Goal: Task Accomplishment & Management: Manage account settings

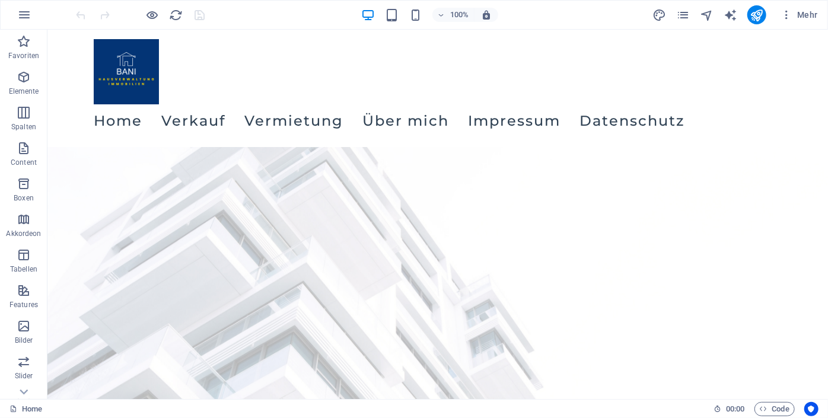
drag, startPoint x: 826, startPoint y: 63, endPoint x: 874, endPoint y: 50, distance: 49.9
click at [683, 11] on icon "pages" at bounding box center [683, 15] width 14 height 14
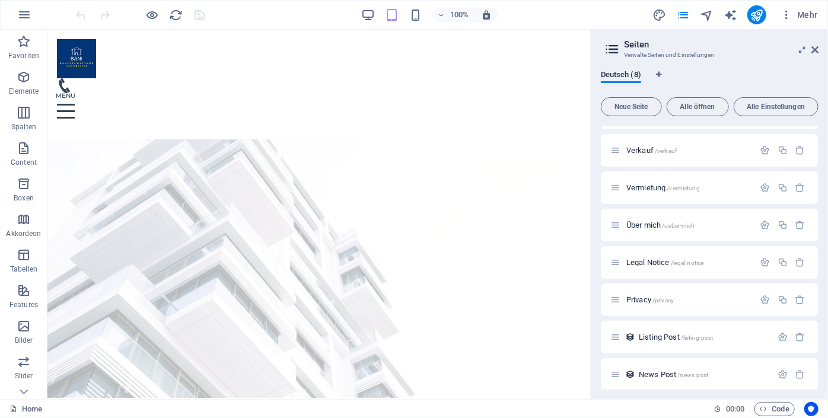
scroll to position [34, 0]
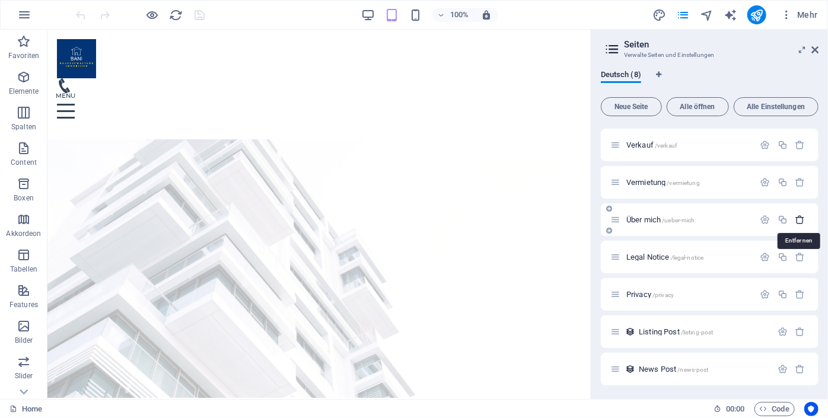
click at [797, 217] on icon "button" at bounding box center [800, 220] width 10 height 10
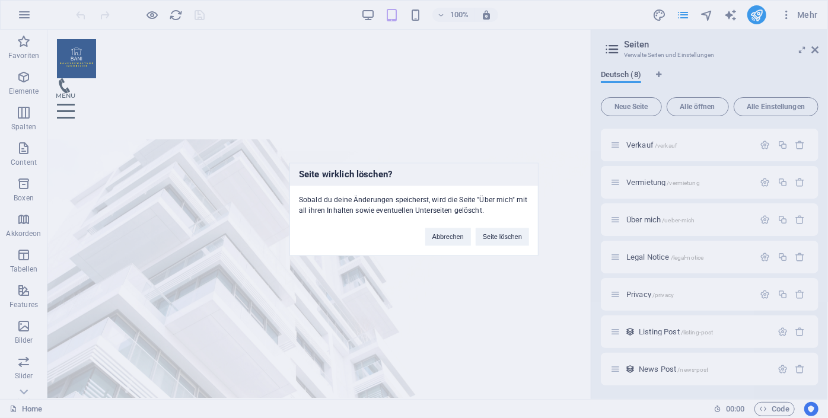
drag, startPoint x: 500, startPoint y: 236, endPoint x: 457, endPoint y: 255, distance: 47.3
click at [457, 255] on div "Seite wirklich löschen? Sobald du deine Änderungen speicherst, wird die Seite "…" at bounding box center [413, 208] width 249 height 93
drag, startPoint x: 452, startPoint y: 239, endPoint x: 487, endPoint y: 228, distance: 36.6
click at [452, 239] on button "Abbrechen" at bounding box center [448, 237] width 46 height 18
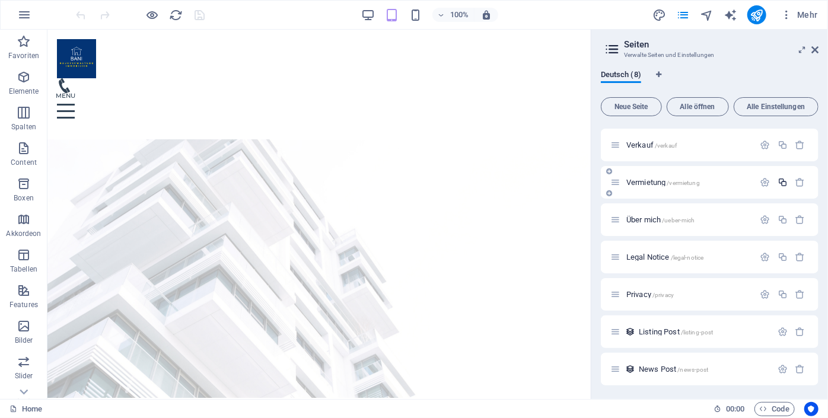
click at [784, 186] on icon "button" at bounding box center [782, 182] width 10 height 10
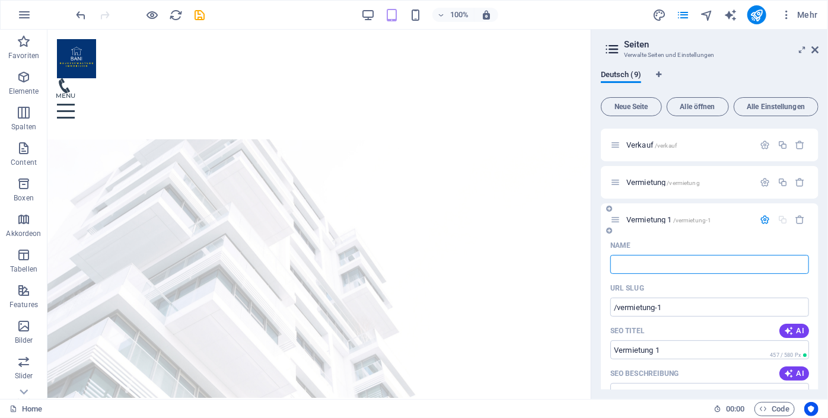
type input "/"
type input "Vwe"
type input "/v"
type input "V"
type input "Vwer"
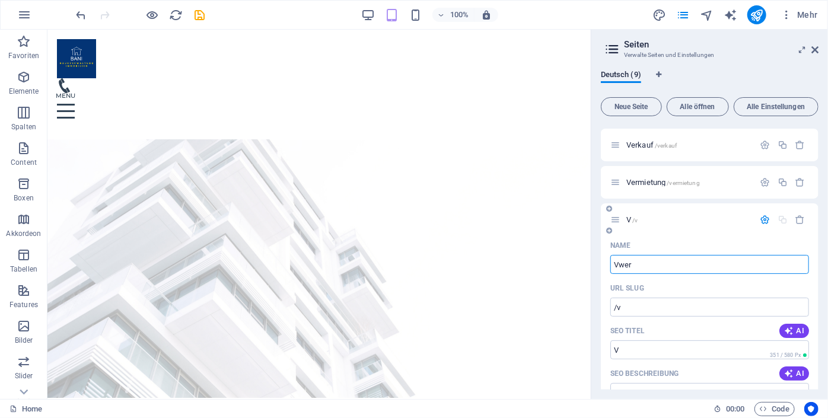
type input "/vwer"
type input "Vwer"
type input "Vwerwaltu"
type input "/vwerwal"
type input "Vwerwal"
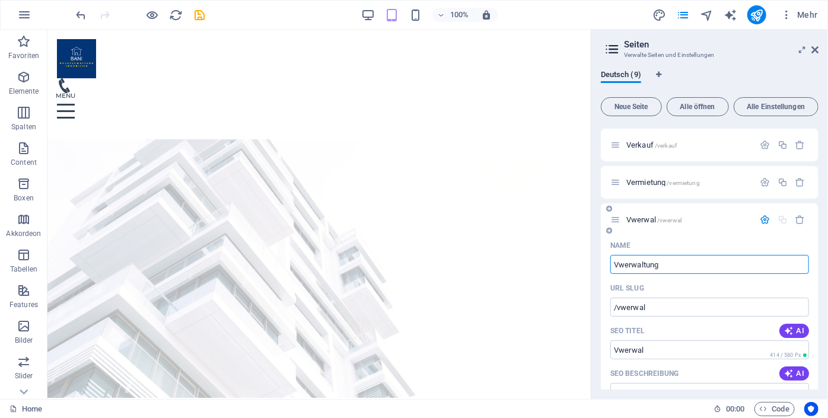
type input "Vwerwaltung"
type input "/vwerwaltung"
type input "Vwerwaltung"
type input "V"
type input "/v"
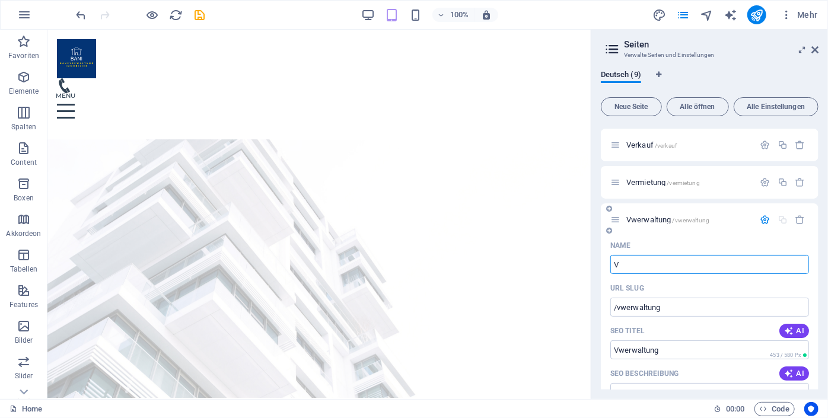
type input "V"
type input "Verwaltung"
type input "/verwaltung"
type input "Verwaltung"
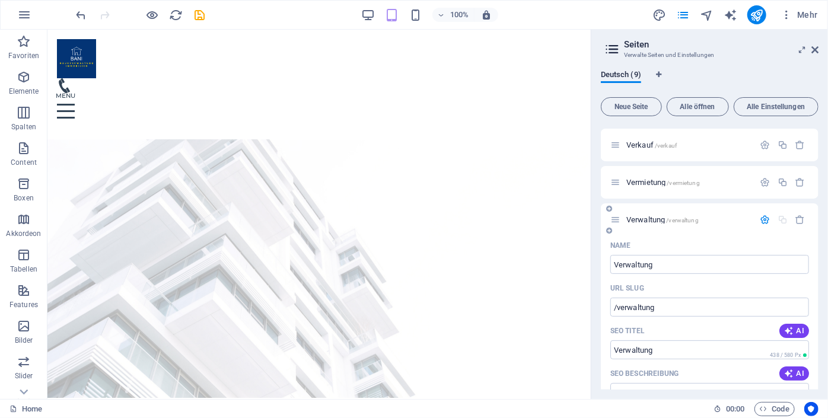
click at [653, 221] on span "Verwaltung /verwaltung" at bounding box center [662, 219] width 72 height 9
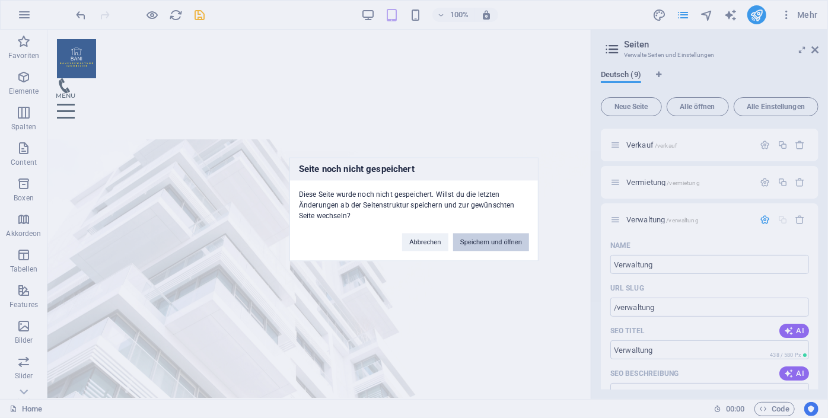
click at [499, 237] on button "Speichern und öffnen" at bounding box center [491, 242] width 76 height 18
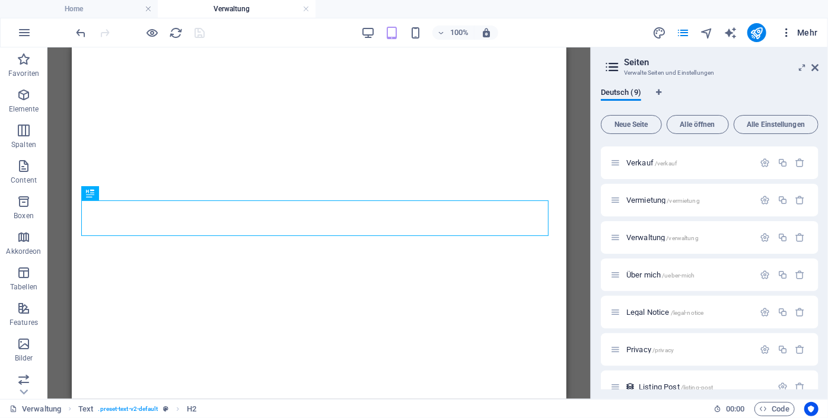
click at [816, 36] on span "Mehr" at bounding box center [798, 33] width 37 height 12
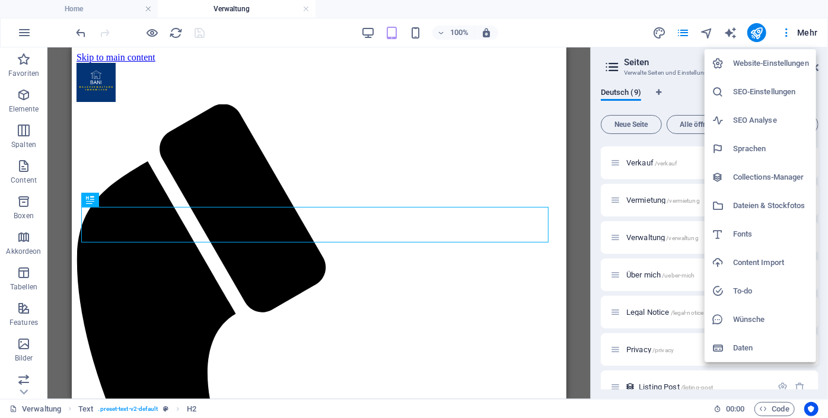
scroll to position [510, 0]
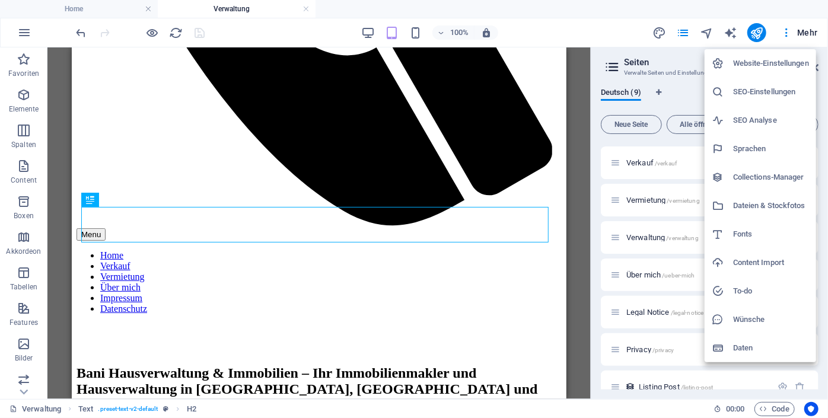
click at [576, 54] on div at bounding box center [414, 209] width 828 height 418
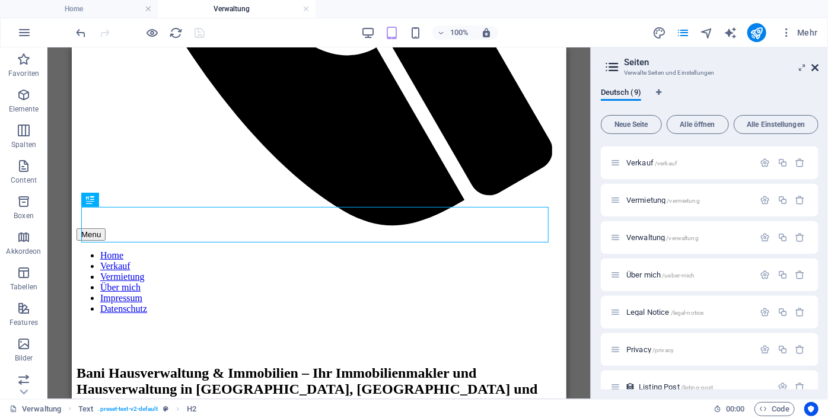
click at [814, 67] on icon at bounding box center [814, 67] width 7 height 9
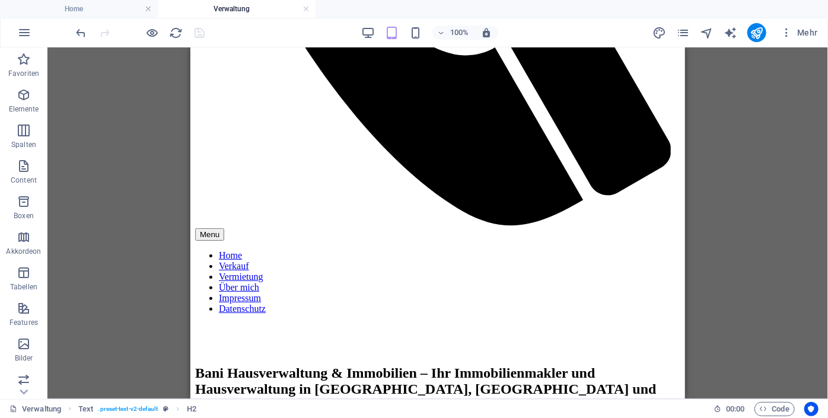
scroll to position [0, 0]
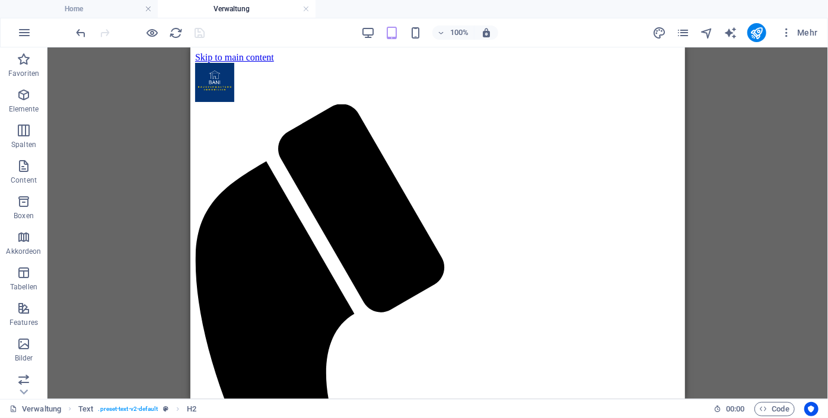
drag, startPoint x: 679, startPoint y: 145, endPoint x: 845, endPoint y: 71, distance: 181.5
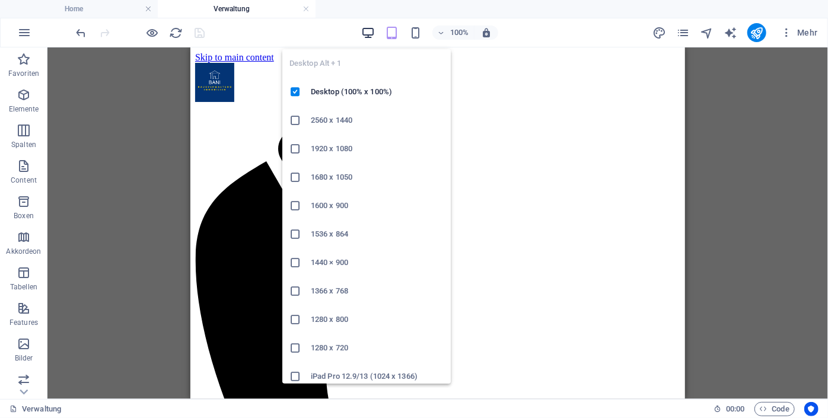
click at [366, 30] on icon "button" at bounding box center [368, 33] width 14 height 14
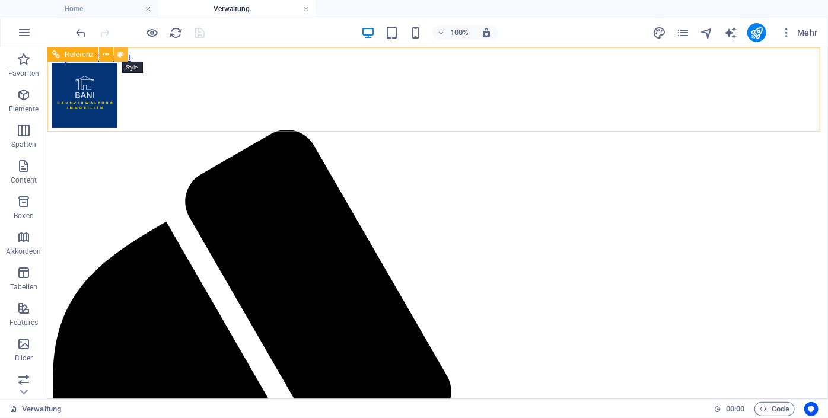
click at [120, 57] on icon at bounding box center [120, 55] width 7 height 12
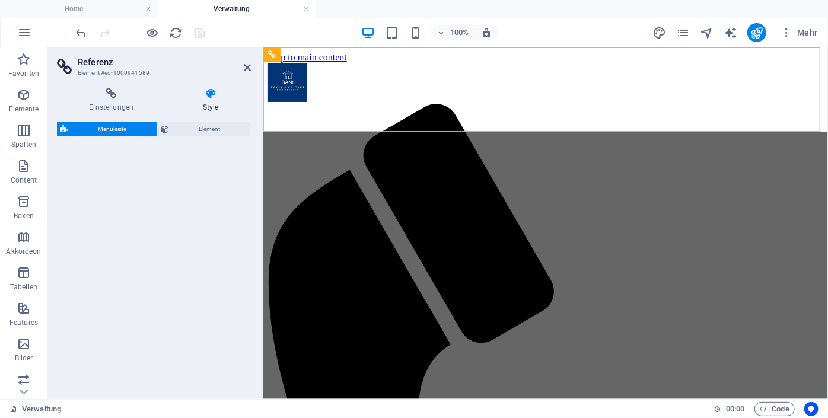
select select "rem"
select select "preset-menu-v2-centered"
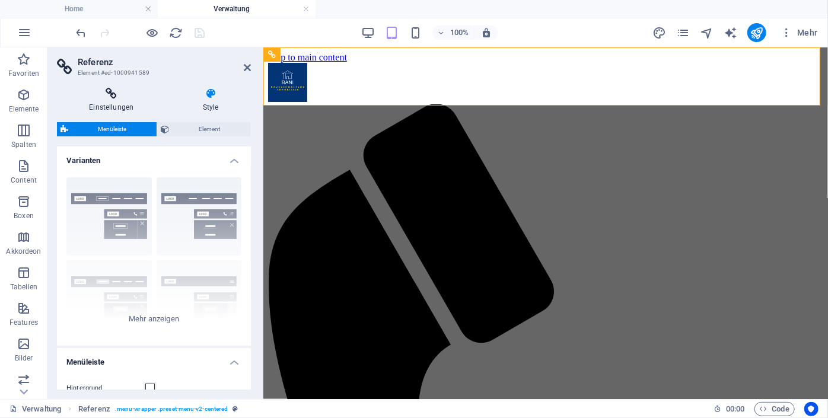
click at [112, 98] on icon at bounding box center [111, 94] width 109 height 12
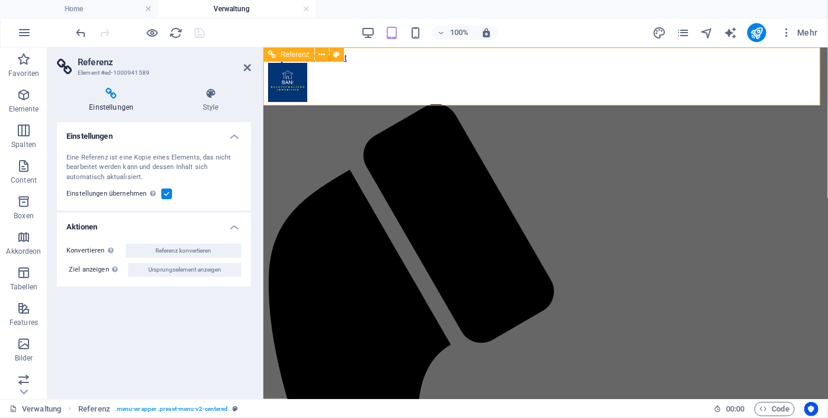
click at [244, 71] on icon at bounding box center [247, 67] width 7 height 9
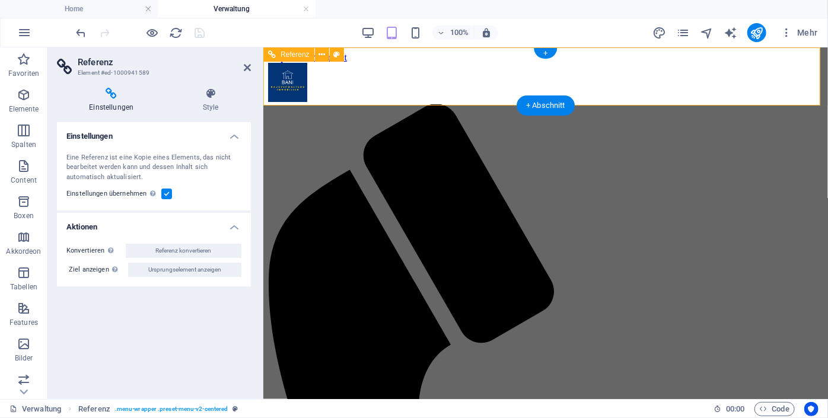
click at [244, 66] on icon at bounding box center [247, 67] width 7 height 9
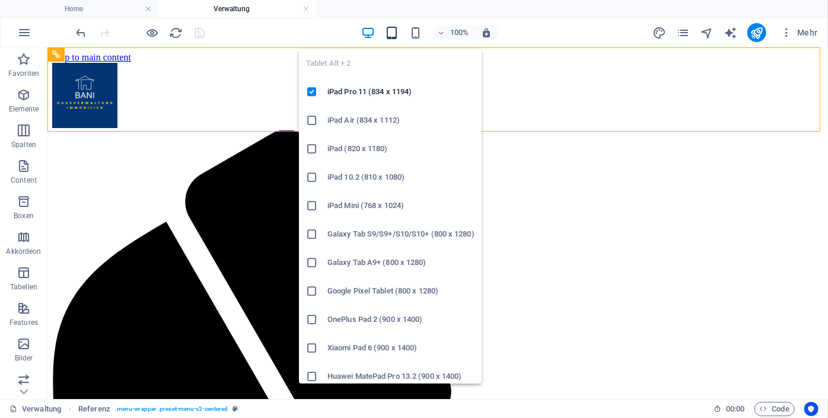
click at [390, 34] on icon "button" at bounding box center [392, 33] width 14 height 14
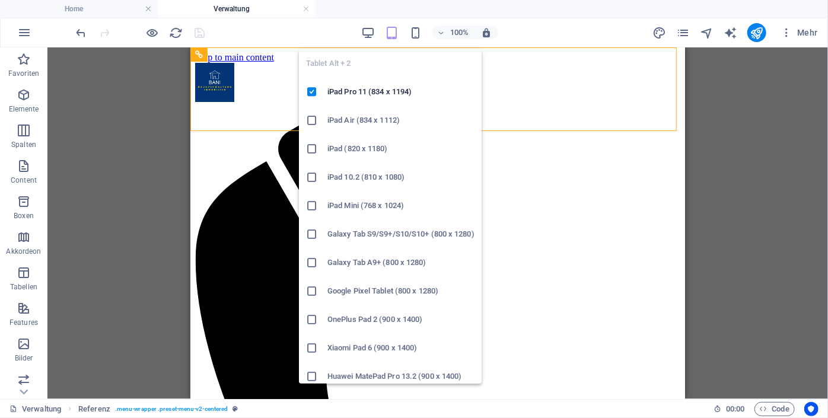
click at [390, 34] on icon "button" at bounding box center [392, 33] width 14 height 14
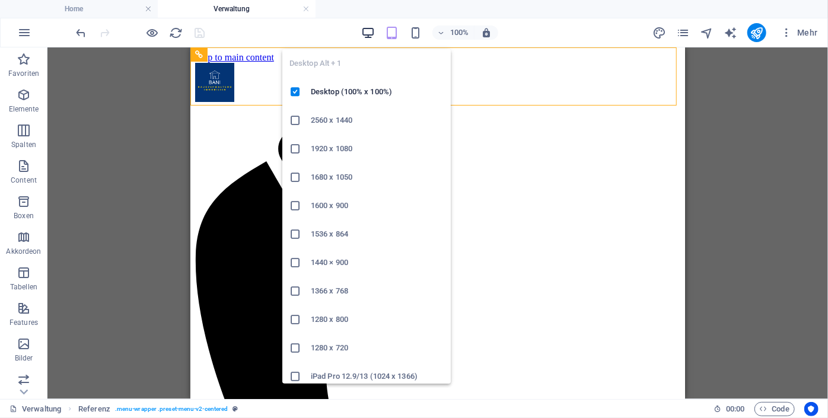
click at [368, 30] on icon "button" at bounding box center [368, 33] width 14 height 14
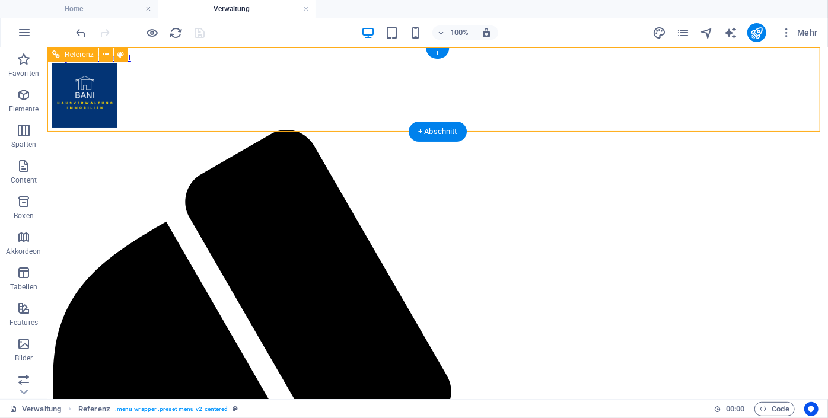
click at [104, 53] on icon at bounding box center [106, 55] width 7 height 12
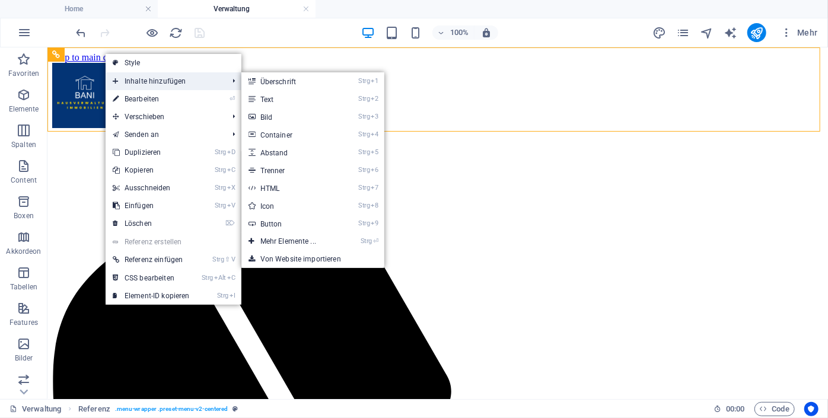
click at [173, 79] on span "Inhalte hinzufügen" at bounding box center [165, 81] width 118 height 18
click at [166, 84] on span "Inhalte hinzufügen" at bounding box center [165, 81] width 118 height 18
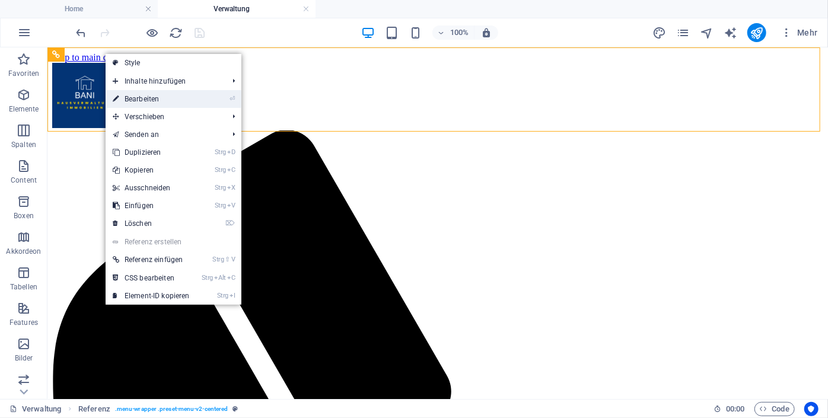
click at [155, 104] on link "⏎ Bearbeiten" at bounding box center [151, 99] width 91 height 18
select select "rem"
select select "preset-menu-v2-centered"
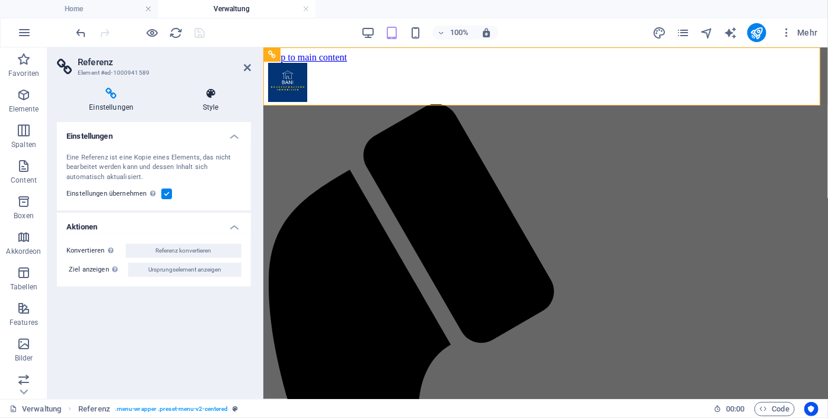
click at [204, 97] on icon at bounding box center [211, 94] width 80 height 12
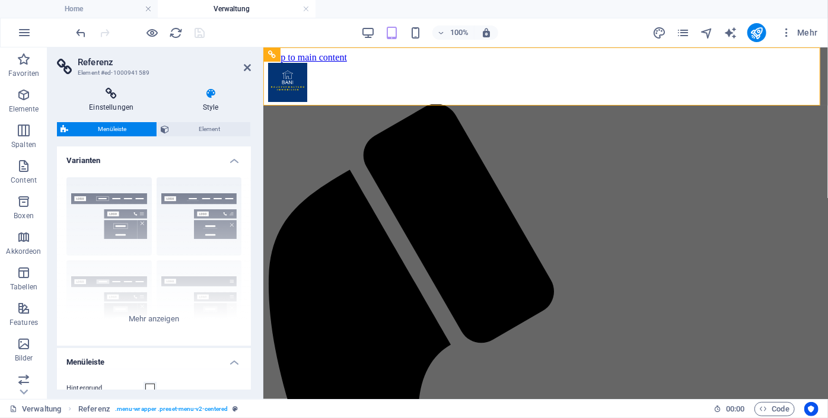
click at [110, 99] on icon at bounding box center [111, 94] width 109 height 12
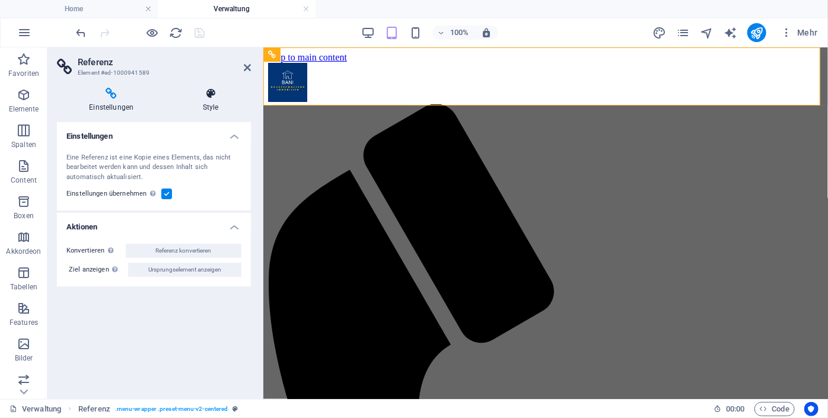
click at [193, 107] on h4 "Style" at bounding box center [211, 100] width 80 height 25
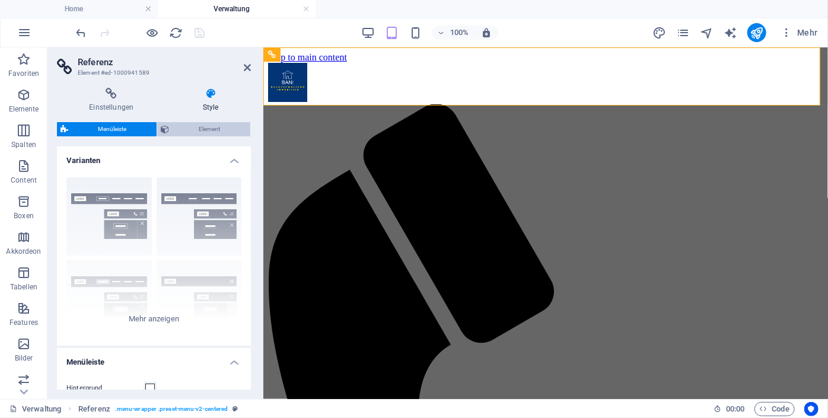
click at [226, 131] on span "Element" at bounding box center [210, 129] width 74 height 14
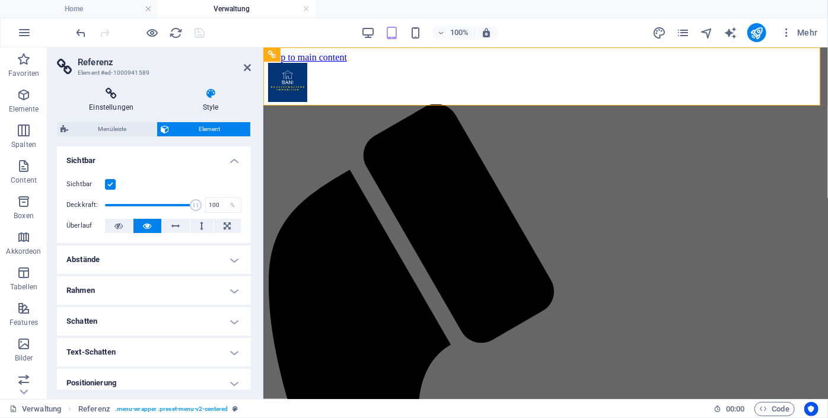
click at [116, 106] on h4 "Einstellungen" at bounding box center [114, 100] width 114 height 25
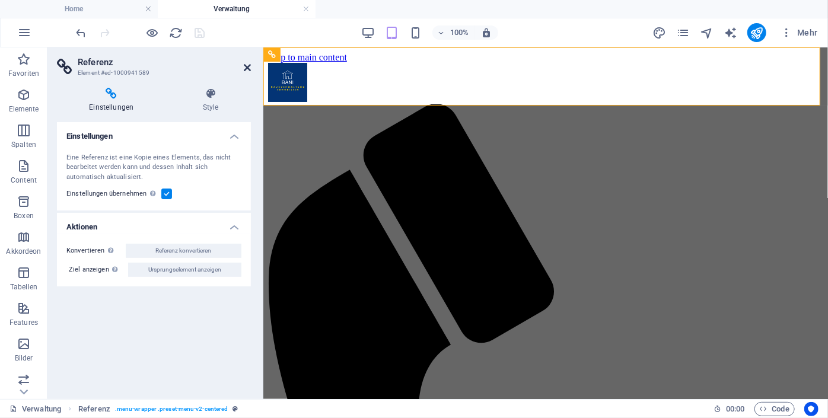
click at [244, 65] on icon at bounding box center [247, 67] width 7 height 9
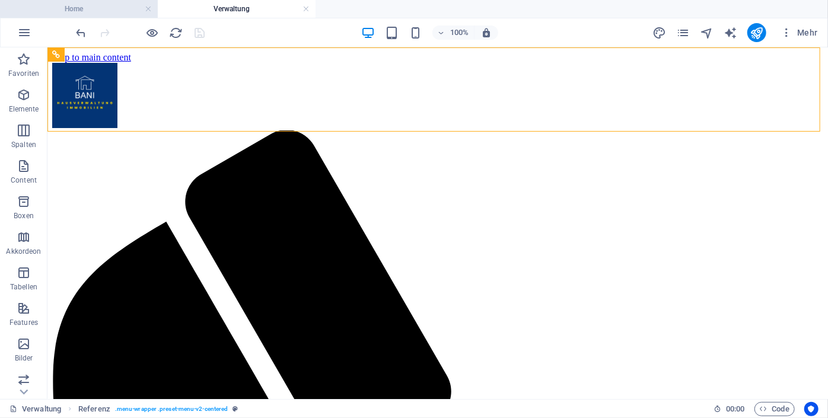
click at [76, 12] on h4 "Home" at bounding box center [79, 8] width 158 height 13
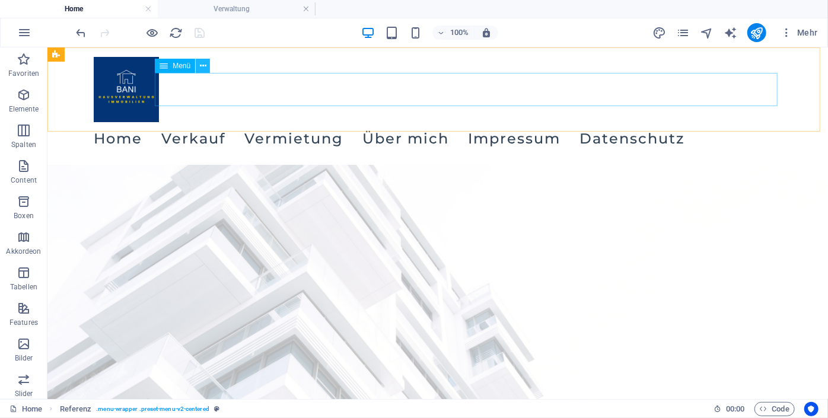
click at [202, 66] on icon at bounding box center [203, 66] width 7 height 12
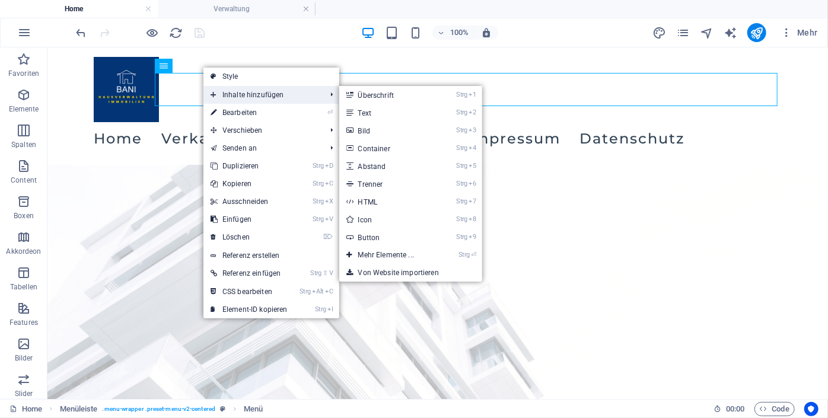
click at [256, 97] on span "Inhalte hinzufügen" at bounding box center [262, 95] width 118 height 18
drag, startPoint x: 247, startPoint y: 114, endPoint x: 47, endPoint y: 94, distance: 200.2
click at [247, 114] on link "⏎ Bearbeiten" at bounding box center [248, 113] width 91 height 18
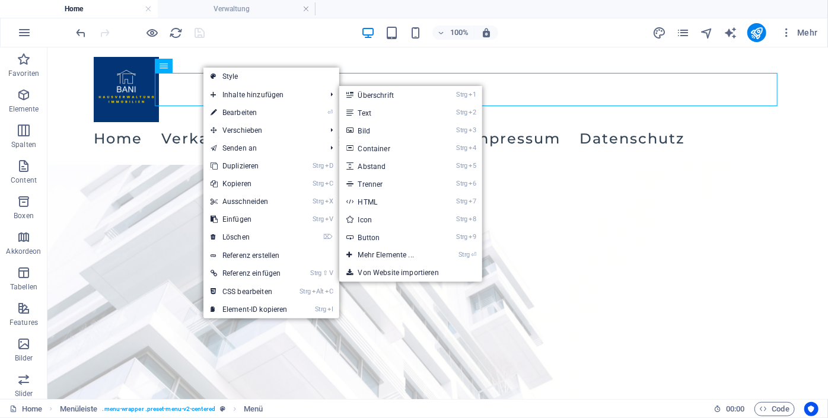
select select
select select "1"
select select
select select "2"
select select
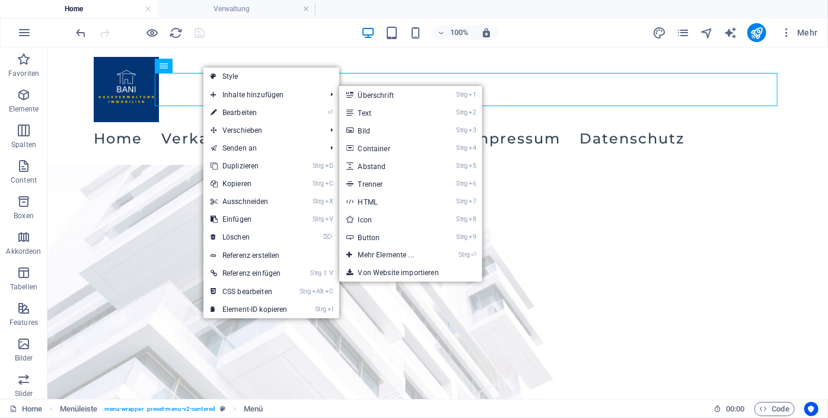
select select "4"
select select
select select "5"
select select
select select "6"
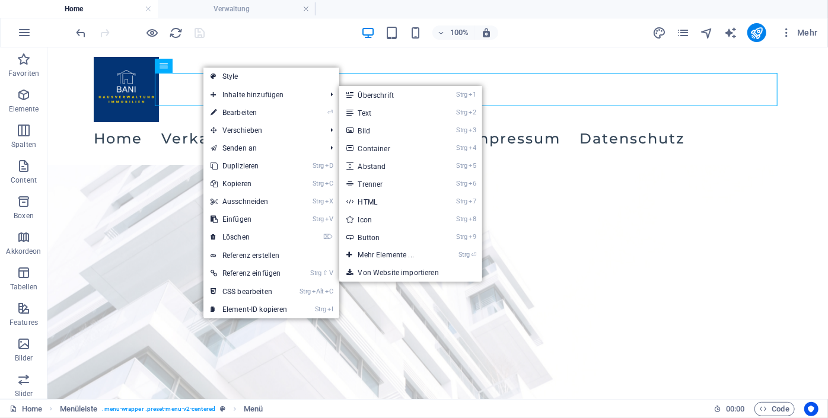
select select
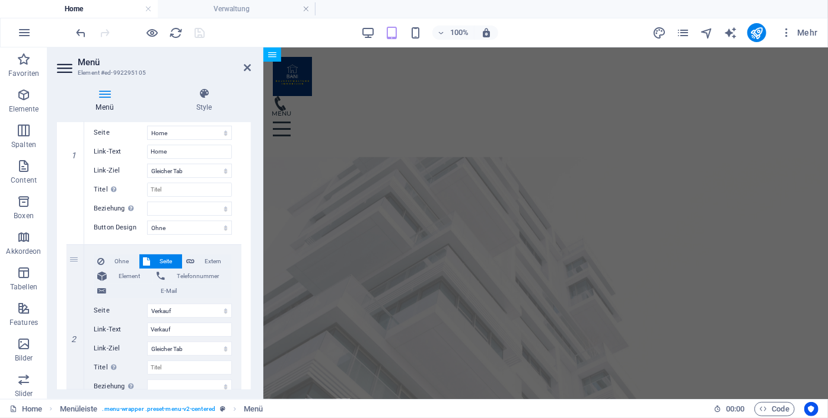
scroll to position [191, 0]
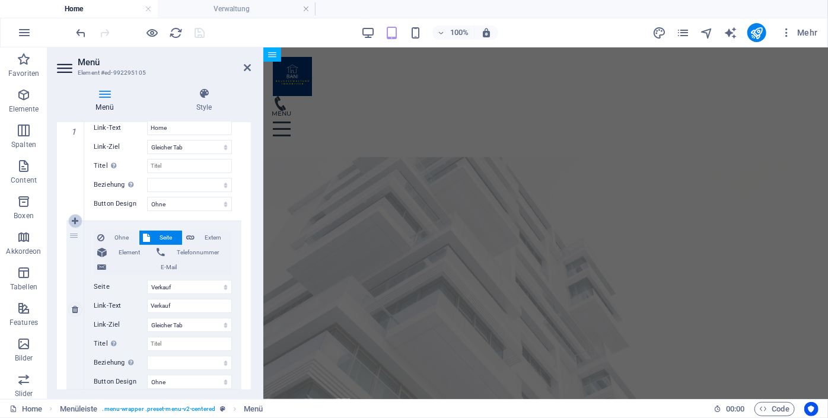
click at [72, 220] on icon at bounding box center [75, 221] width 7 height 8
select select
select select "1"
type input "Verkauf"
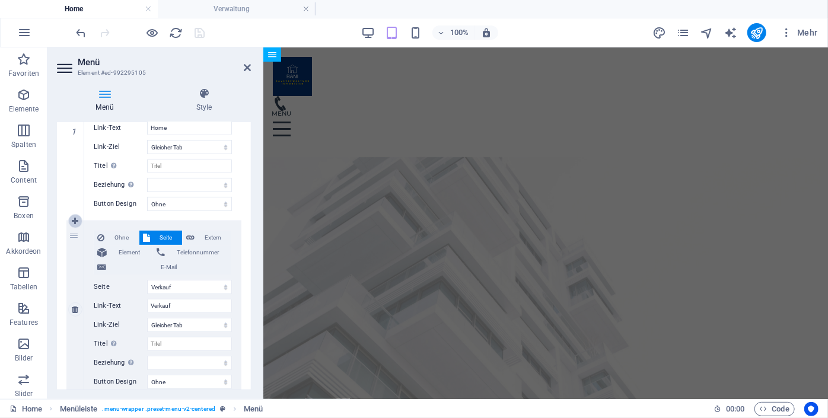
select select
select select "2"
type input "Vermietung"
select select
select select "4"
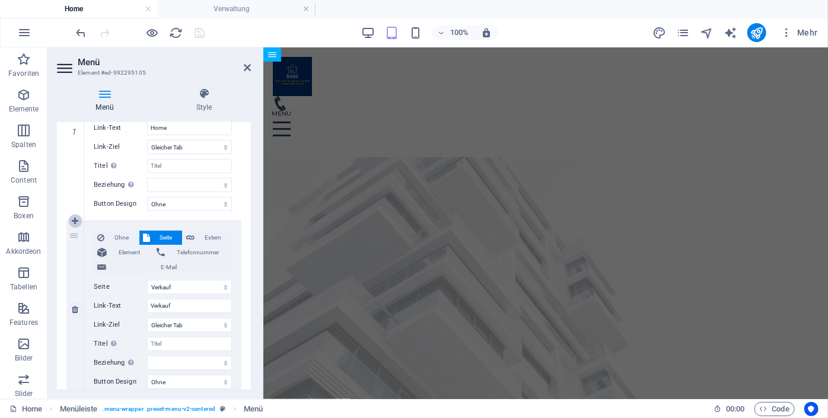
type input "Über mich"
select select
select select "5"
type input "Impressum"
select select
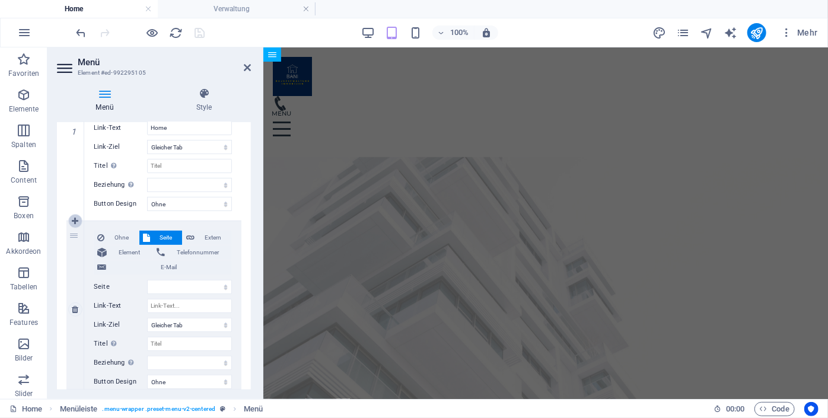
select select "6"
select select
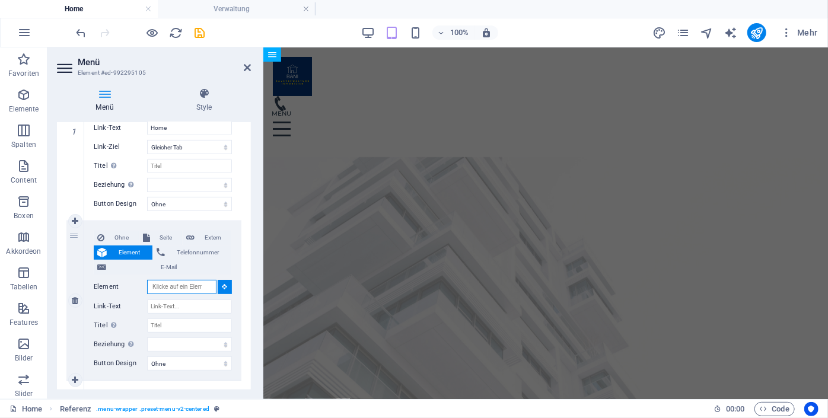
click at [180, 282] on input "Element" at bounding box center [181, 287] width 69 height 14
click at [222, 285] on icon at bounding box center [224, 286] width 5 height 6
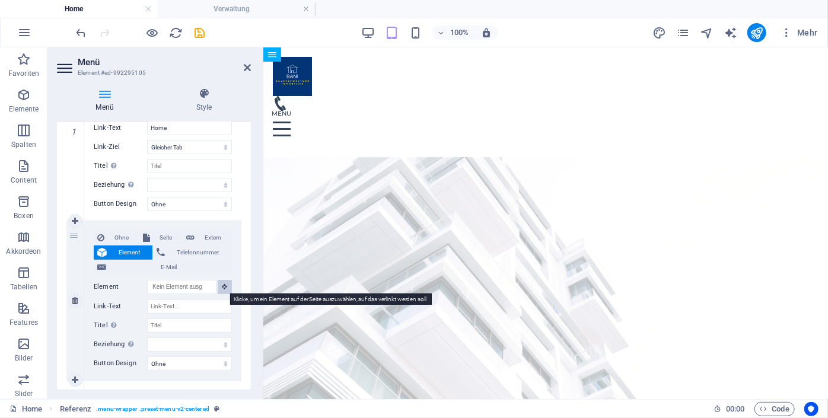
click at [222, 285] on icon at bounding box center [224, 286] width 5 height 6
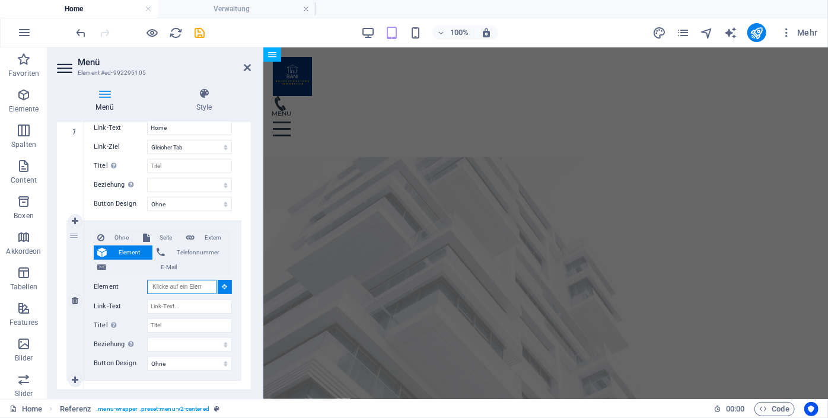
click at [200, 285] on input "Element" at bounding box center [181, 287] width 69 height 14
click at [162, 237] on span "Seite" at bounding box center [166, 238] width 25 height 14
select select
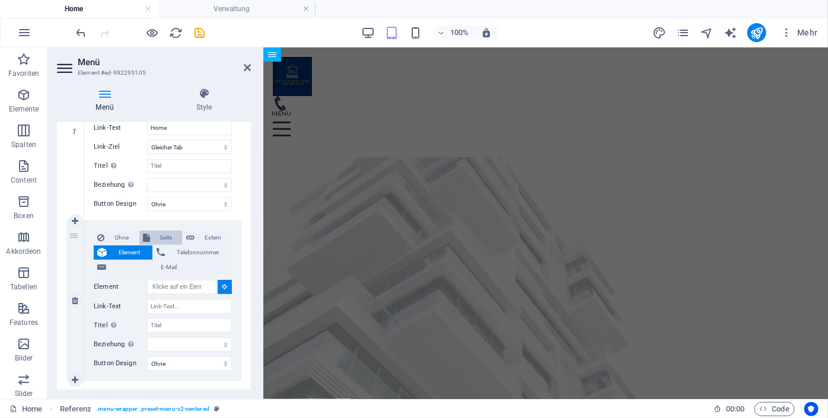
select select
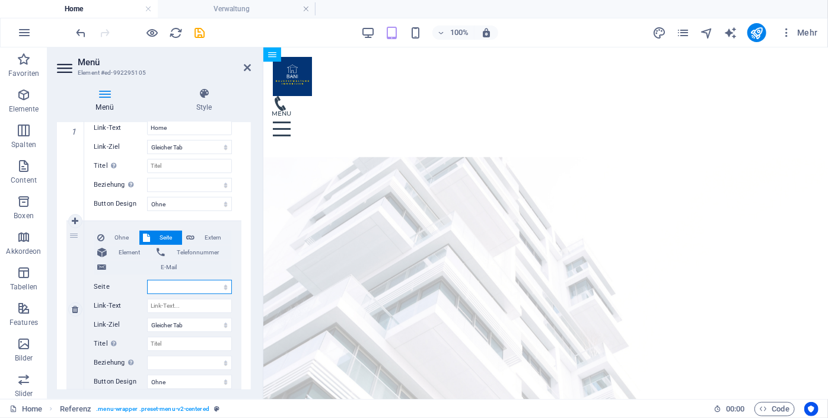
click at [223, 285] on select "Home Verkauf Vermietung Verwaltung Über mich Legal Notice Privacy" at bounding box center [189, 287] width 85 height 14
select select "3"
click at [147, 280] on select "Home Verkauf Vermietung Verwaltung Über mich Legal Notice Privacy" at bounding box center [189, 287] width 85 height 14
select select
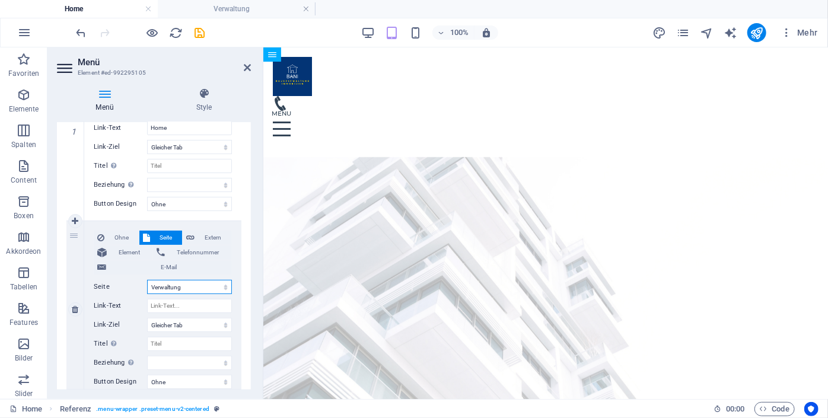
select select
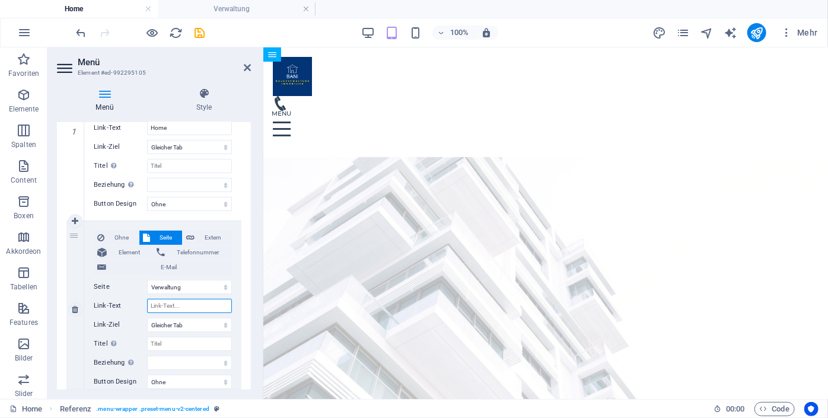
click at [186, 305] on input "Link-Text" at bounding box center [189, 306] width 85 height 14
select select
type input "Verwaltung"
select select
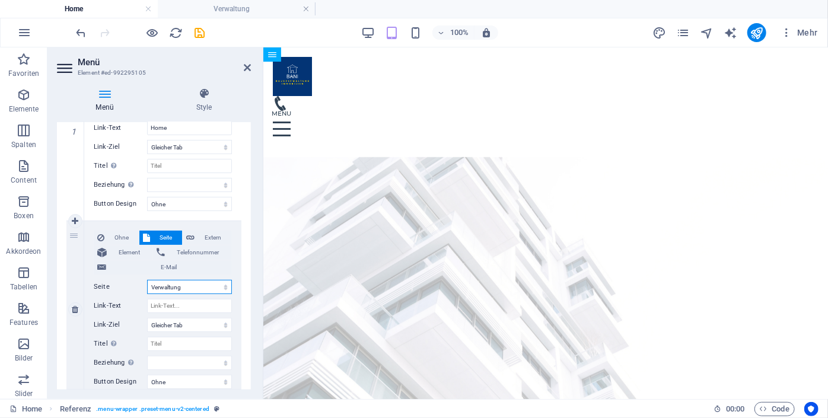
select select
click at [222, 287] on select "Home Verkauf Vermietung Verwaltung Über mich Legal Notice Privacy" at bounding box center [189, 287] width 85 height 14
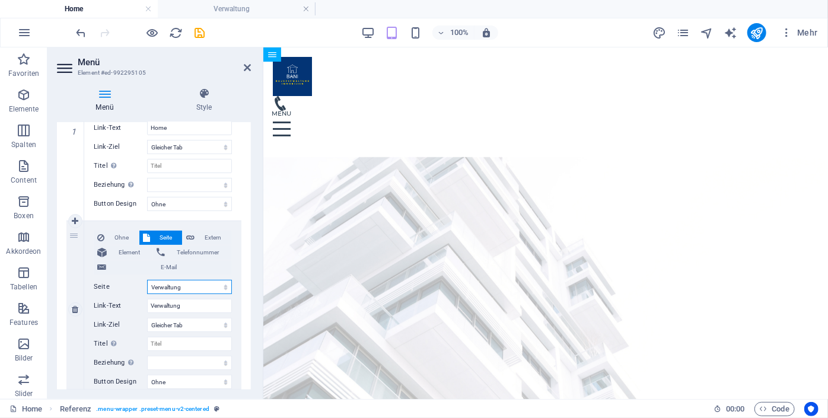
click at [147, 280] on select "Home Verkauf Vermietung Verwaltung Über mich Legal Notice Privacy" at bounding box center [189, 287] width 85 height 14
click at [204, 38] on icon "save" at bounding box center [200, 33] width 14 height 14
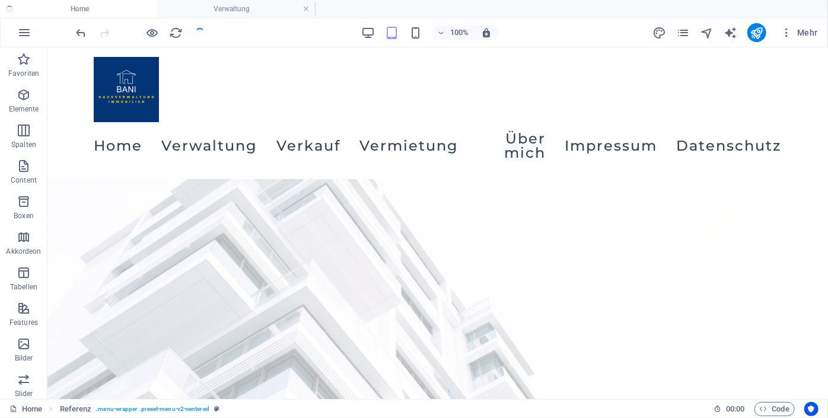
click at [204, 38] on div at bounding box center [140, 32] width 133 height 19
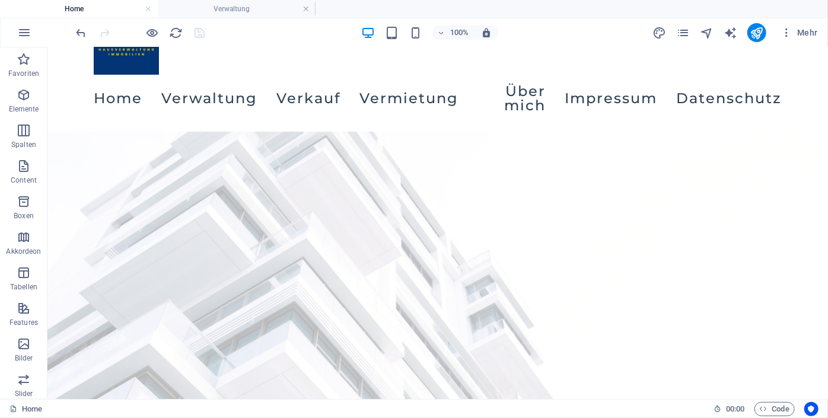
scroll to position [0, 0]
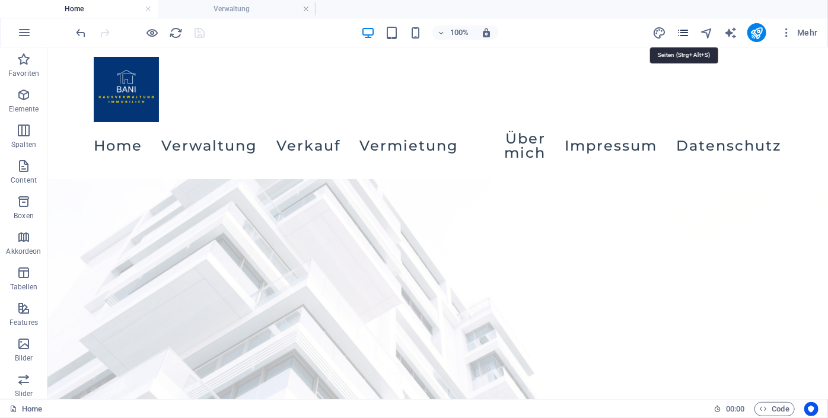
click at [684, 34] on icon "pages" at bounding box center [683, 33] width 14 height 14
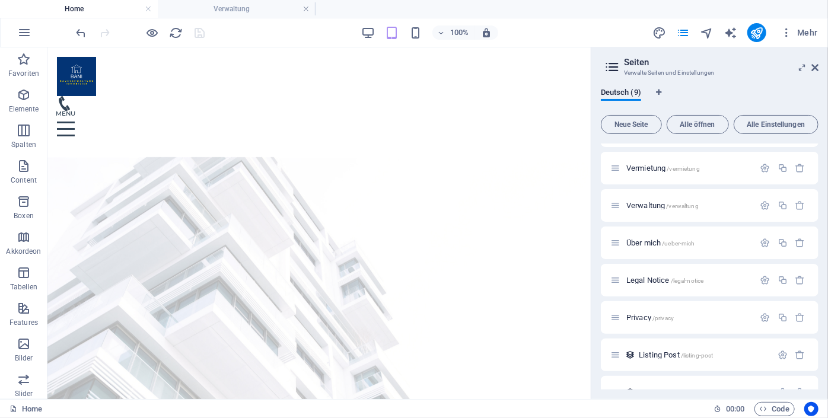
scroll to position [90, 0]
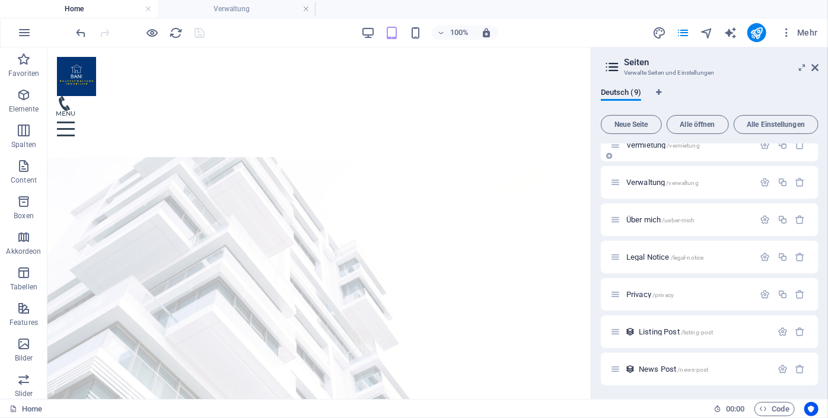
click at [652, 149] on div "Vermietung /vermietung" at bounding box center [682, 145] width 144 height 14
click at [652, 146] on span "Vermietung /vermietung" at bounding box center [663, 145] width 74 height 9
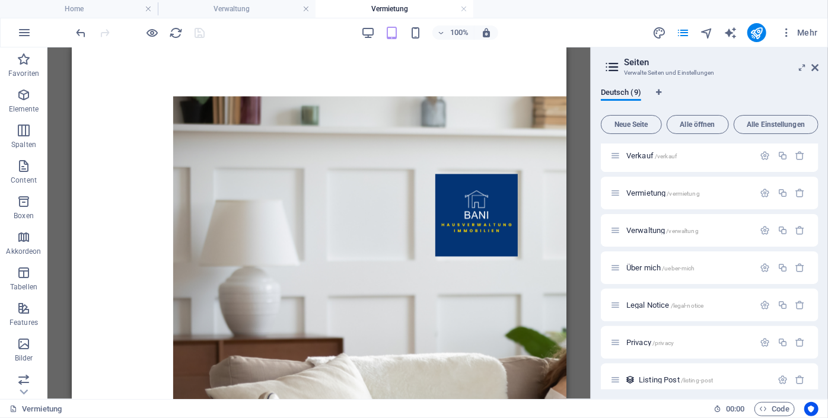
scroll to position [1198, 0]
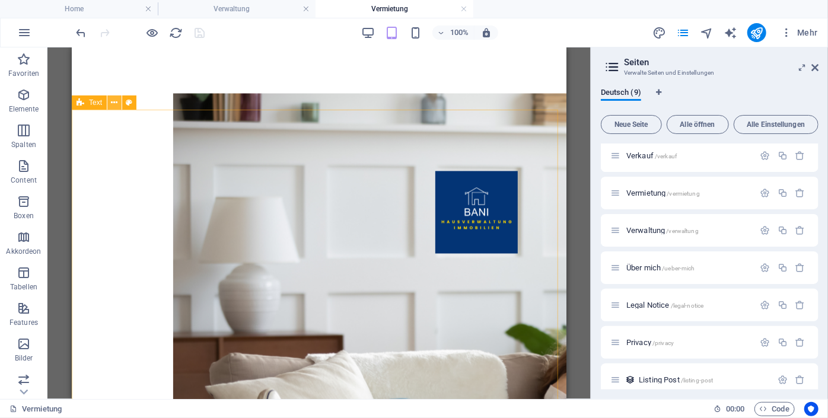
click at [115, 107] on icon at bounding box center [114, 103] width 7 height 12
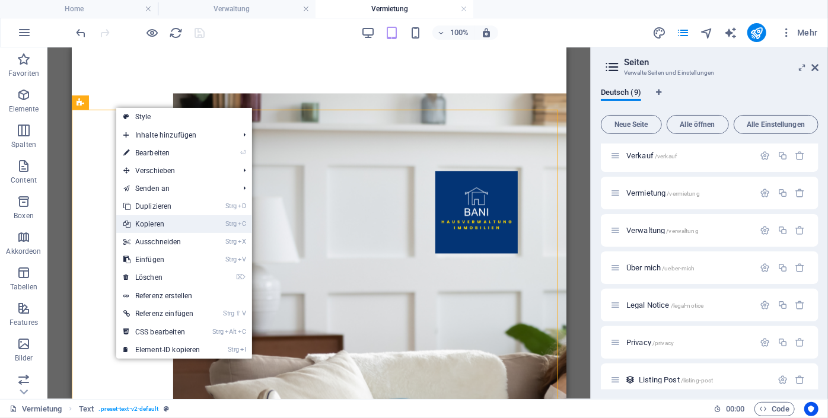
click at [150, 223] on link "Strg C Kopieren" at bounding box center [161, 224] width 91 height 18
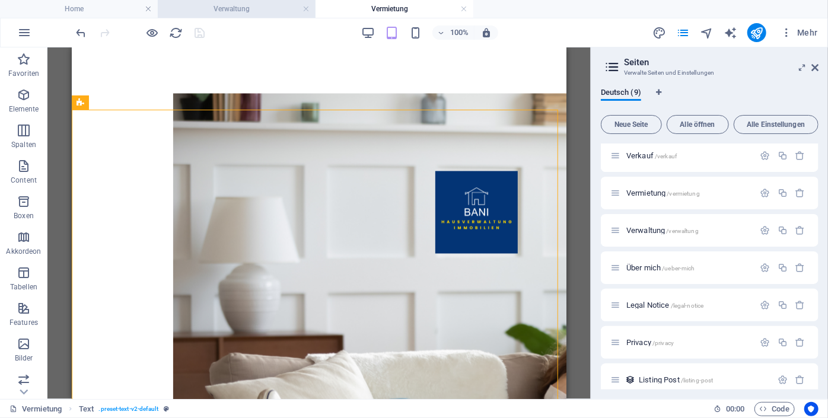
click at [233, 8] on h4 "Verwaltung" at bounding box center [237, 8] width 158 height 13
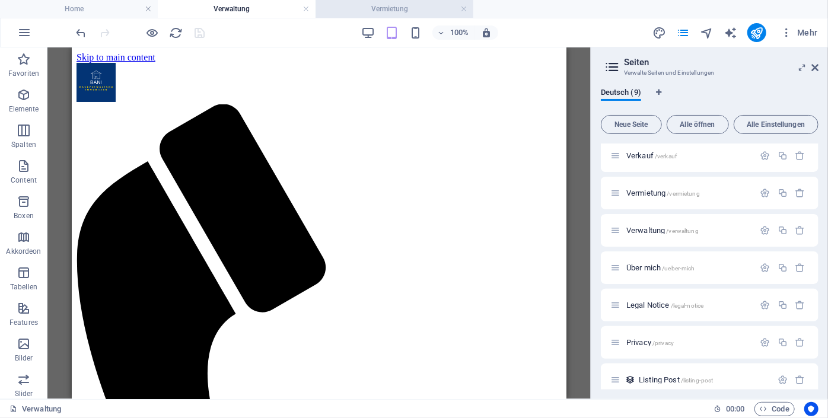
click at [378, 14] on h4 "Vermietung" at bounding box center [394, 8] width 158 height 13
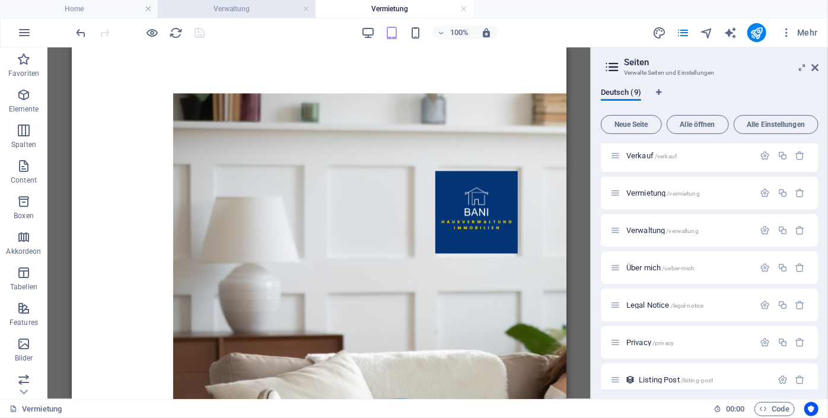
click at [214, 17] on li "Verwaltung" at bounding box center [237, 9] width 158 height 18
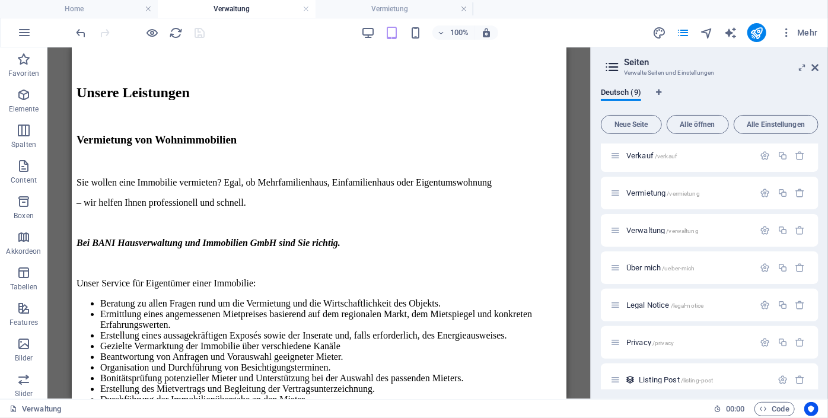
scroll to position [0, 0]
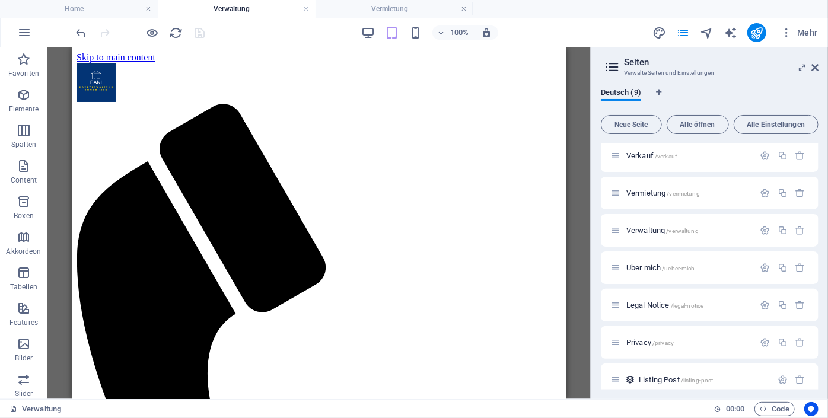
click at [288, 2] on h4 "Verwaltung" at bounding box center [237, 8] width 158 height 13
click at [381, 21] on div "100% Mehr" at bounding box center [414, 32] width 826 height 28
click at [382, 10] on h4 "Vermietung" at bounding box center [394, 8] width 158 height 13
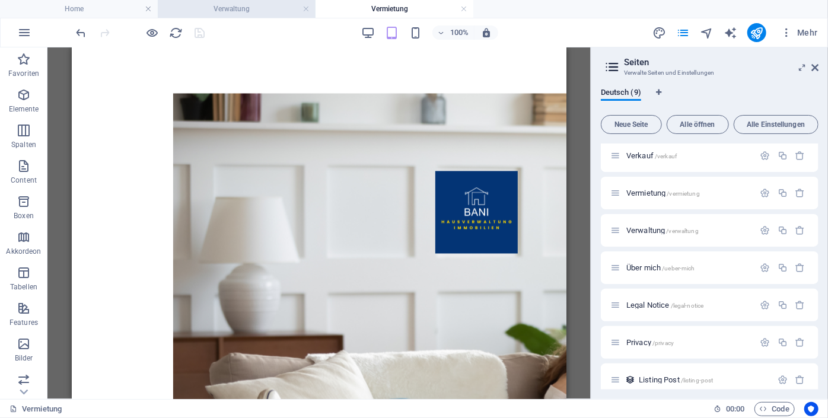
click at [248, 11] on h4 "Verwaltung" at bounding box center [237, 8] width 158 height 13
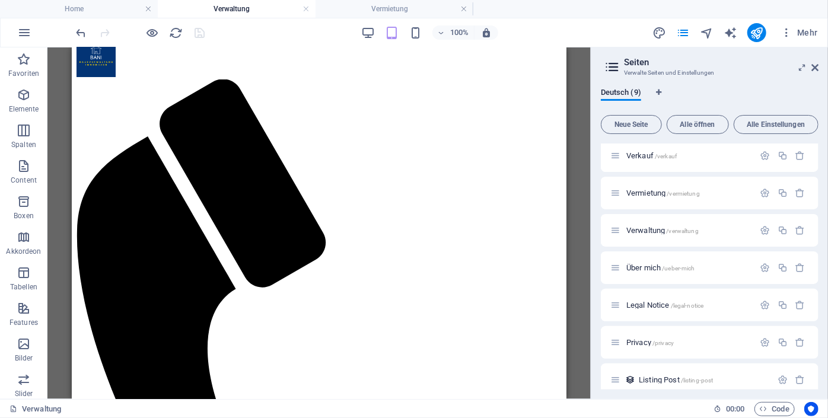
scroll to position [0, 0]
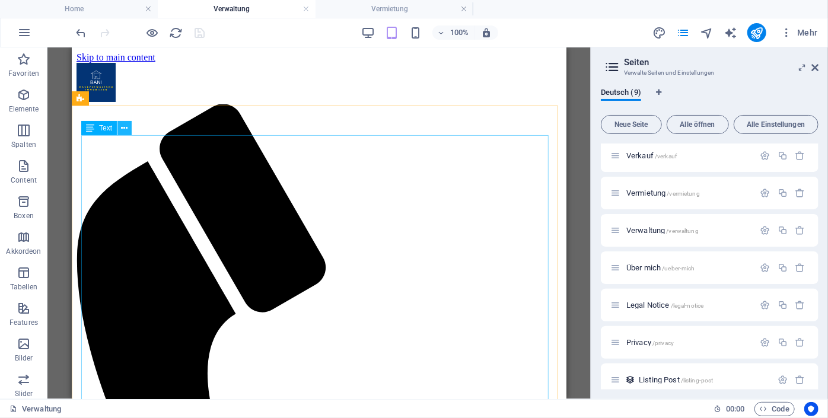
click at [123, 132] on icon at bounding box center [125, 128] width 7 height 12
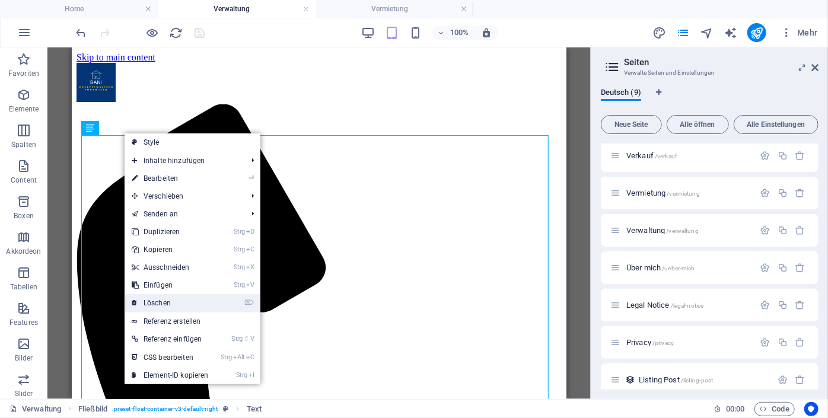
click at [175, 303] on link "⌦ Löschen" at bounding box center [170, 303] width 91 height 18
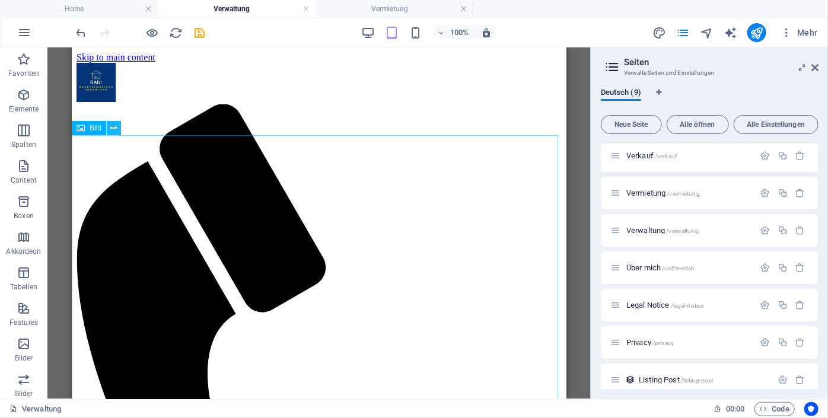
click at [114, 130] on icon at bounding box center [114, 128] width 7 height 12
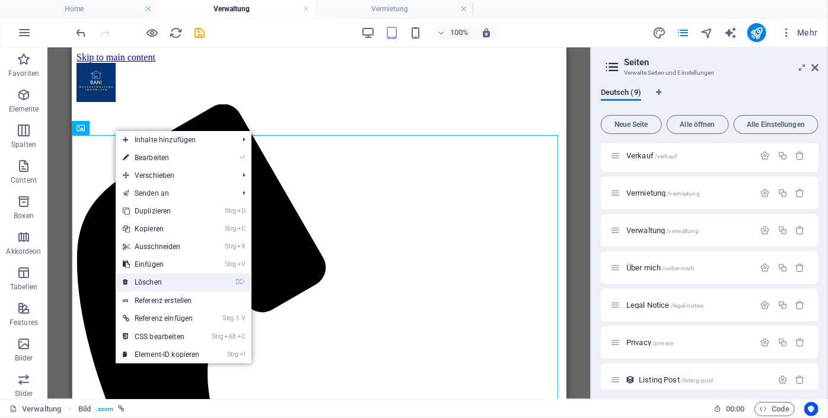
click at [161, 290] on link "⌦ Löschen" at bounding box center [161, 282] width 91 height 18
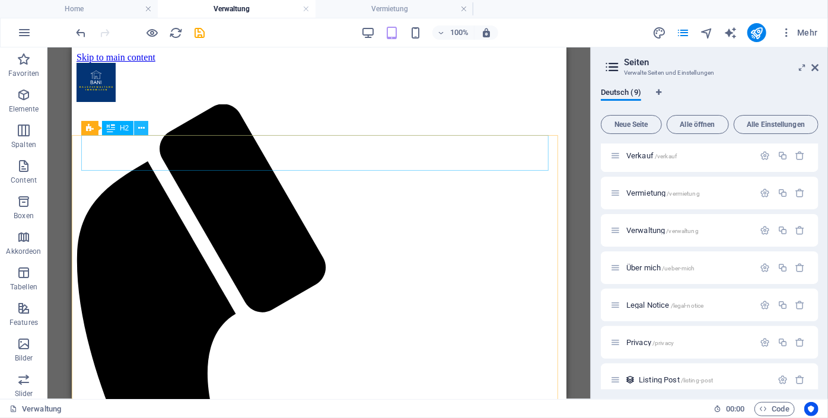
click at [140, 130] on icon at bounding box center [141, 128] width 7 height 12
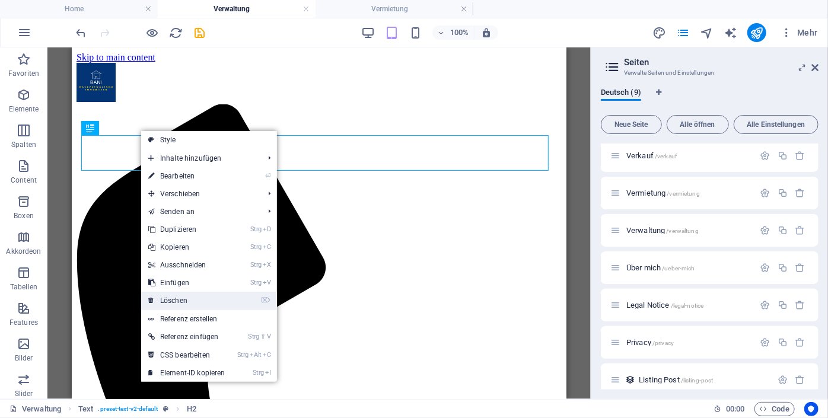
click at [179, 297] on link "⌦ Löschen" at bounding box center [186, 301] width 91 height 18
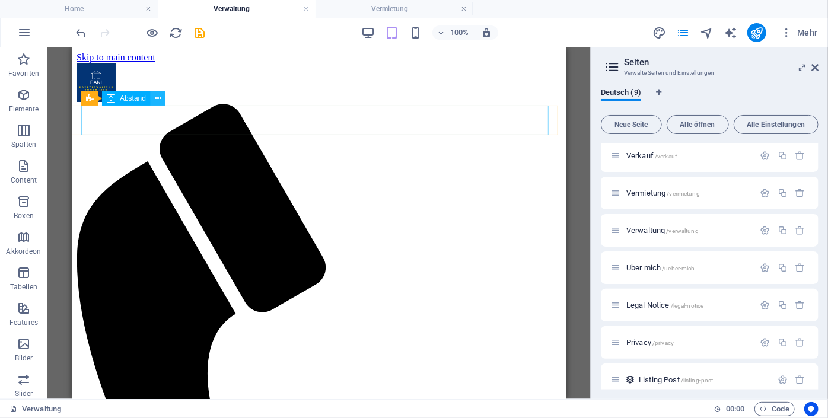
click at [161, 101] on icon at bounding box center [158, 98] width 7 height 12
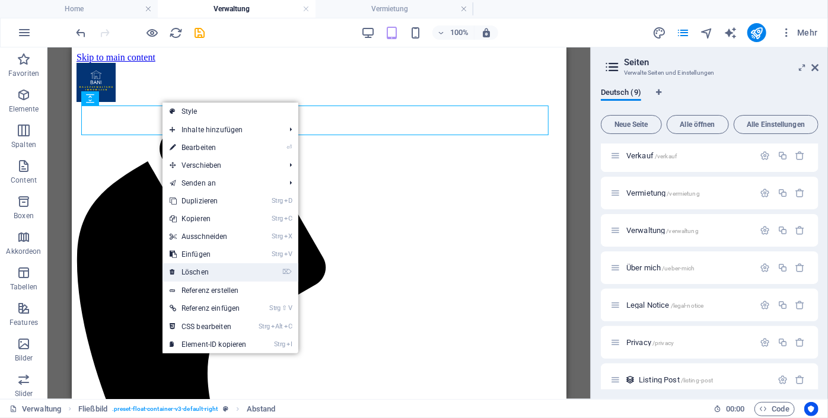
click at [200, 270] on link "⌦ Löschen" at bounding box center [207, 272] width 91 height 18
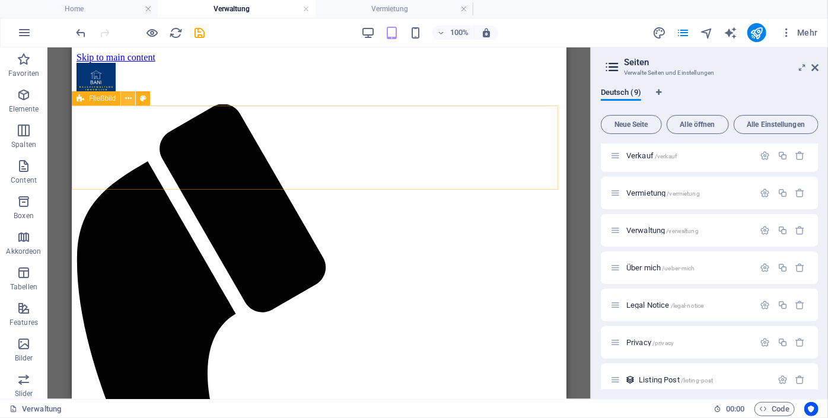
click at [126, 97] on icon at bounding box center [128, 98] width 7 height 12
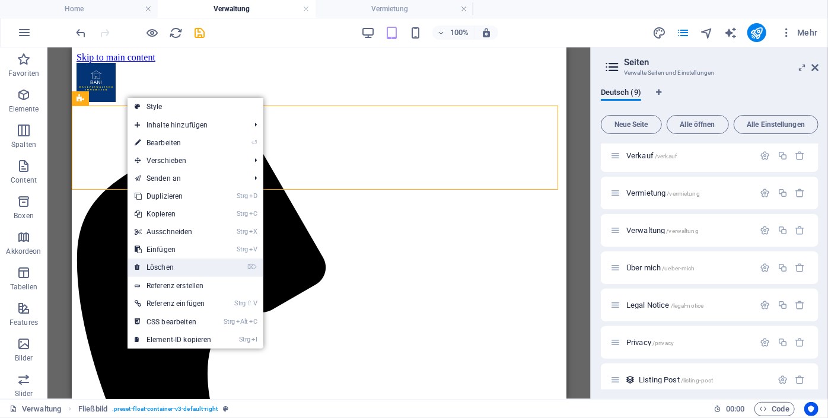
click at [162, 267] on link "⌦ Löschen" at bounding box center [172, 267] width 91 height 18
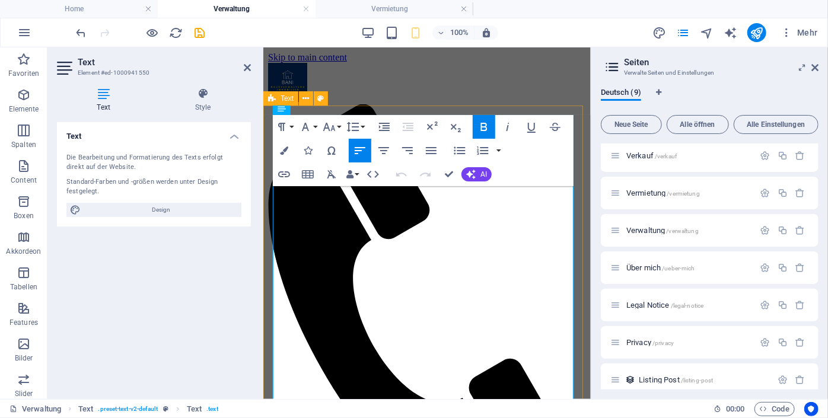
drag, startPoint x: 463, startPoint y: 193, endPoint x: 268, endPoint y: 188, distance: 195.1
click at [283, 125] on icon "button" at bounding box center [281, 127] width 7 height 8
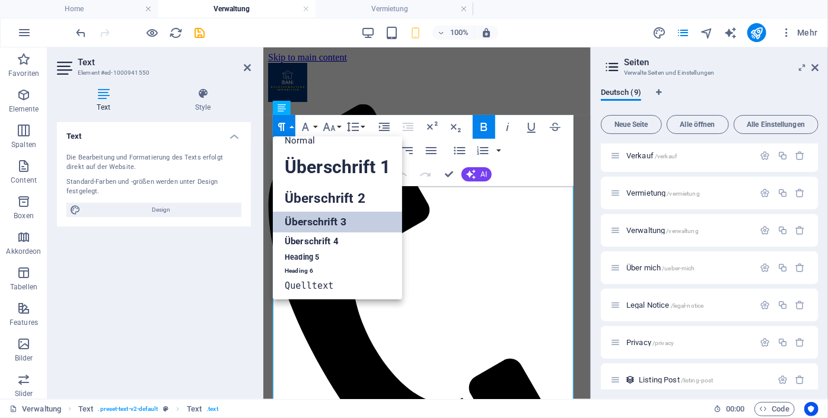
scroll to position [9, 0]
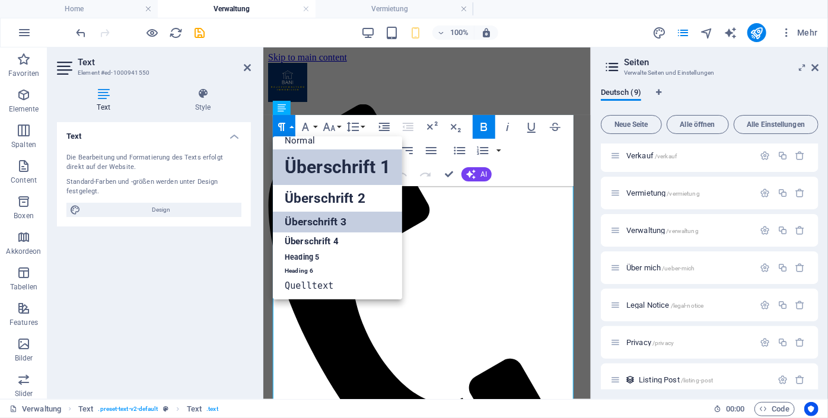
click at [316, 175] on link "Überschrift 1" at bounding box center [337, 167] width 129 height 36
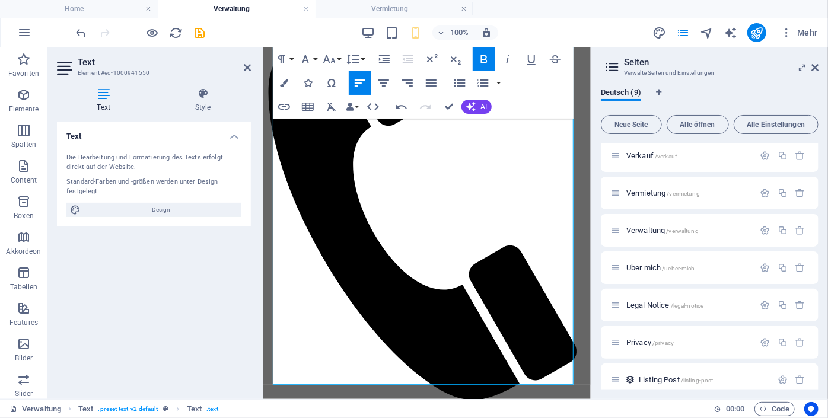
scroll to position [0, 0]
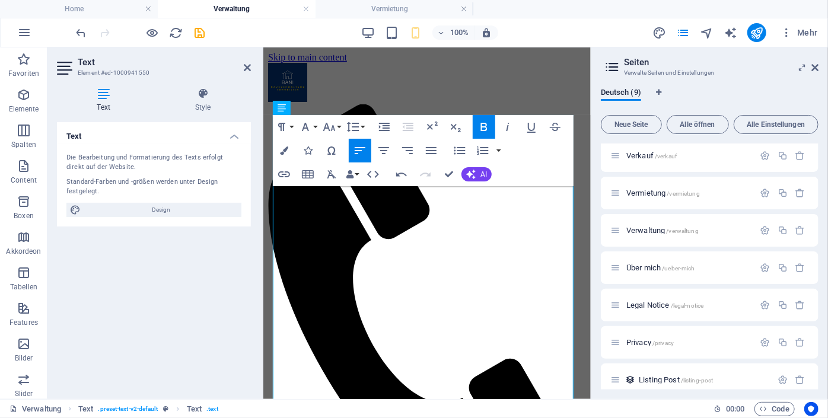
drag, startPoint x: 587, startPoint y: 91, endPoint x: 855, endPoint y: 128, distance: 270.5
click at [335, 108] on icon at bounding box center [337, 108] width 7 height 12
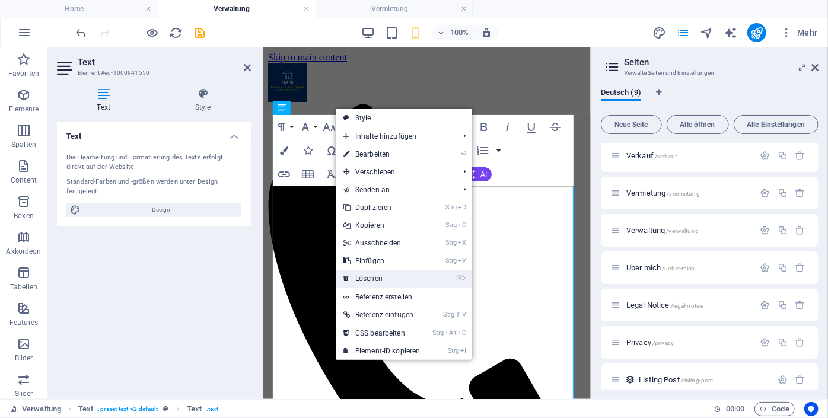
click at [371, 275] on link "⌦ Löschen" at bounding box center [381, 279] width 91 height 18
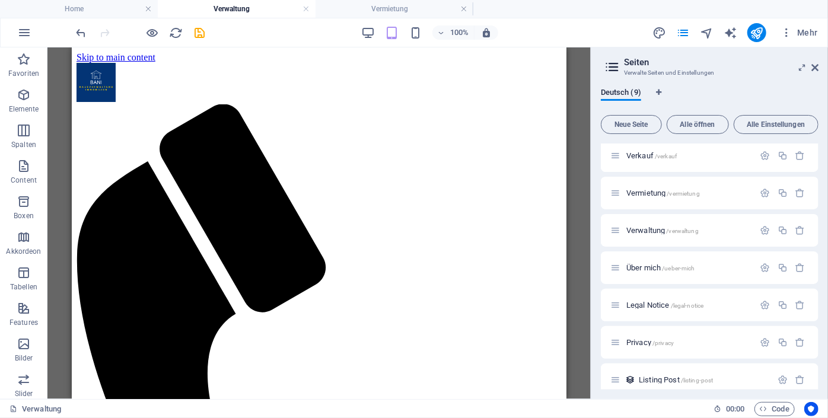
drag, startPoint x: 567, startPoint y: 98, endPoint x: 580, endPoint y: 167, distance: 70.0
click at [580, 167] on div "Ziehe hier rein, um den vorhandenen Inhalt zu ersetzen. Drücke "Strg", wenn du …" at bounding box center [318, 223] width 543 height 352
drag, startPoint x: 561, startPoint y: 116, endPoint x: 582, endPoint y: 74, distance: 46.9
click at [158, 108] on icon at bounding box center [158, 108] width 7 height 12
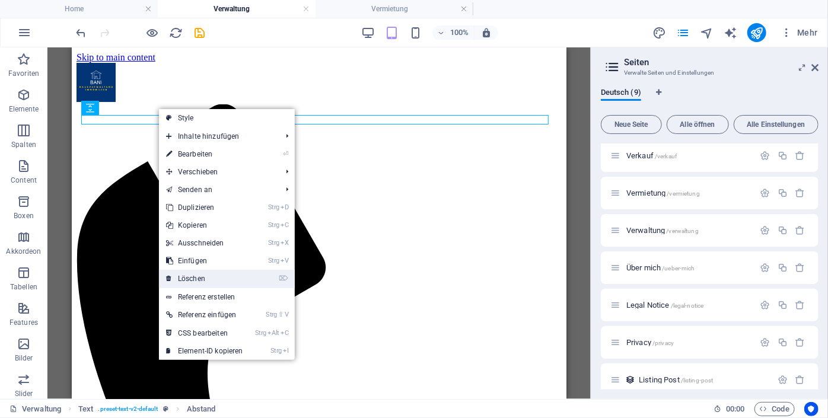
click at [200, 277] on link "⌦ Löschen" at bounding box center [204, 279] width 91 height 18
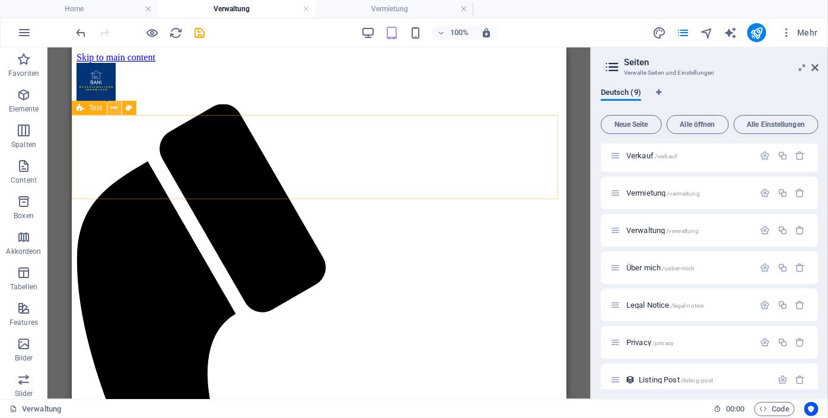
click at [116, 108] on icon at bounding box center [114, 108] width 7 height 12
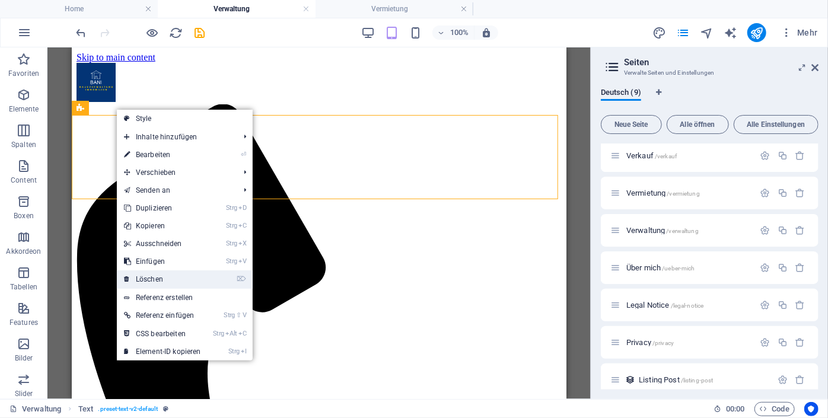
click at [163, 280] on link "⌦ Löschen" at bounding box center [162, 279] width 91 height 18
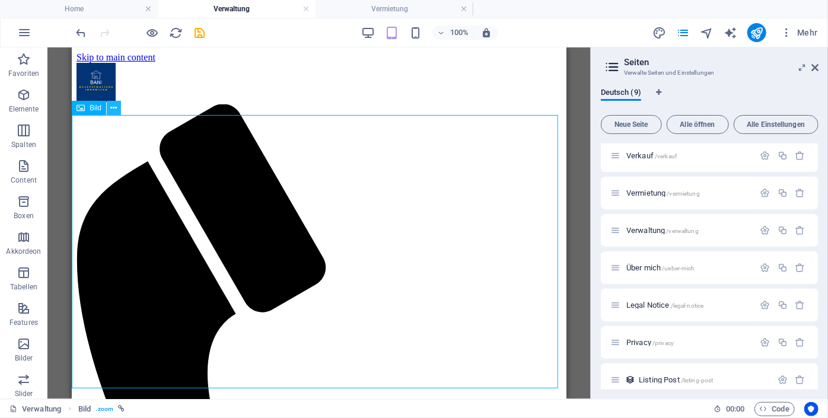
click at [116, 111] on icon at bounding box center [114, 108] width 7 height 12
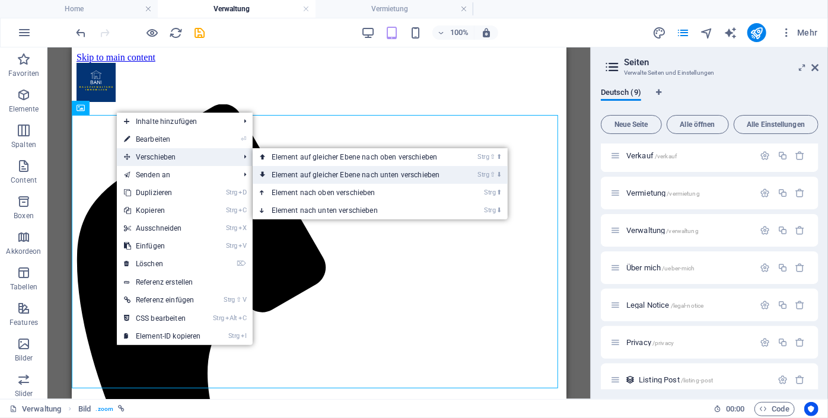
click at [304, 175] on link "Strg ⇧ ⬇ Element auf gleicher Ebene nach unten verschieben" at bounding box center [358, 175] width 211 height 18
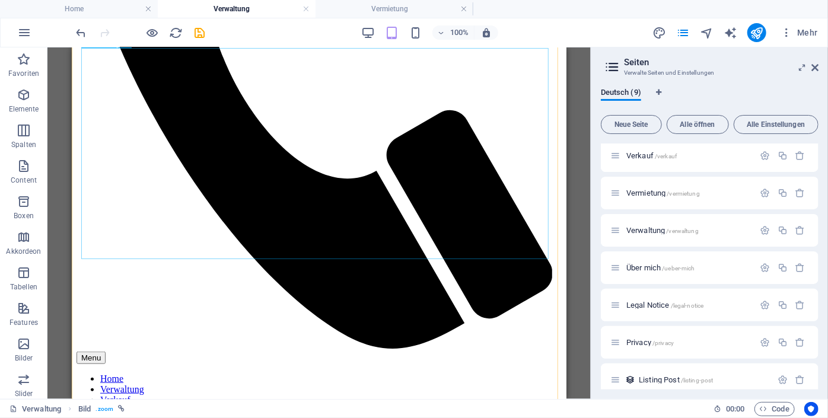
scroll to position [528, 0]
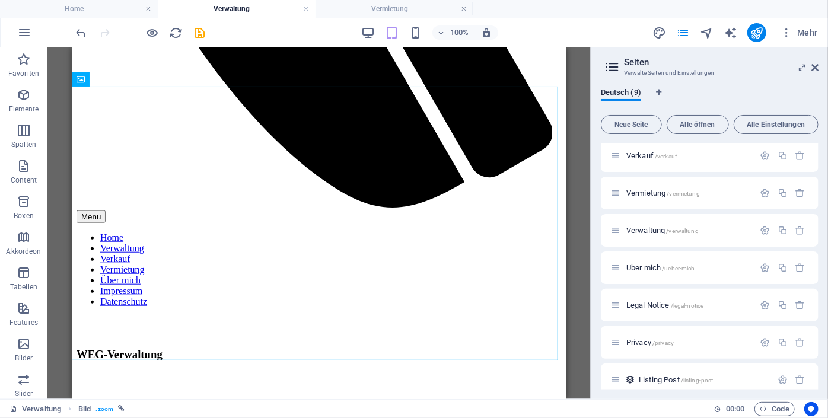
drag, startPoint x: 566, startPoint y: 196, endPoint x: 567, endPoint y: 158, distance: 37.9
click at [567, 158] on div "Ziehe hier rein, um den vorhandenen Inhalt zu ersetzen. Drücke "Strg", wenn du …" at bounding box center [318, 223] width 543 height 352
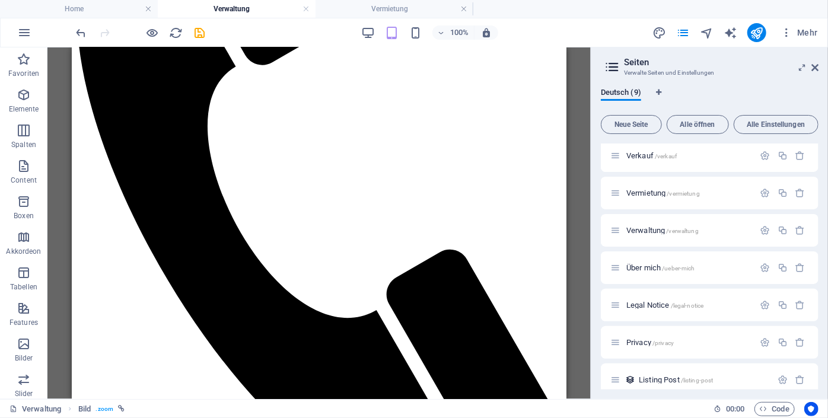
scroll to position [0, 0]
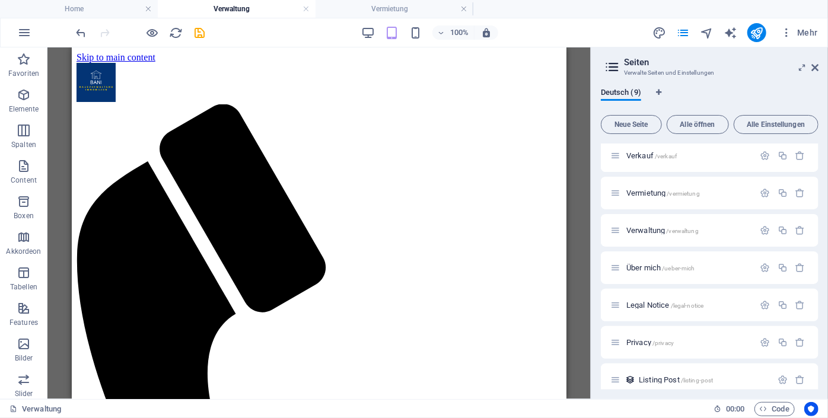
drag, startPoint x: 559, startPoint y: 175, endPoint x: 532, endPoint y: 77, distance: 102.0
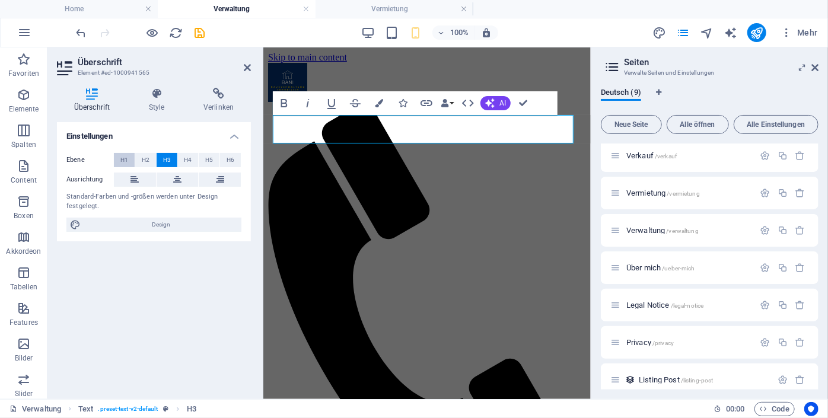
click at [127, 157] on span "H1" at bounding box center [124, 160] width 8 height 14
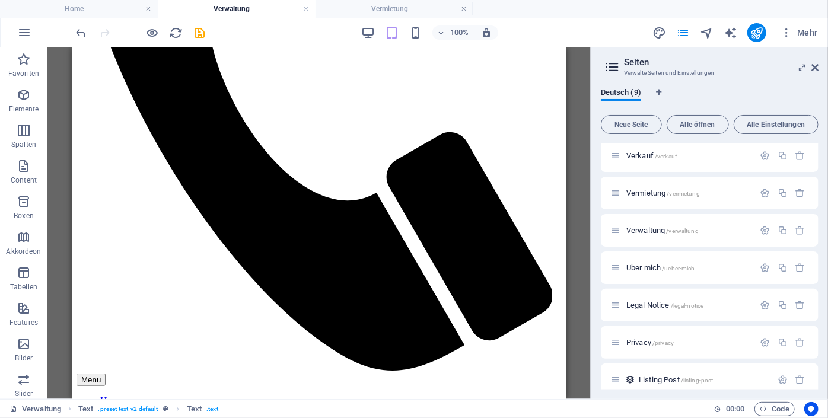
scroll to position [368, 0]
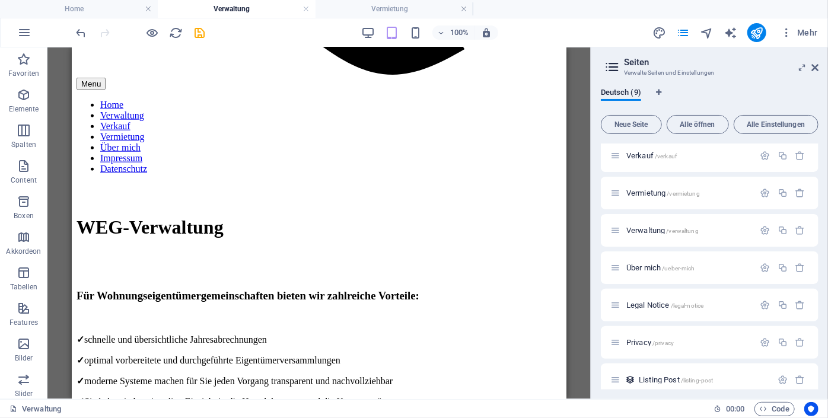
drag, startPoint x: 561, startPoint y: 93, endPoint x: 657, endPoint y: 283, distance: 213.4
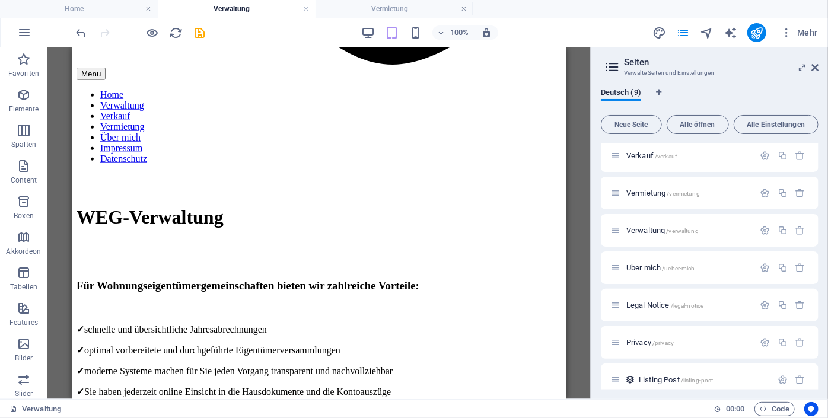
click at [586, 237] on div "Text H2 Text Bild Referenz Abstand Fließbild Text Text Abstand Platzhalter Bild…" at bounding box center [318, 223] width 543 height 352
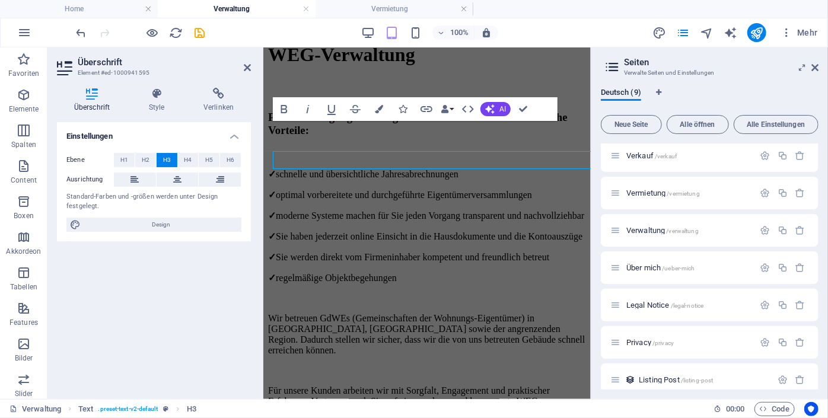
scroll to position [735, 0]
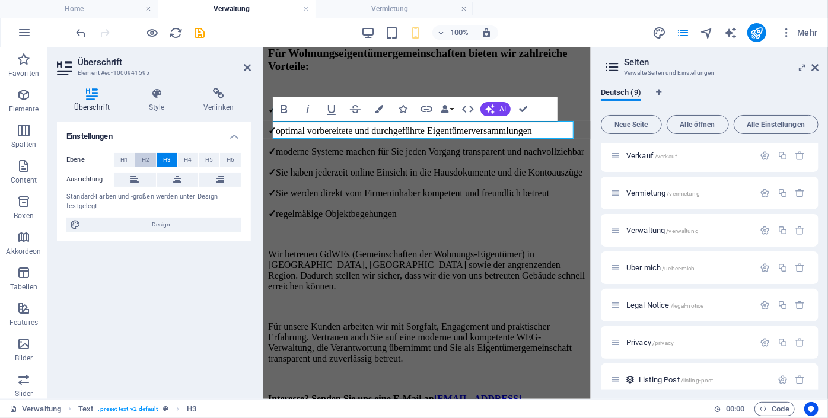
click at [142, 160] on span "H2" at bounding box center [146, 160] width 8 height 14
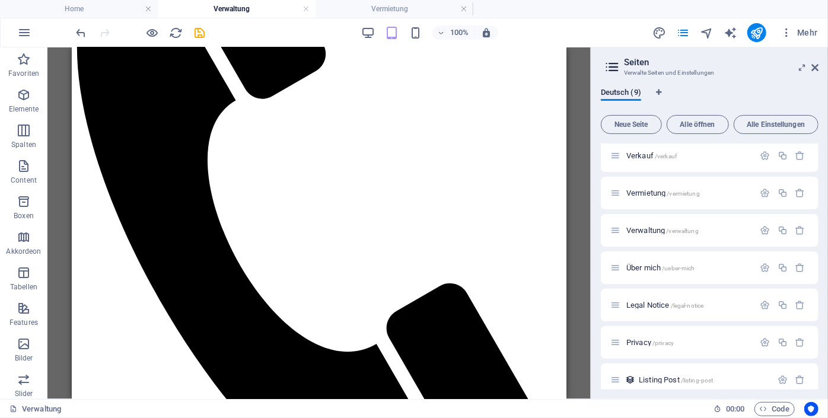
scroll to position [0, 0]
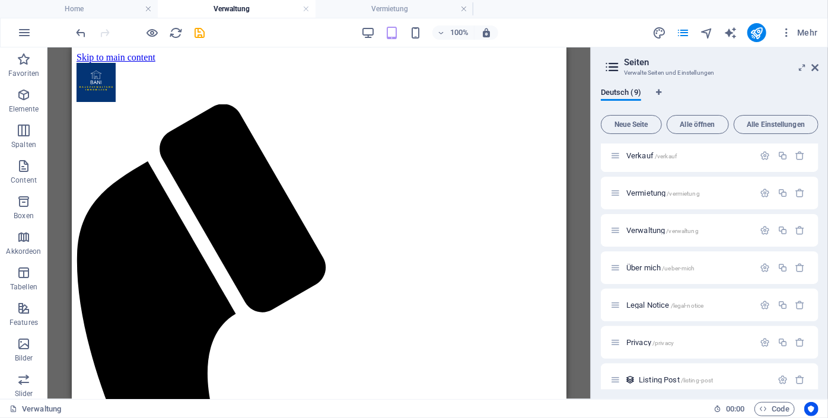
drag, startPoint x: 563, startPoint y: 216, endPoint x: 640, endPoint y: 114, distance: 127.4
click at [63, 11] on h4 "Home" at bounding box center [79, 8] width 158 height 13
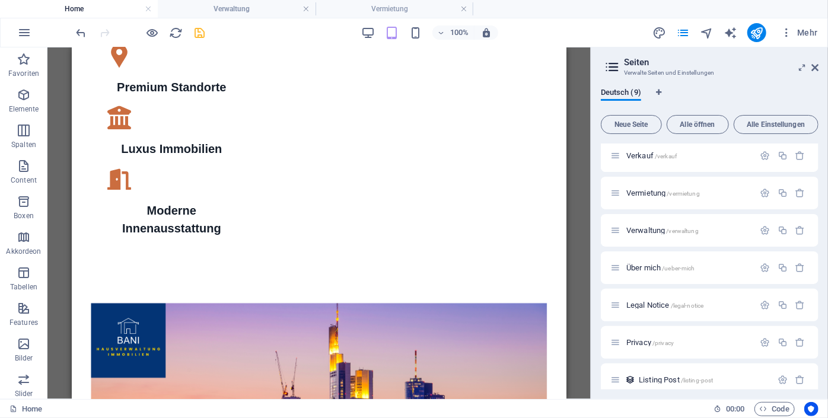
scroll to position [1428, 0]
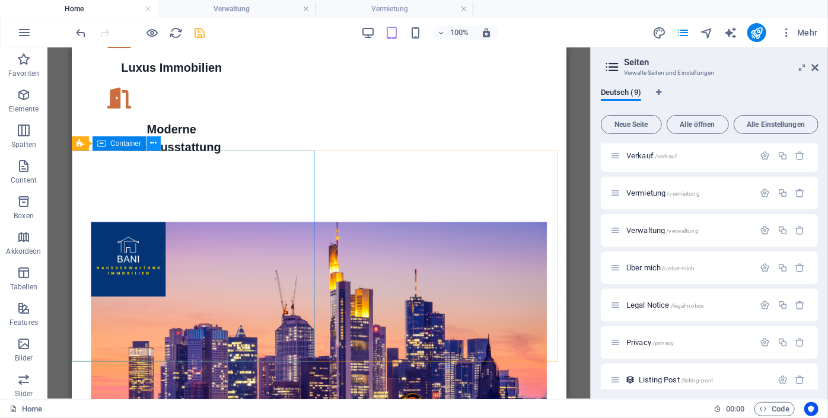
click at [154, 144] on icon at bounding box center [154, 143] width 7 height 12
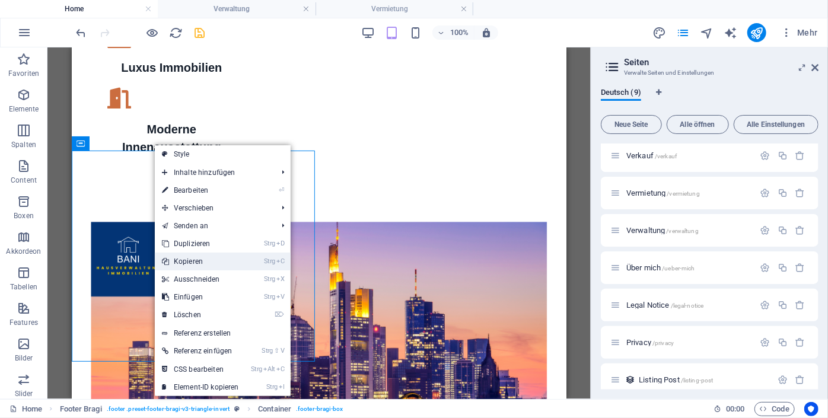
click at [199, 261] on link "Strg C Kopieren" at bounding box center [200, 262] width 91 height 18
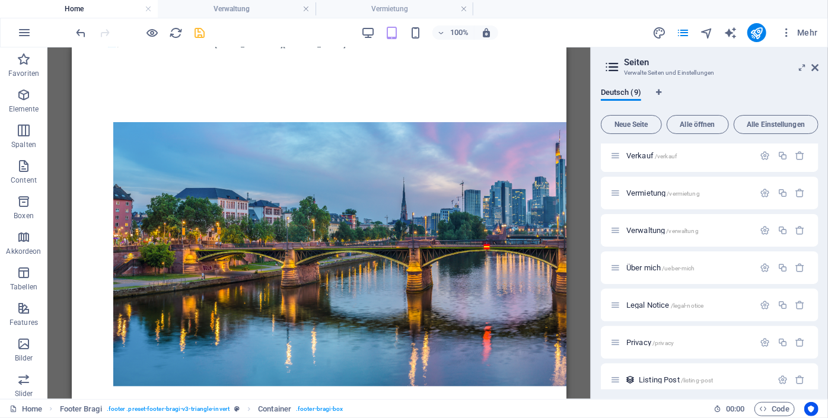
scroll to position [0, 0]
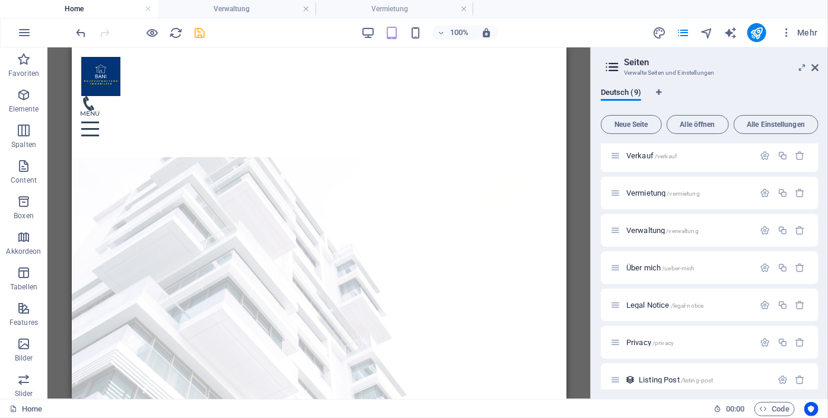
drag, startPoint x: 562, startPoint y: 344, endPoint x: 625, endPoint y: 76, distance: 275.2
click at [247, 8] on h4 "Verwaltung" at bounding box center [237, 8] width 158 height 13
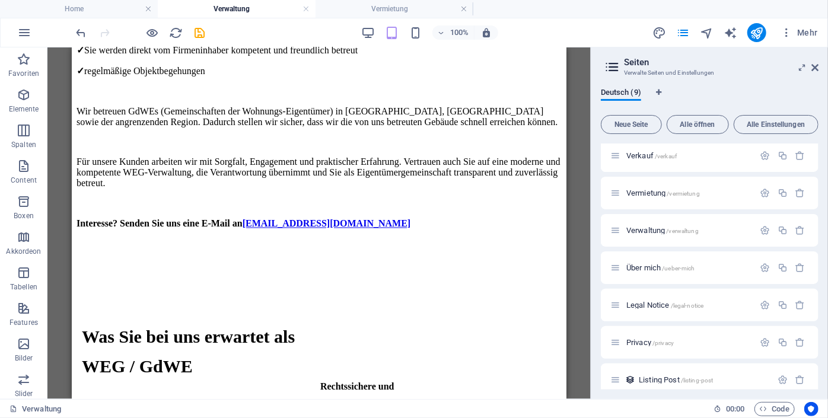
scroll to position [1214, 0]
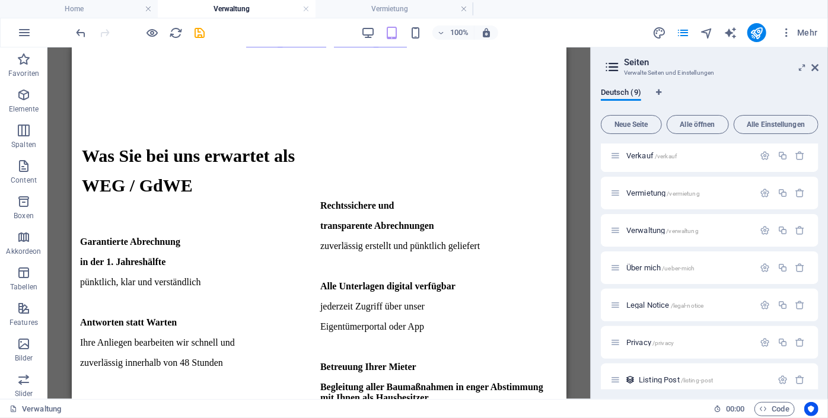
drag, startPoint x: 560, startPoint y: 79, endPoint x: 643, endPoint y: 413, distance: 344.5
click at [307, 359] on div "+ Abschnitt" at bounding box center [319, 362] width 58 height 20
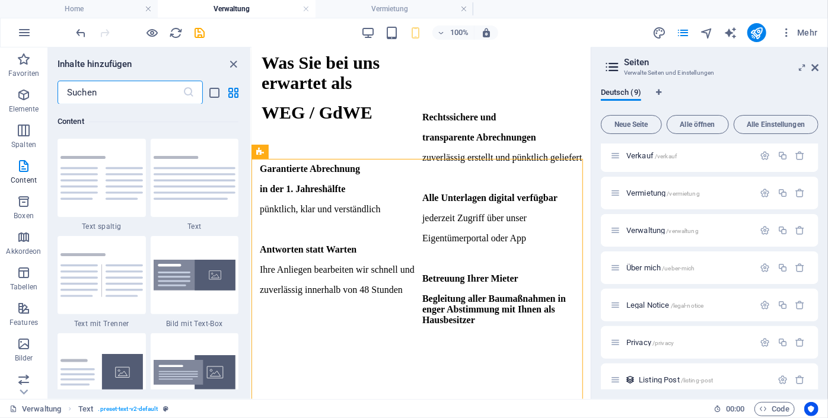
scroll to position [1271, 0]
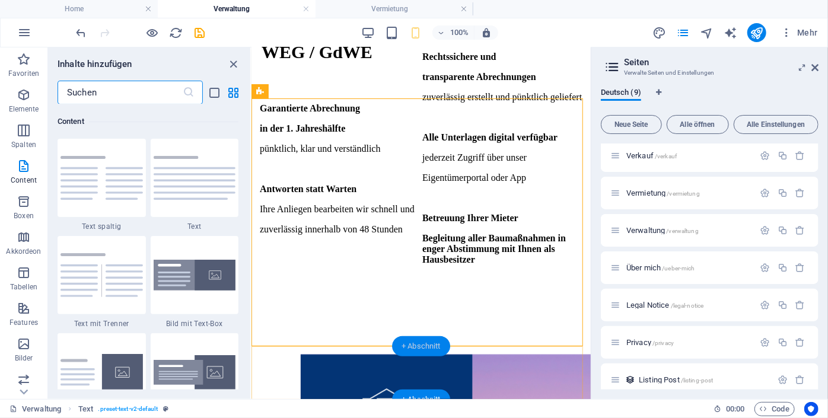
click at [424, 339] on div "+ Abschnitt" at bounding box center [421, 346] width 58 height 20
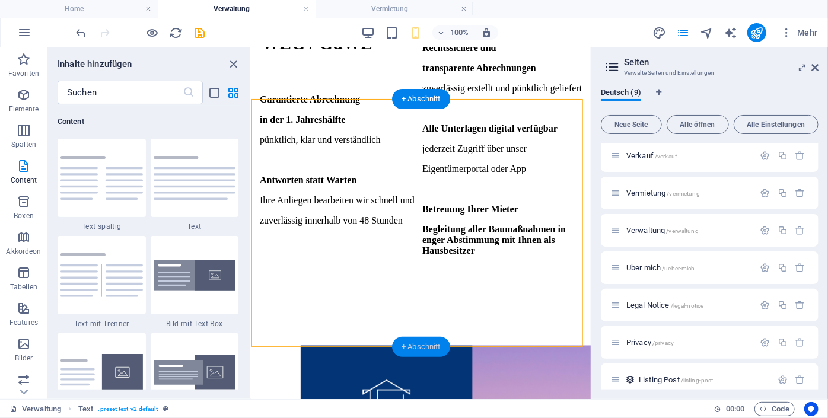
scroll to position [1270, 0]
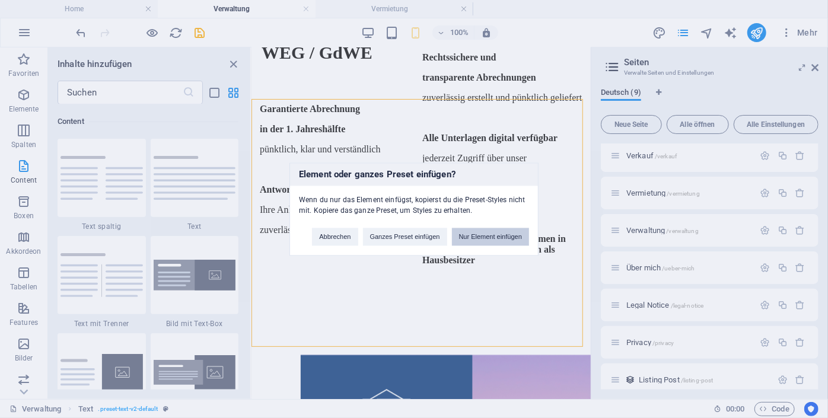
click at [482, 231] on button "Nur Element einfügen" at bounding box center [490, 237] width 77 height 18
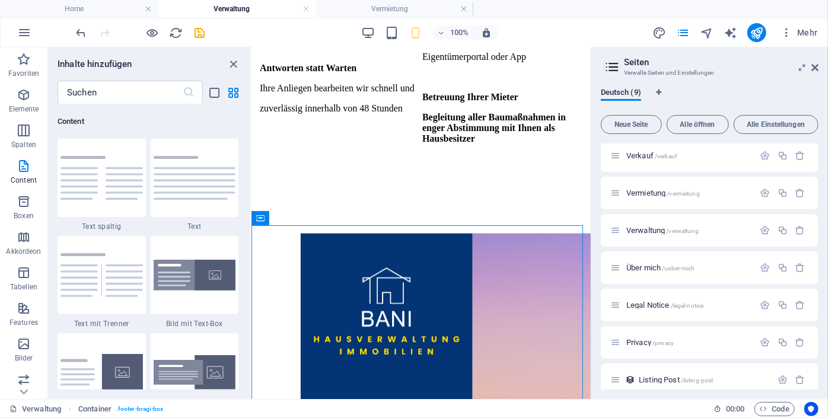
scroll to position [1400, 0]
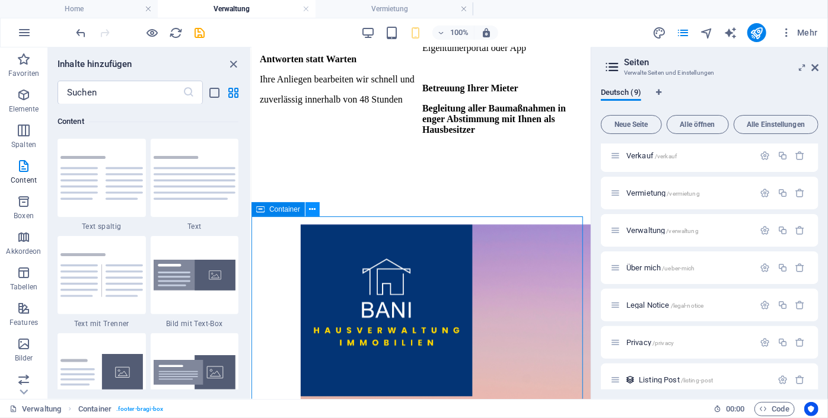
click at [308, 210] on button at bounding box center [312, 209] width 14 height 14
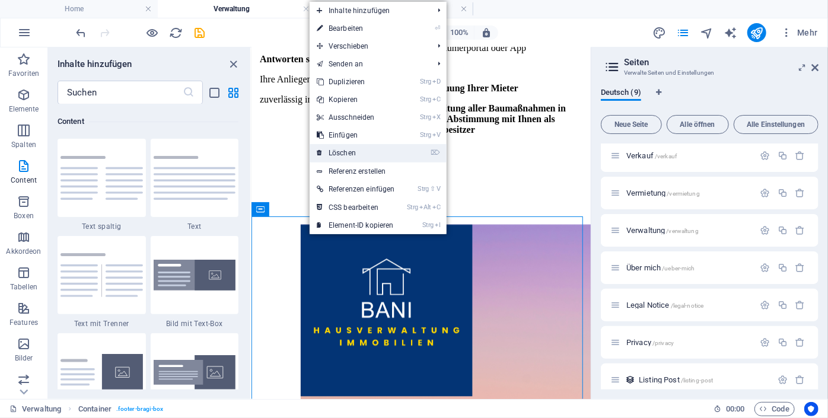
click at [334, 156] on link "⌦ Löschen" at bounding box center [355, 153] width 92 height 18
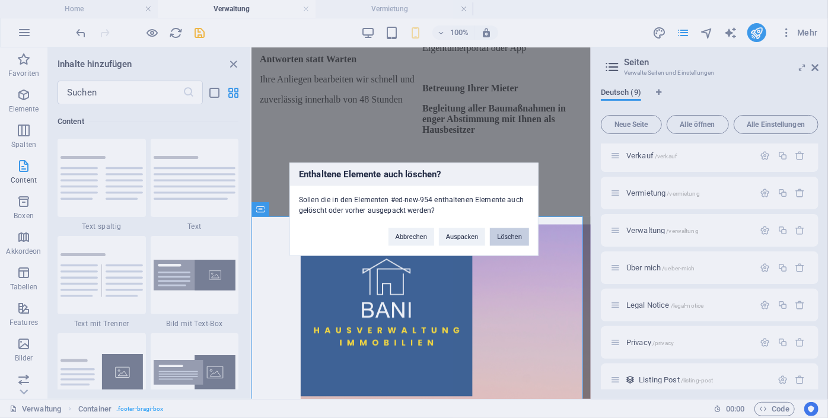
click at [517, 241] on button "Löschen" at bounding box center [509, 237] width 39 height 18
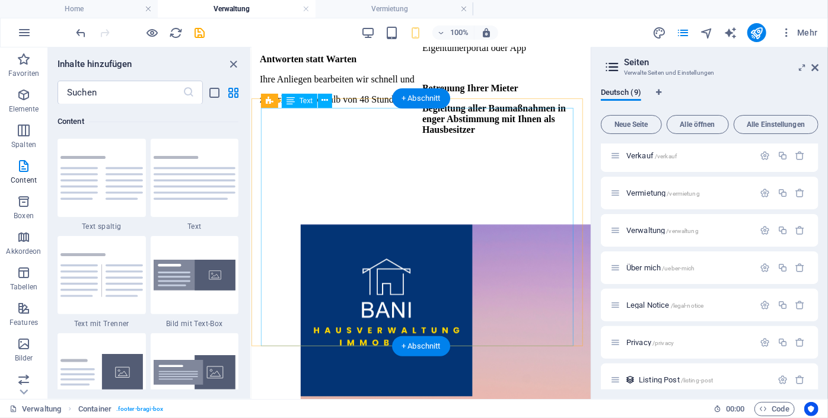
scroll to position [1270, 0]
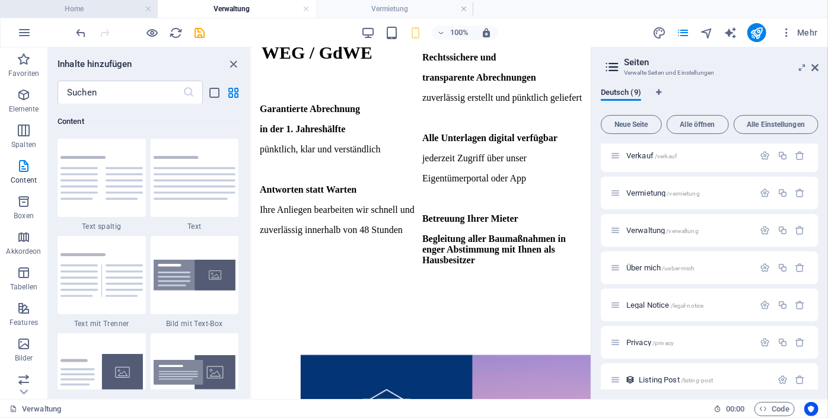
click at [101, 9] on h4 "Home" at bounding box center [79, 8] width 158 height 13
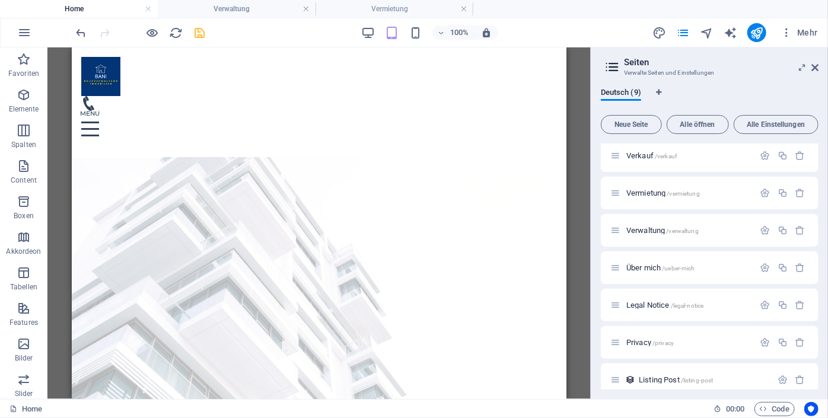
drag, startPoint x: 566, startPoint y: 90, endPoint x: 585, endPoint y: 228, distance: 139.4
click at [585, 228] on div "H1 Banner Banner Container Button Abstand Text Abstand Menüleiste Menü Logo Con…" at bounding box center [318, 223] width 543 height 352
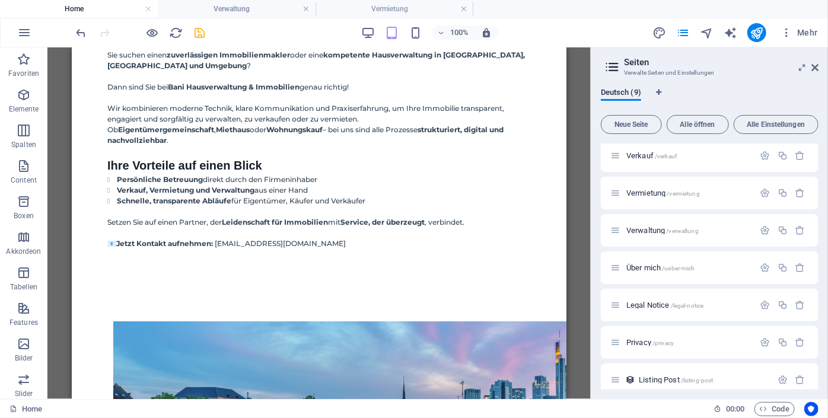
scroll to position [1428, 0]
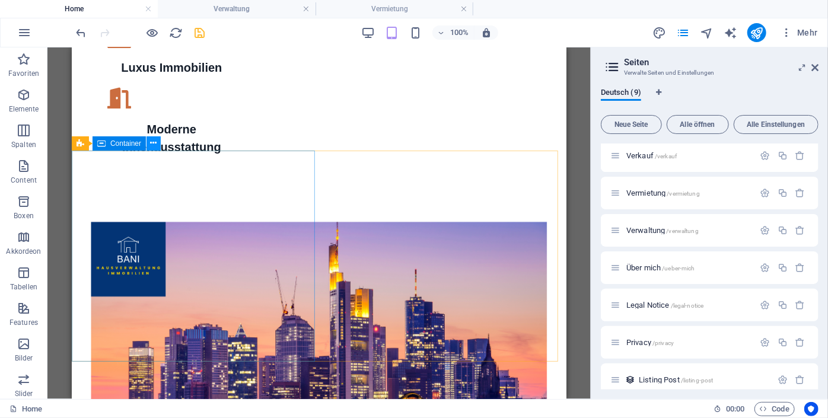
click at [151, 144] on icon at bounding box center [154, 143] width 7 height 12
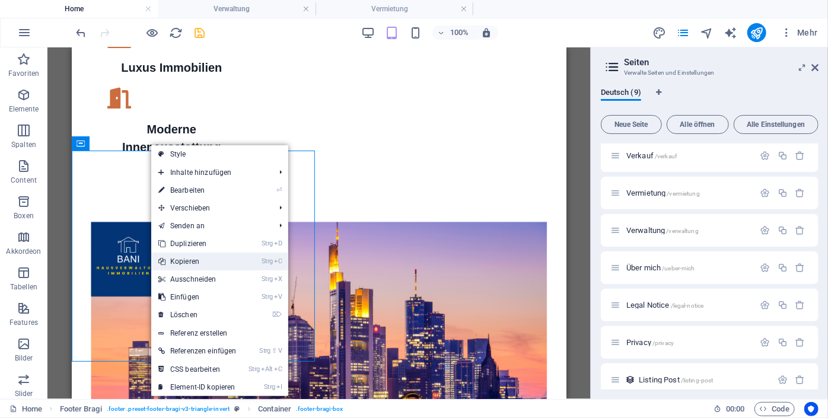
click at [184, 256] on link "Strg C Kopieren" at bounding box center [197, 262] width 92 height 18
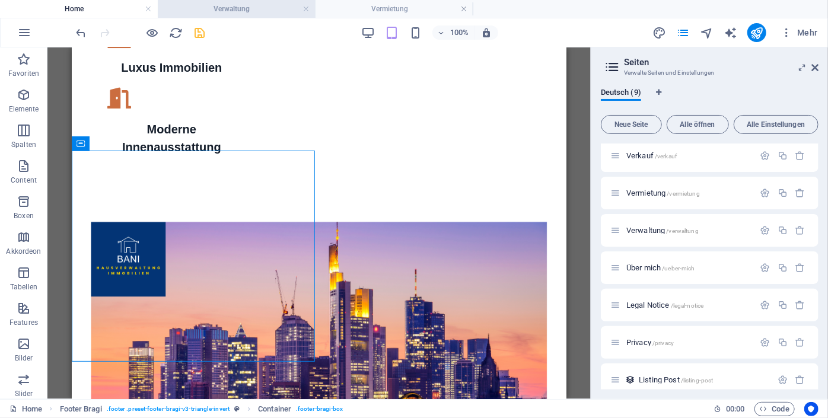
click at [191, 1] on li "Verwaltung" at bounding box center [237, 9] width 158 height 18
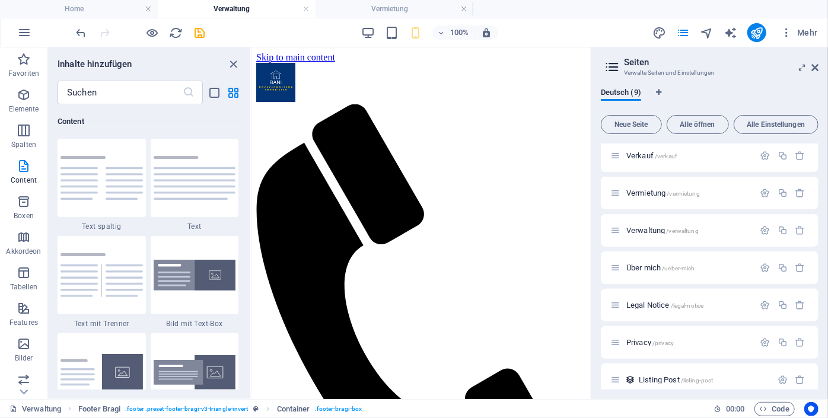
scroll to position [1270, 0]
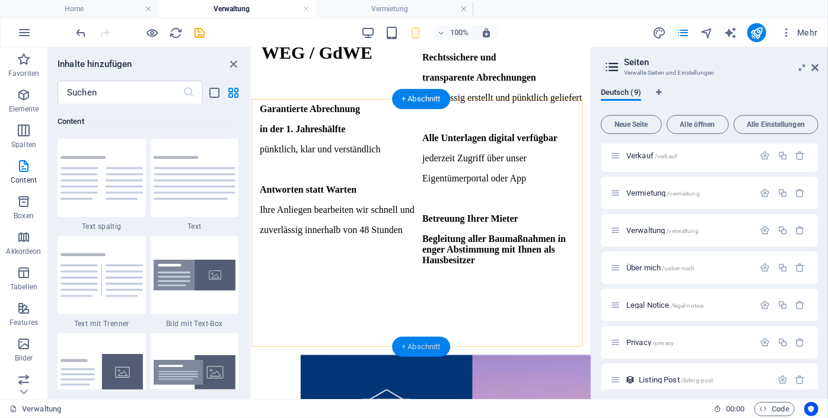
click at [436, 343] on div "+ Abschnitt" at bounding box center [421, 347] width 58 height 20
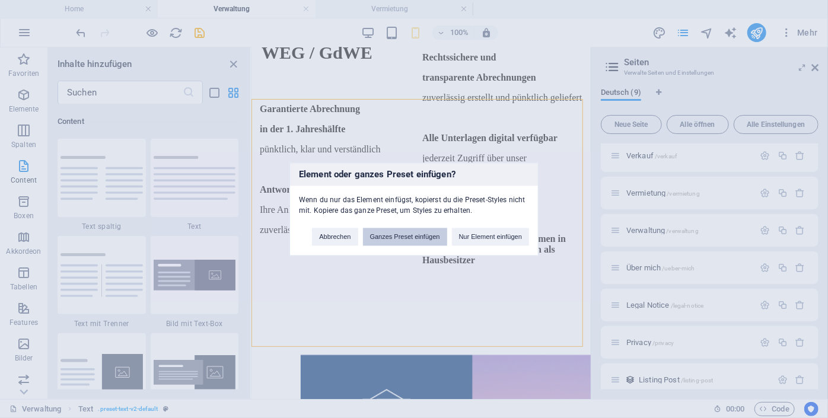
click at [420, 237] on button "Ganzes Preset einfügen" at bounding box center [405, 237] width 84 height 18
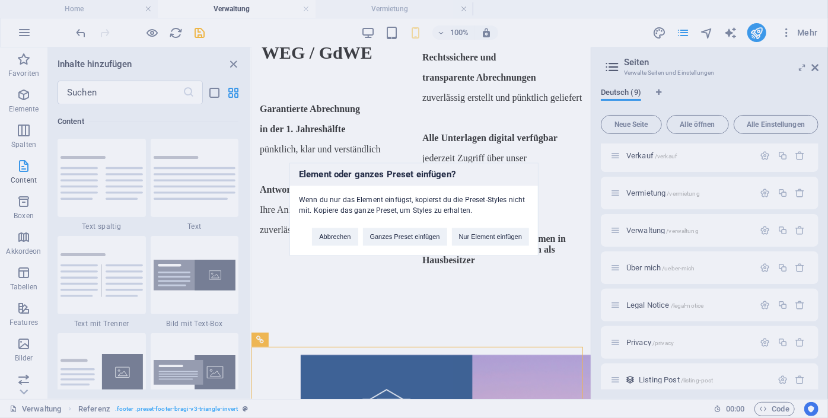
drag, startPoint x: 585, startPoint y: 321, endPoint x: 314, endPoint y: 277, distance: 274.6
click at [580, 343] on div "Element oder ganzes Preset einfügen? Wenn du nur das Element einfügst, kopierst…" at bounding box center [414, 209] width 828 height 418
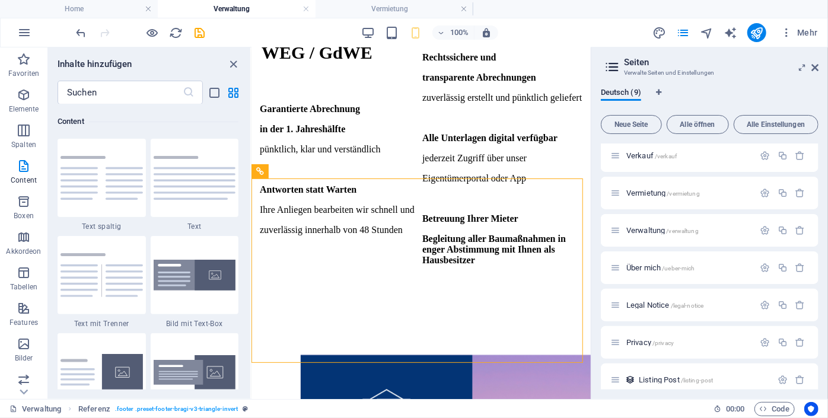
scroll to position [1455, 0]
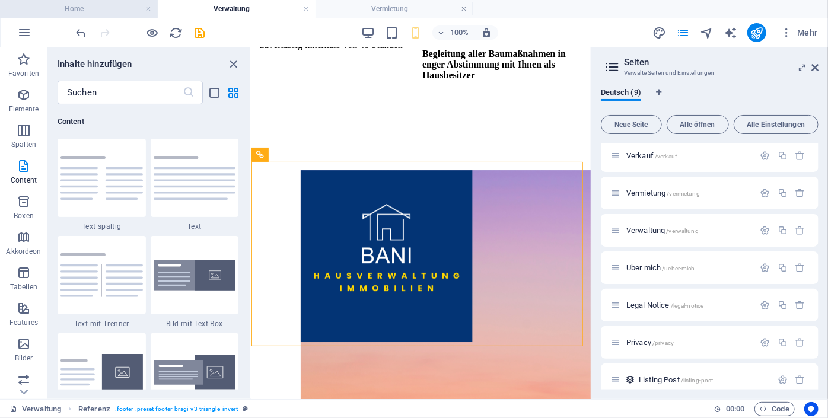
click at [85, 8] on h4 "Home" at bounding box center [79, 8] width 158 height 13
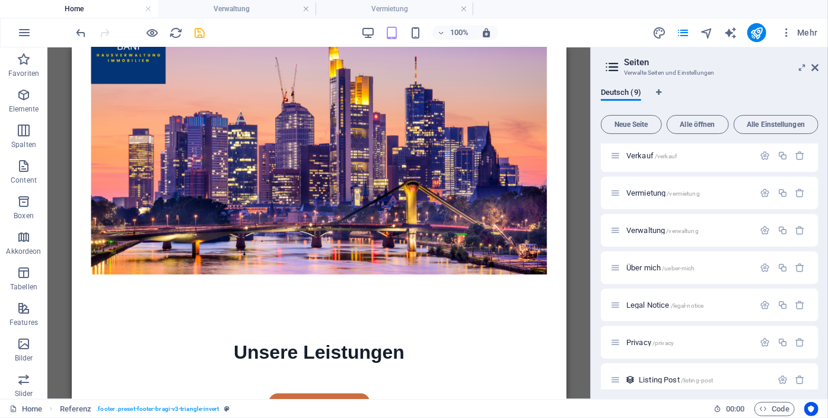
scroll to position [0, 0]
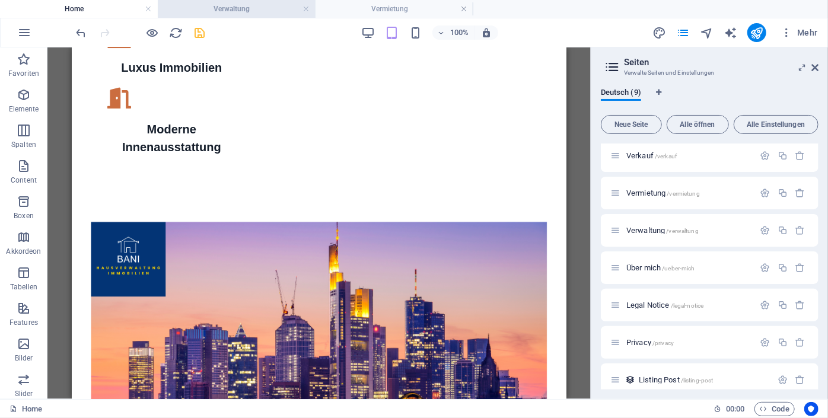
click at [243, 7] on h4 "Verwaltung" at bounding box center [237, 8] width 158 height 13
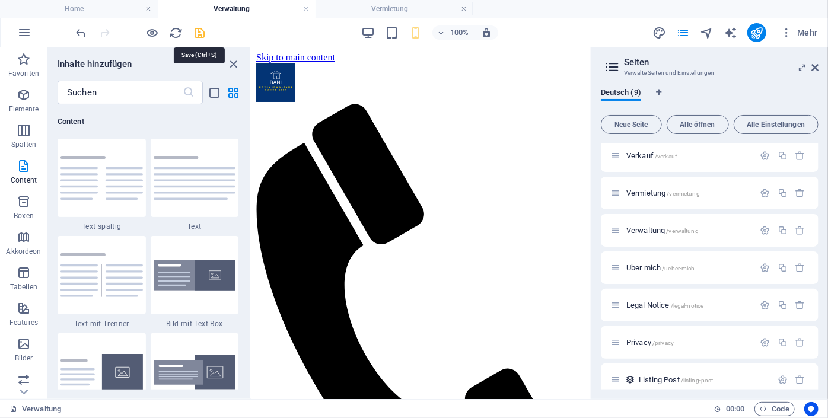
click at [200, 37] on icon "save" at bounding box center [200, 33] width 14 height 14
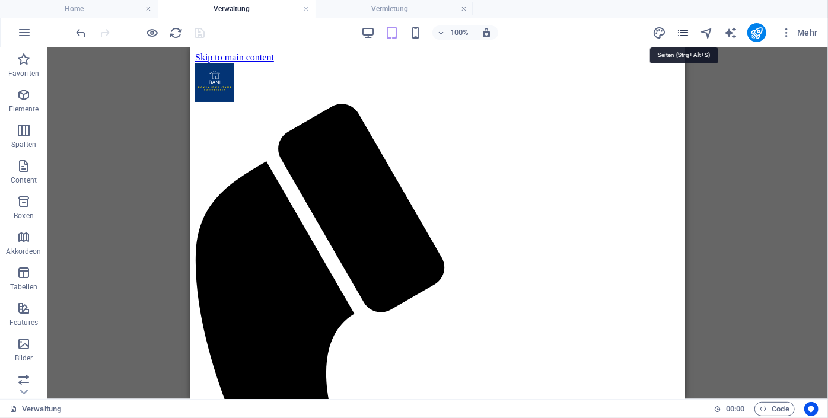
click at [684, 34] on icon "pages" at bounding box center [683, 33] width 14 height 14
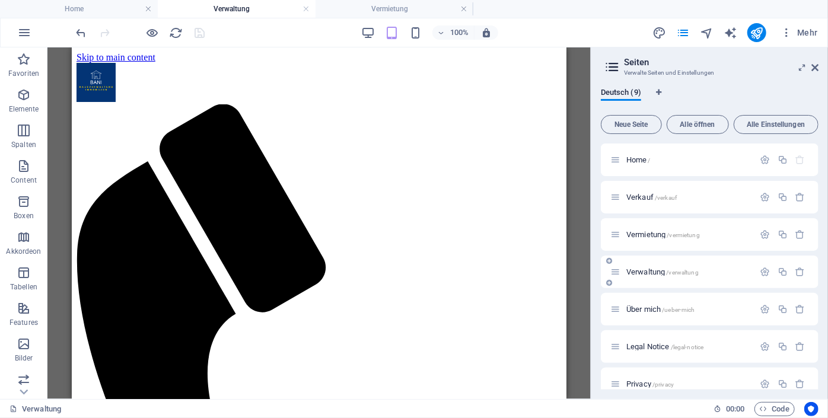
click at [613, 277] on div "Verwaltung /verwaltung" at bounding box center [710, 272] width 218 height 33
drag, startPoint x: 613, startPoint y: 275, endPoint x: 612, endPoint y: 226, distance: 48.0
click at [612, 226] on div "Home / Verkauf /verkauf Vermietung /vermietung Verwaltung /verwaltung Über mich…" at bounding box center [710, 308] width 218 height 331
click at [660, 233] on span "Verwaltung /verwaltung" at bounding box center [662, 234] width 72 height 9
click at [761, 231] on icon "button" at bounding box center [765, 234] width 10 height 10
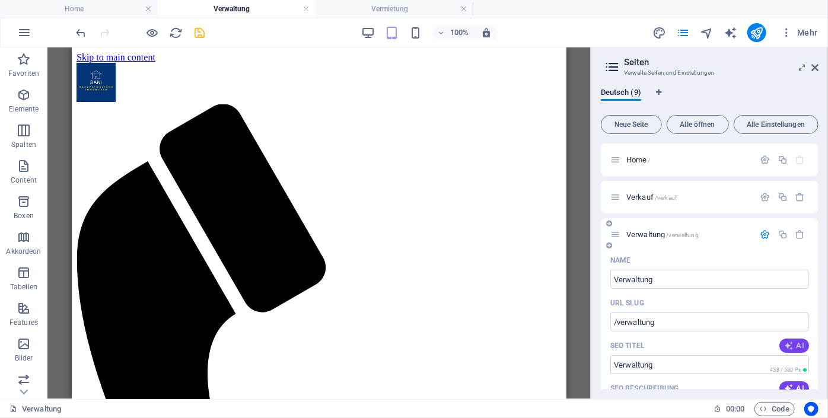
click at [799, 341] on span "AI" at bounding box center [794, 345] width 20 height 9
type input "Kompetente WEG-Verwaltung"
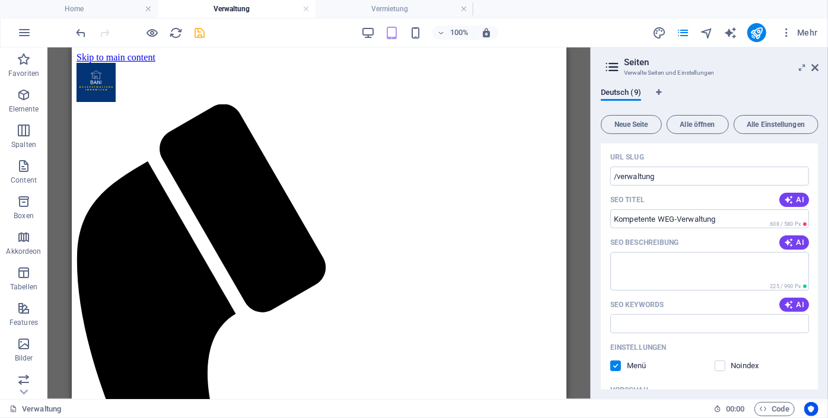
scroll to position [141, 0]
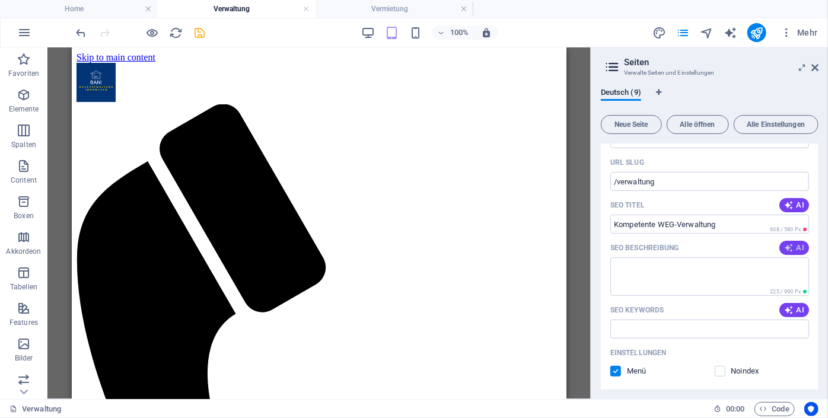
click at [796, 249] on span "AI" at bounding box center [794, 247] width 20 height 9
click at [790, 307] on icon "button" at bounding box center [788, 309] width 9 height 9
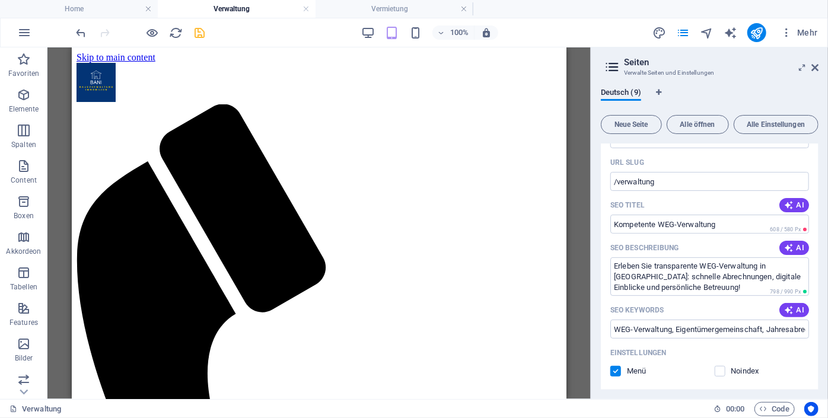
type textarea "Erleben Sie transparente WEG-Verwaltung in [GEOGRAPHIC_DATA]: schnelle Abrechnu…"
type input "WEG-Verwaltung, Eigentümergemeinschaft, Jahresabrechnung, digitale Hausdokument…"
click at [659, 224] on input "Kompetente WEG-Verwaltung" at bounding box center [709, 224] width 199 height 19
type input "WEG-Verwaltung"
click at [204, 30] on icon "save" at bounding box center [200, 33] width 14 height 14
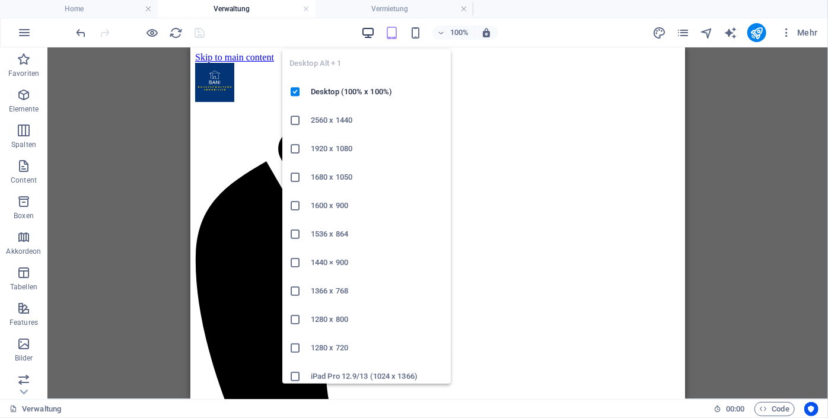
click at [371, 37] on icon "button" at bounding box center [368, 33] width 14 height 14
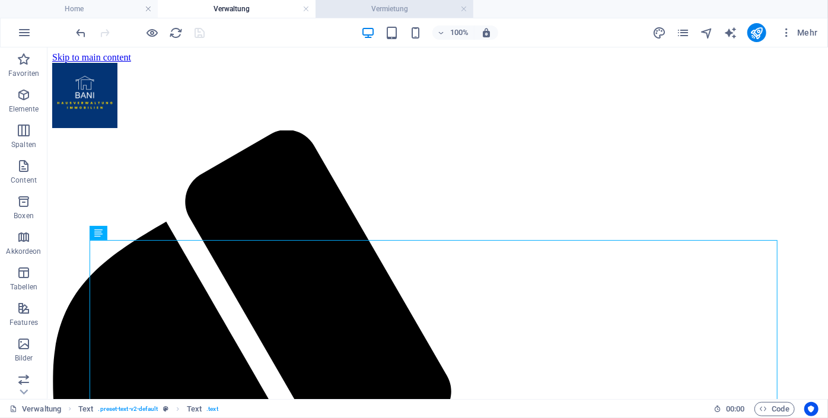
click at [369, 7] on h4 "Vermietung" at bounding box center [394, 8] width 158 height 13
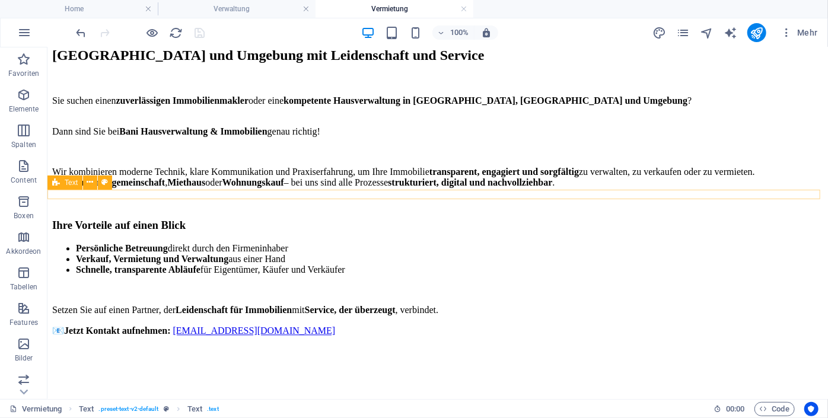
scroll to position [1255, 0]
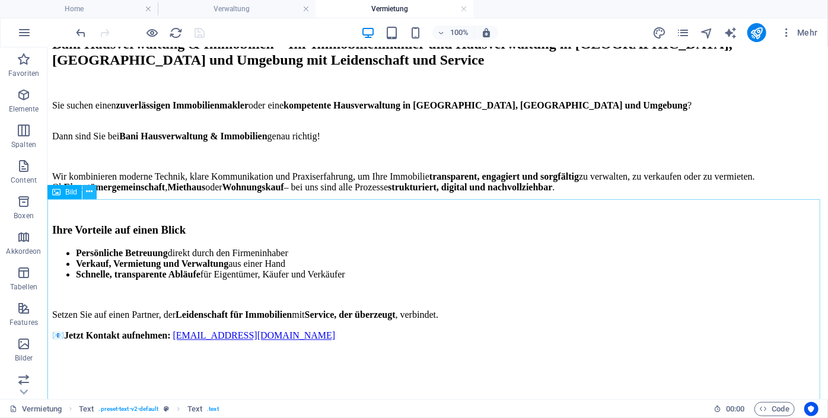
click at [89, 192] on icon at bounding box center [90, 192] width 7 height 12
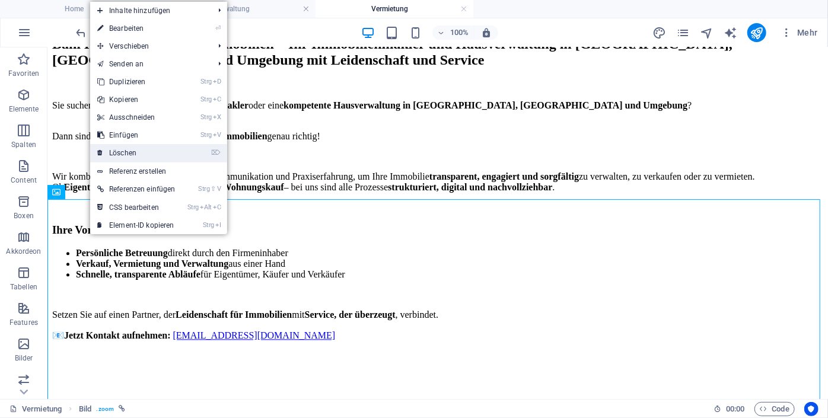
click at [131, 151] on link "⌦ Löschen" at bounding box center [136, 153] width 92 height 18
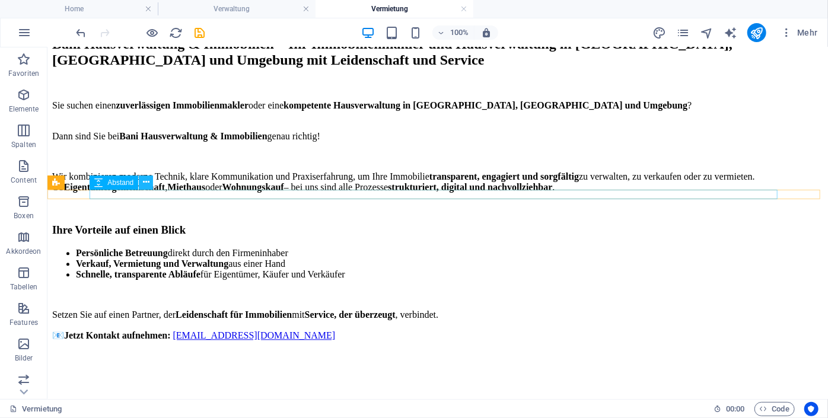
click at [143, 186] on icon at bounding box center [146, 182] width 7 height 12
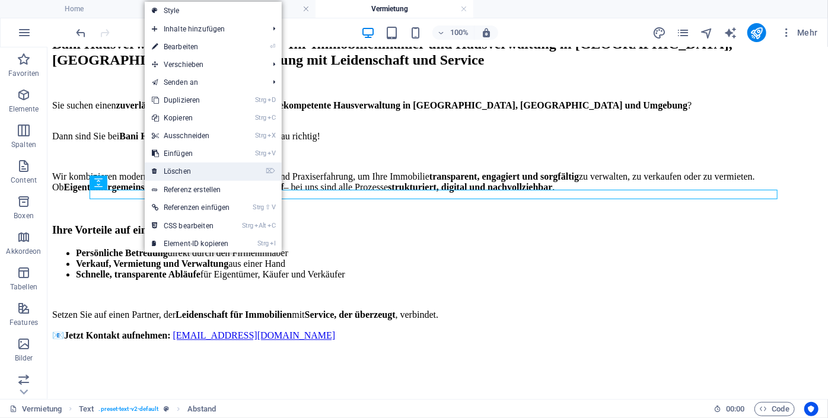
click at [186, 178] on link "⌦ Löschen" at bounding box center [191, 171] width 92 height 18
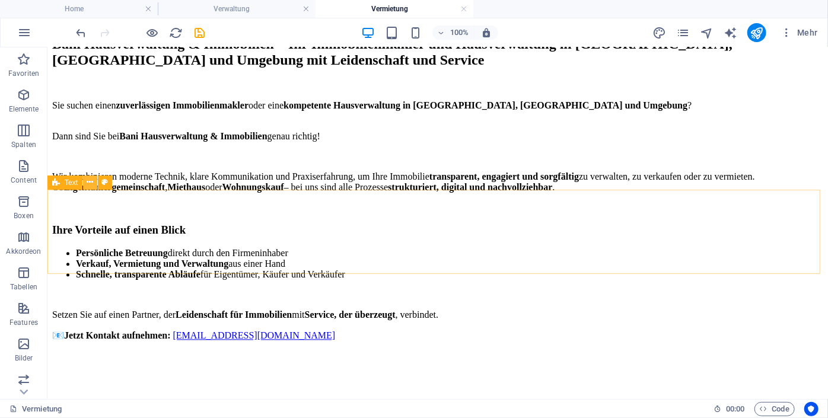
click at [89, 184] on icon at bounding box center [90, 182] width 7 height 12
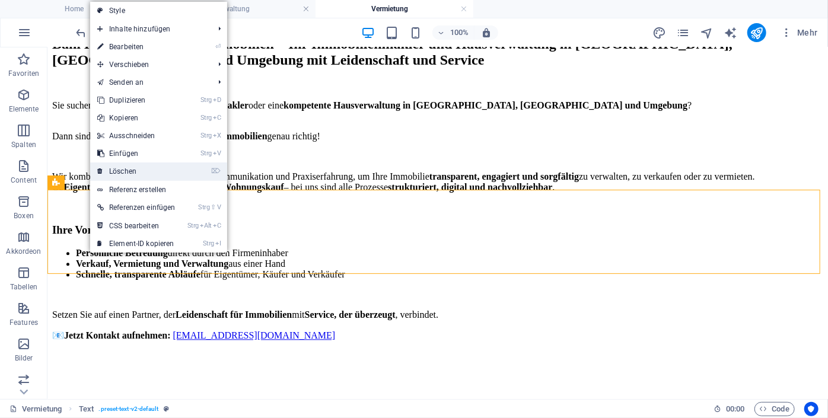
click at [128, 168] on link "⌦ Löschen" at bounding box center [136, 171] width 92 height 18
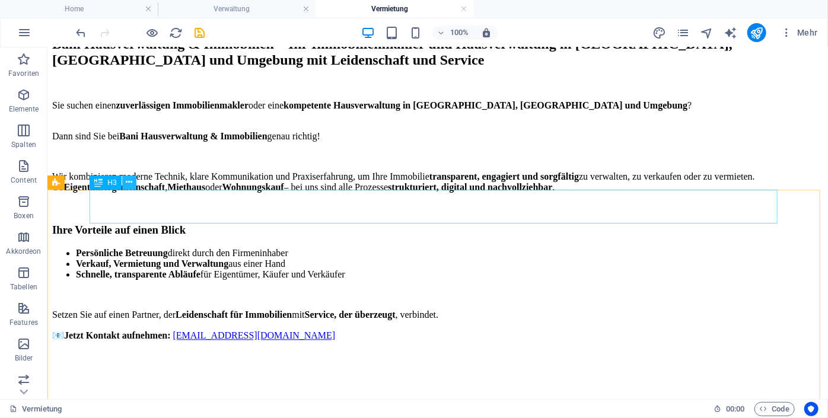
click at [126, 184] on icon at bounding box center [129, 182] width 7 height 12
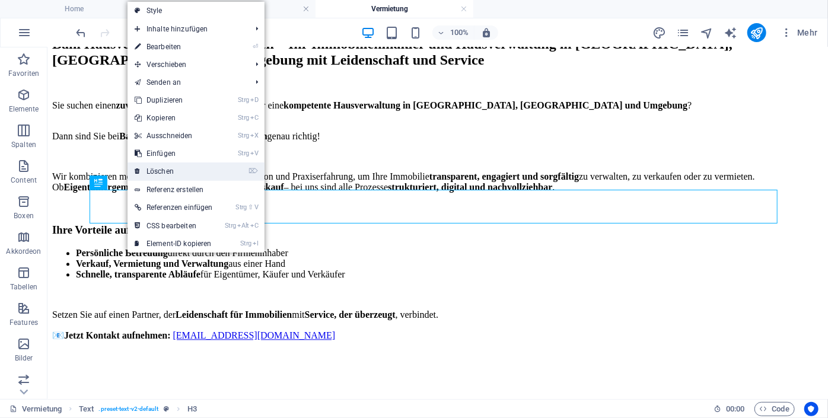
click at [173, 178] on link "⌦ Löschen" at bounding box center [173, 171] width 92 height 18
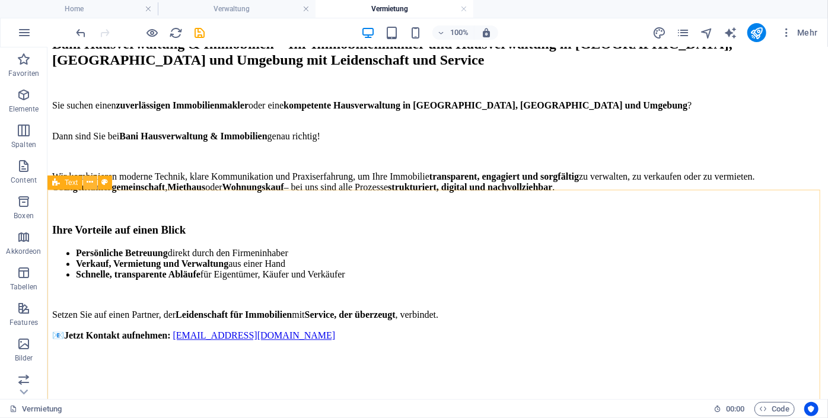
click at [91, 183] on icon at bounding box center [90, 182] width 7 height 12
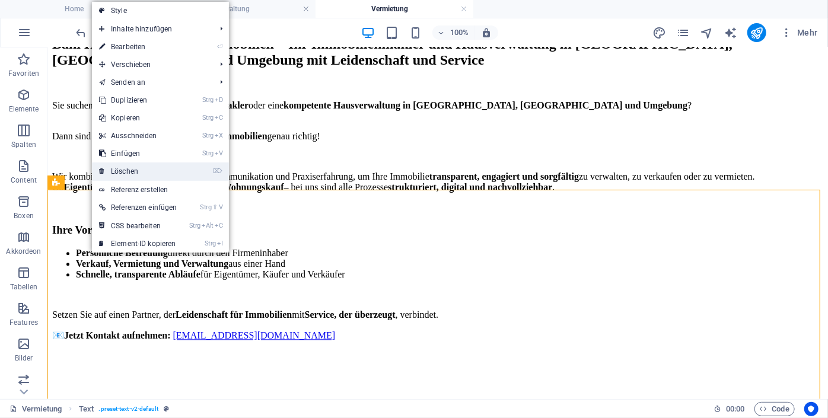
click at [145, 170] on link "⌦ Löschen" at bounding box center [138, 171] width 92 height 18
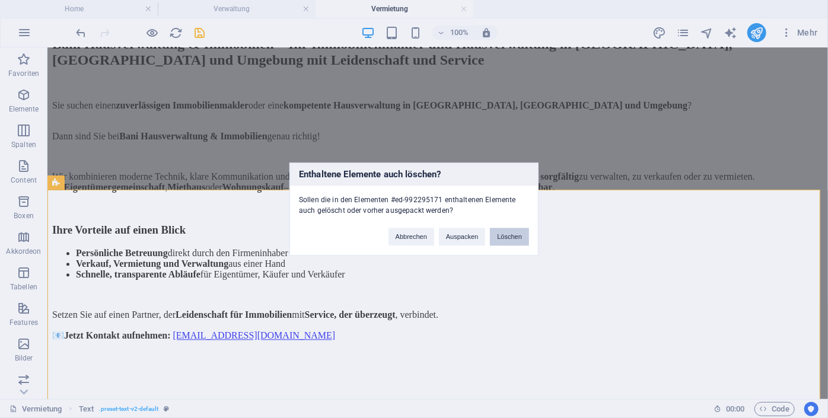
click at [518, 232] on button "Löschen" at bounding box center [509, 237] width 39 height 18
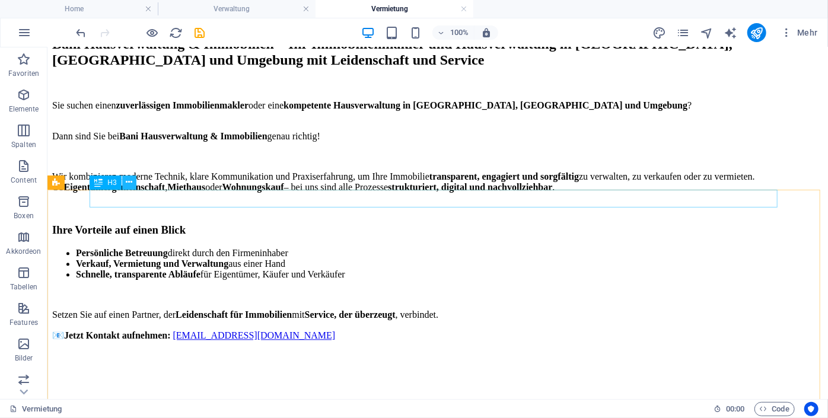
click at [130, 181] on icon at bounding box center [129, 182] width 7 height 12
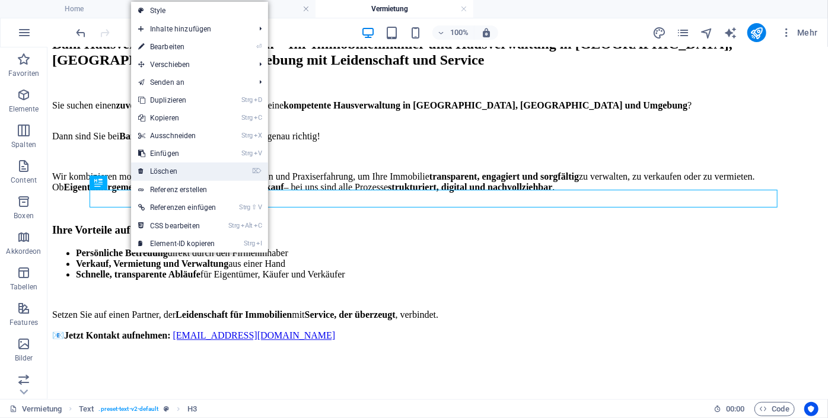
click at [178, 170] on link "⌦ Löschen" at bounding box center [177, 171] width 92 height 18
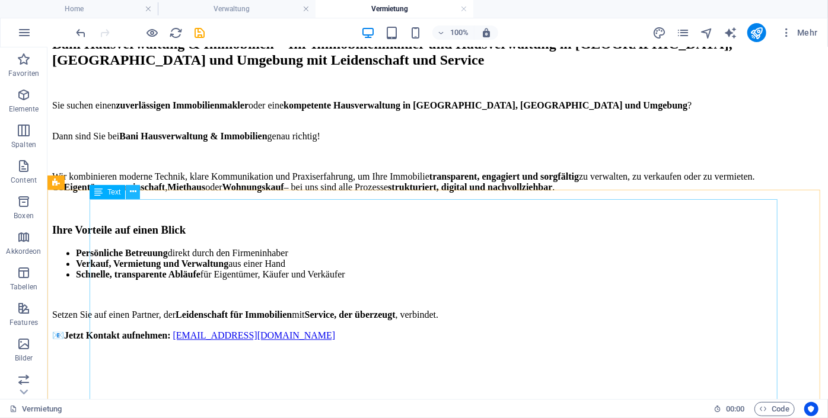
click at [132, 188] on icon at bounding box center [133, 192] width 7 height 12
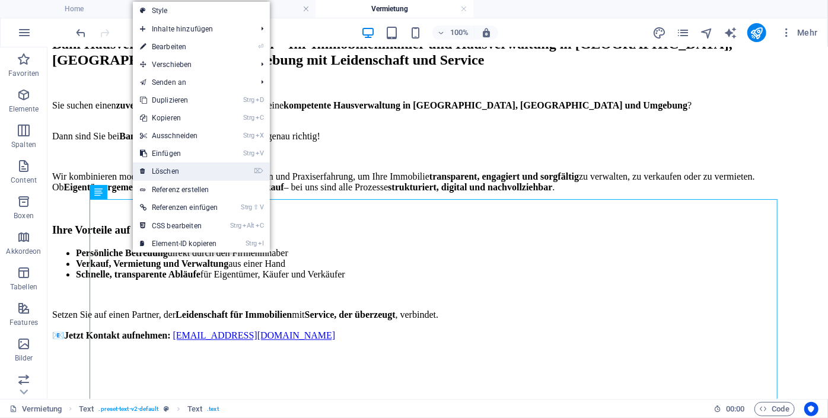
click at [177, 170] on link "⌦ Löschen" at bounding box center [179, 171] width 92 height 18
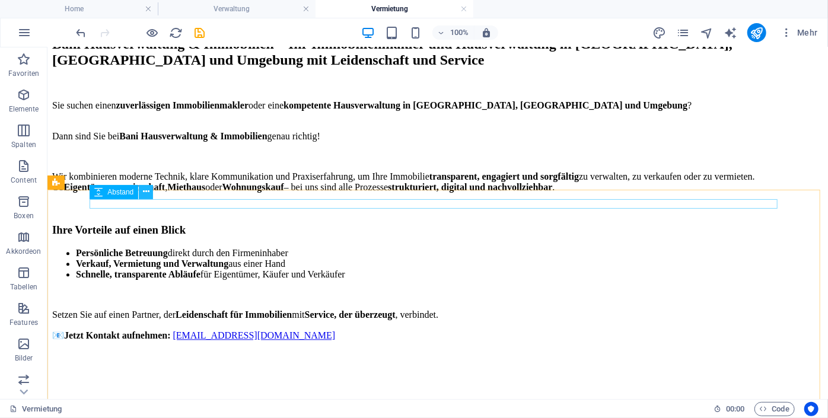
click at [143, 193] on icon at bounding box center [146, 192] width 7 height 12
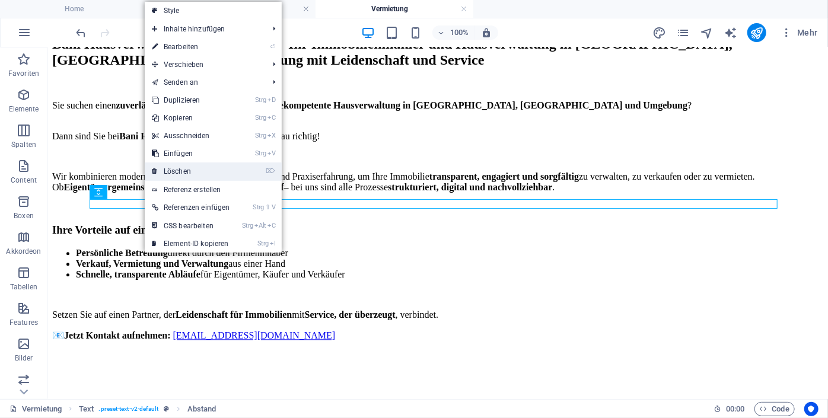
click at [186, 170] on link "⌦ Löschen" at bounding box center [191, 171] width 92 height 18
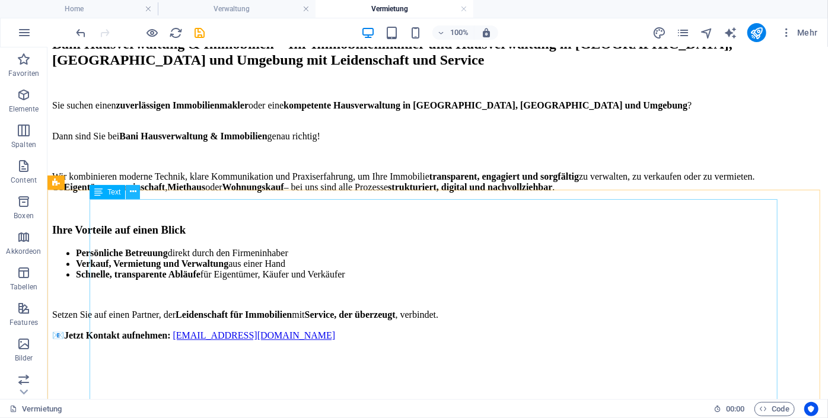
click at [133, 191] on icon at bounding box center [133, 192] width 7 height 12
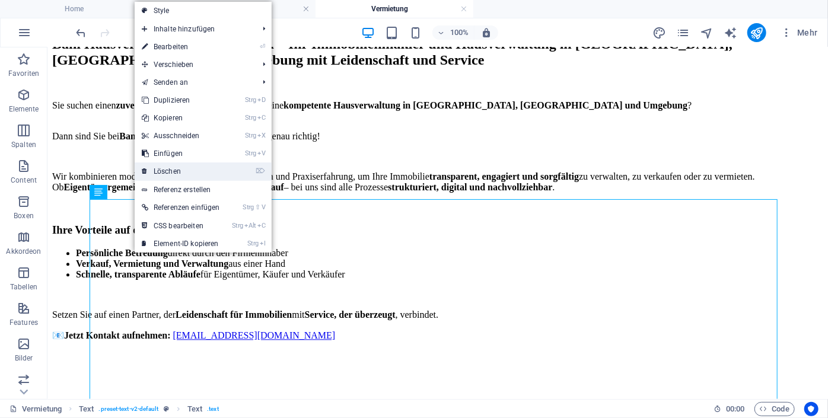
click at [186, 168] on link "⌦ Löschen" at bounding box center [181, 171] width 92 height 18
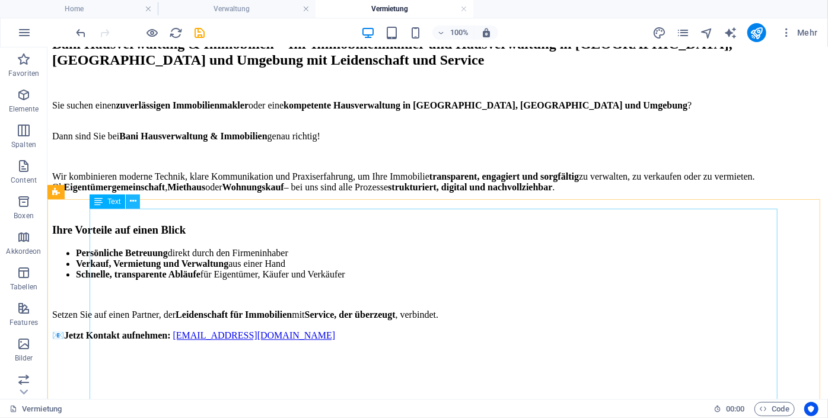
click at [134, 204] on icon at bounding box center [133, 201] width 7 height 12
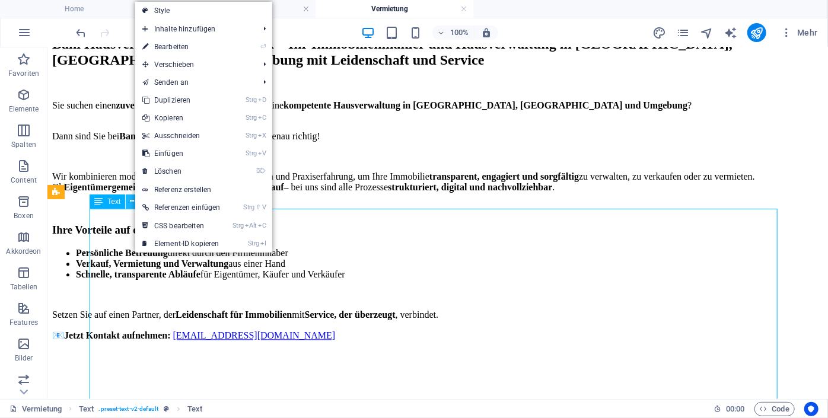
click at [134, 204] on icon at bounding box center [133, 201] width 7 height 12
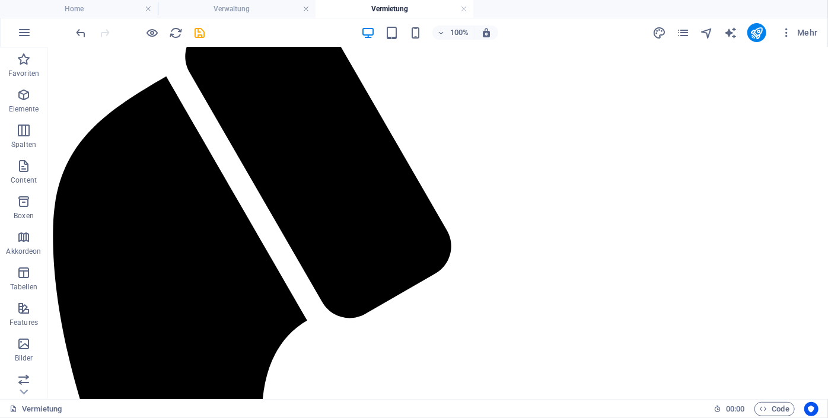
scroll to position [71, 0]
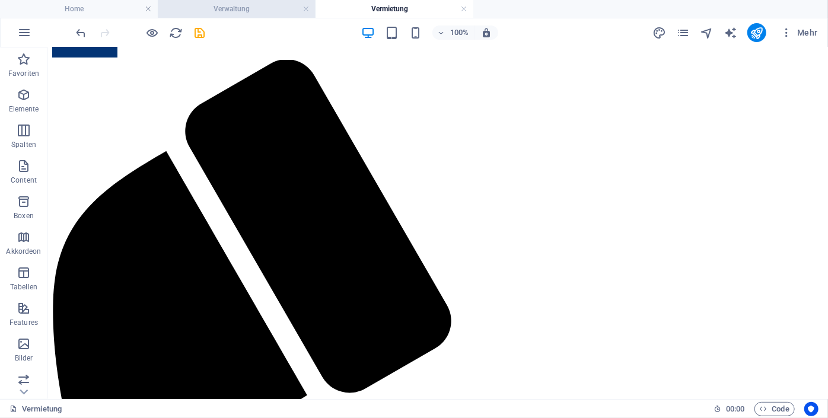
click at [248, 14] on h4 "Verwaltung" at bounding box center [237, 8] width 158 height 13
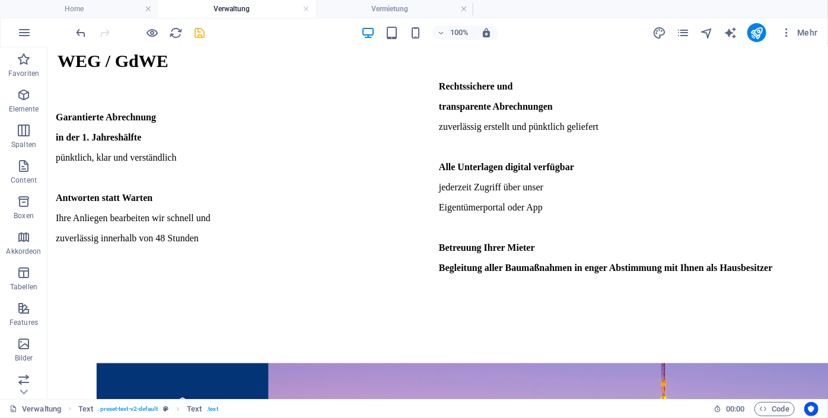
scroll to position [1729, 0]
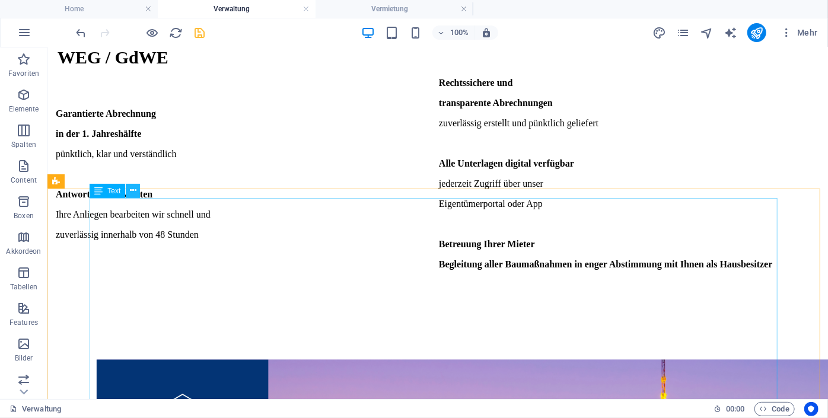
click at [131, 189] on icon at bounding box center [133, 190] width 7 height 12
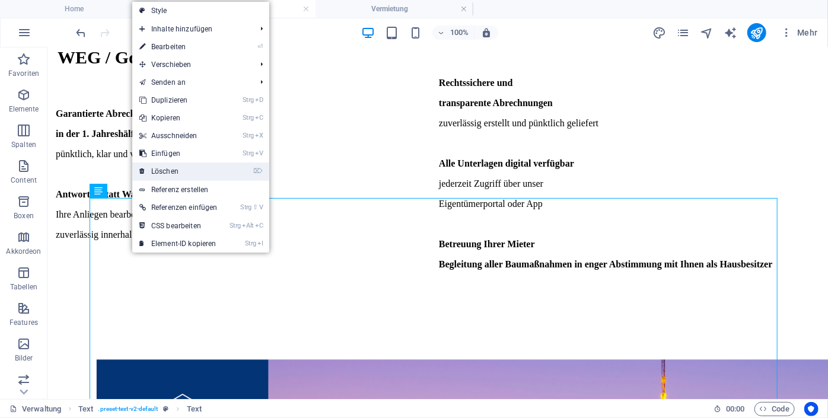
click at [179, 171] on link "⌦ Löschen" at bounding box center [178, 171] width 92 height 18
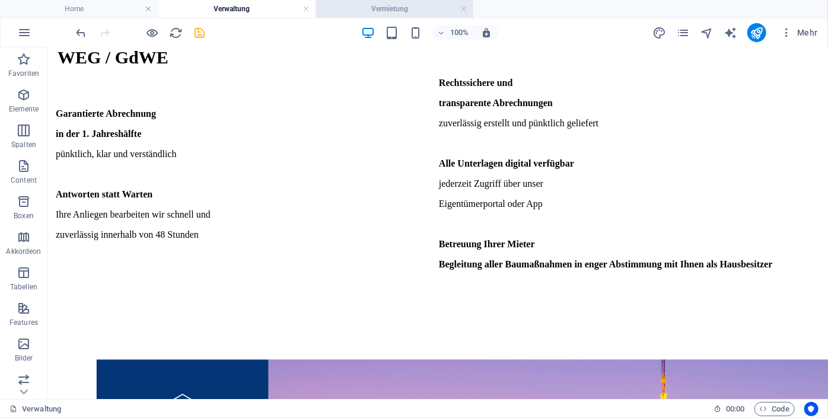
click at [370, 0] on li "Vermietung" at bounding box center [394, 9] width 158 height 18
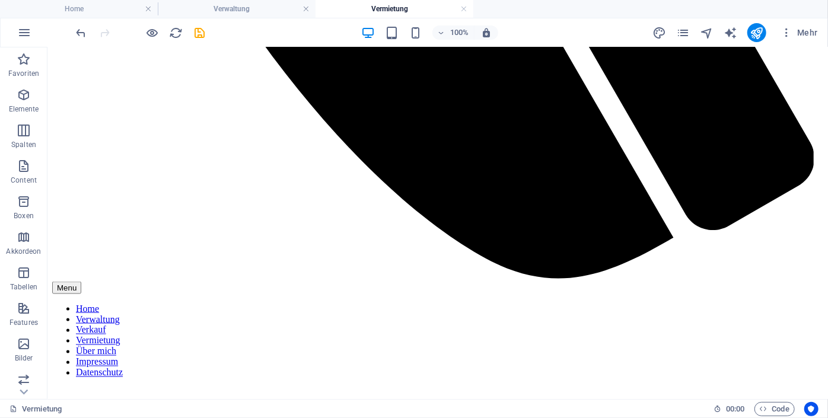
scroll to position [787, 0]
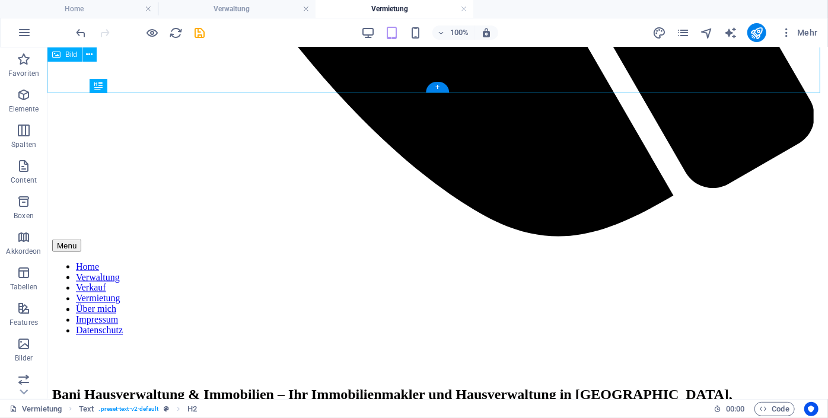
scroll to position [914, 0]
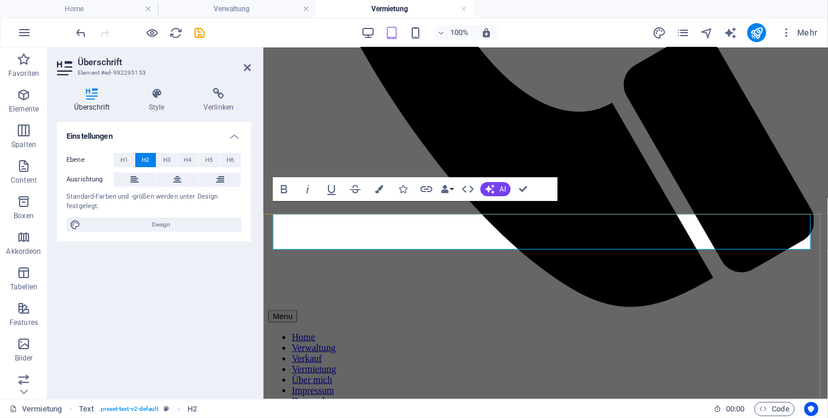
scroll to position [521, 0]
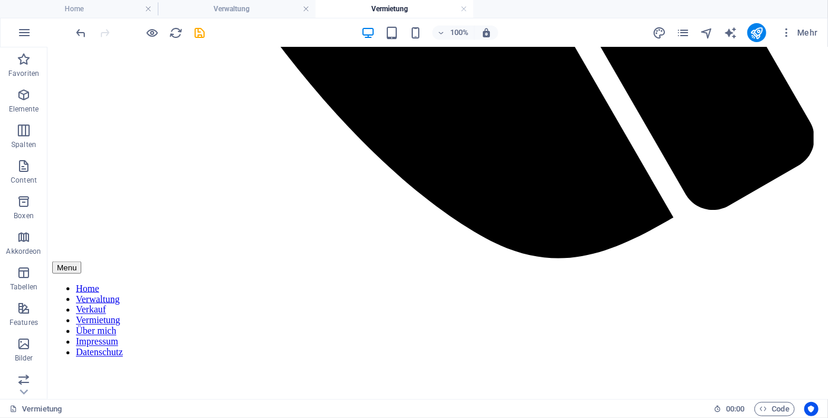
scroll to position [885, 0]
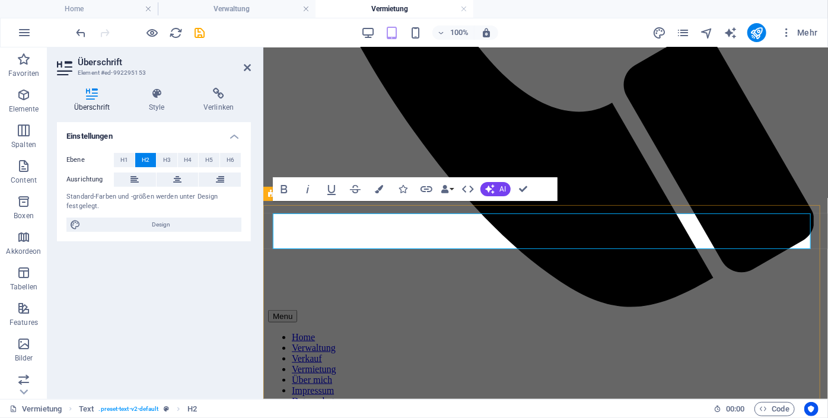
scroll to position [521, 0]
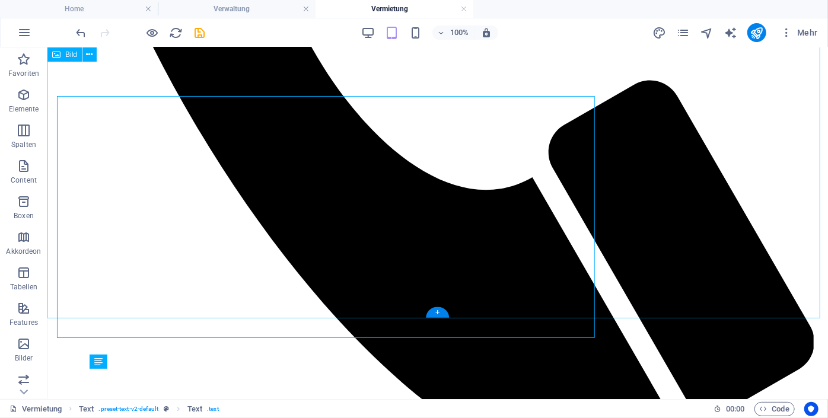
scroll to position [687, 0]
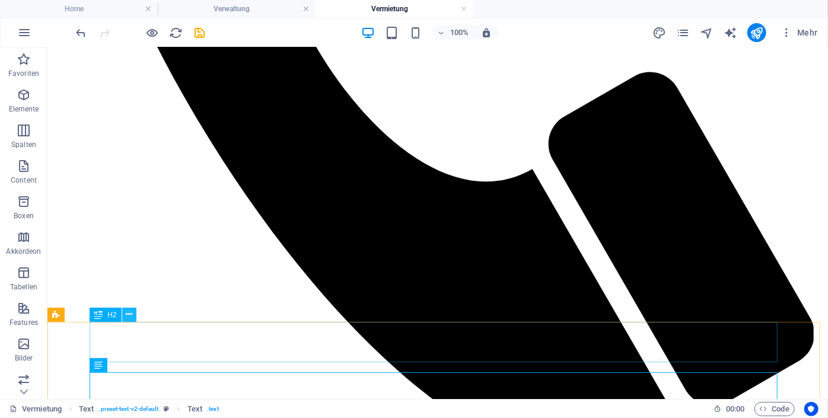
click at [127, 315] on icon at bounding box center [129, 314] width 7 height 12
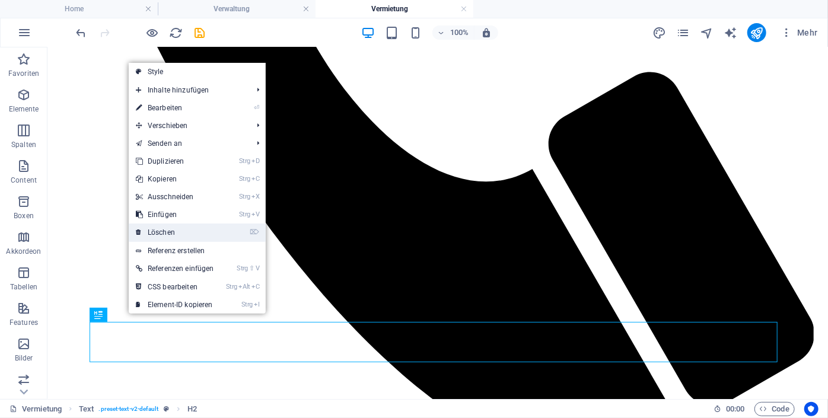
click at [158, 237] on link "⌦ Löschen" at bounding box center [175, 233] width 92 height 18
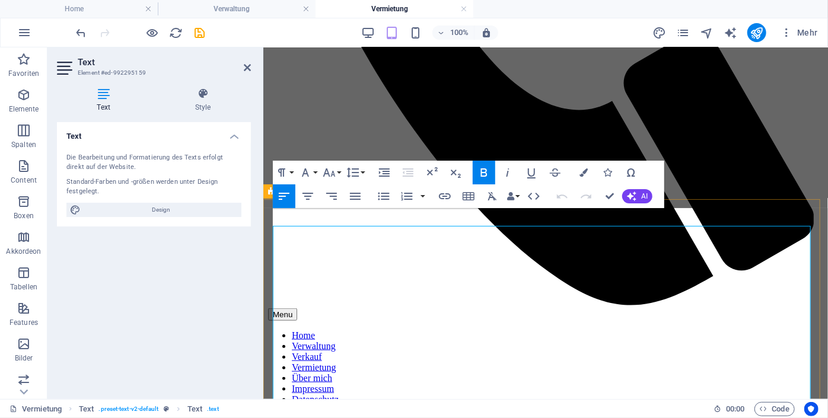
drag, startPoint x: 465, startPoint y: 221, endPoint x: 264, endPoint y: 202, distance: 202.5
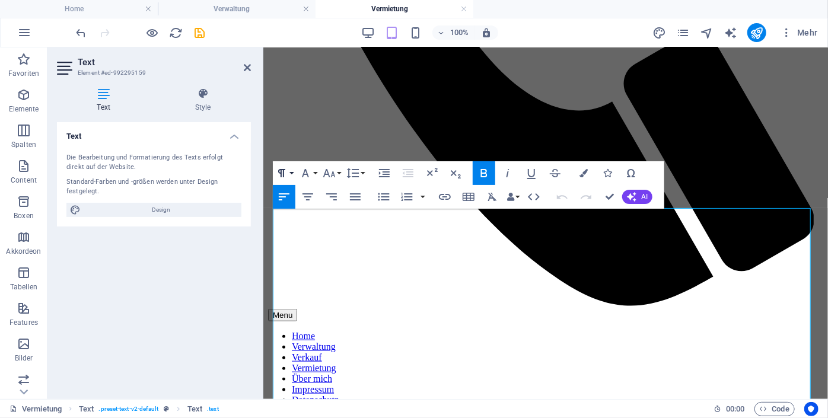
click at [283, 168] on icon "button" at bounding box center [282, 173] width 14 height 14
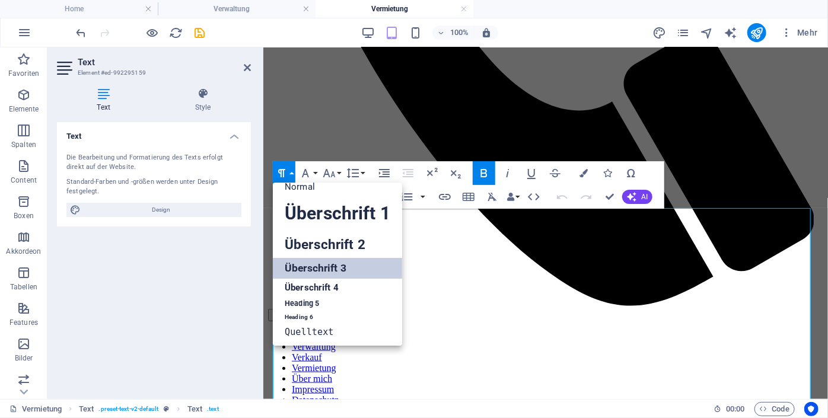
scroll to position [9, 0]
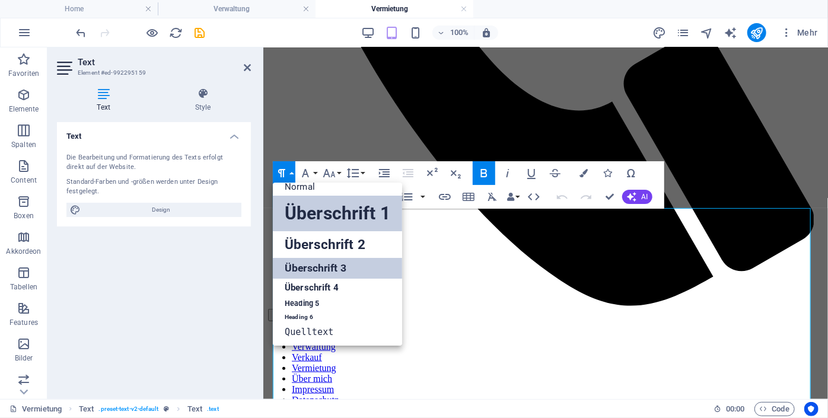
click at [295, 205] on link "Überschrift 1" at bounding box center [337, 214] width 129 height 36
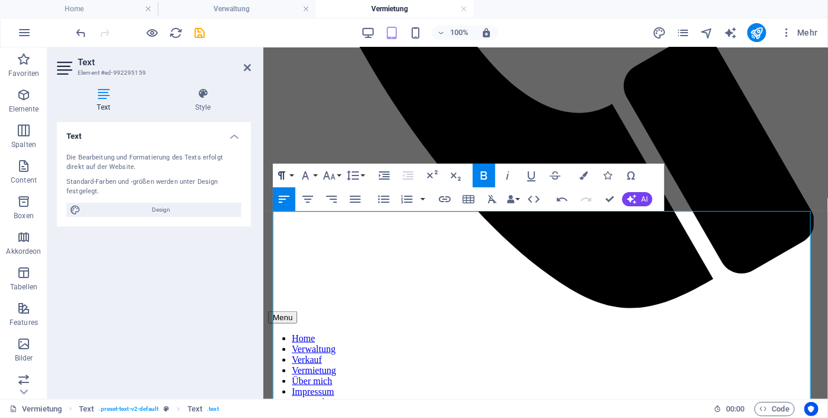
click at [289, 175] on button "Formatierung" at bounding box center [284, 176] width 23 height 24
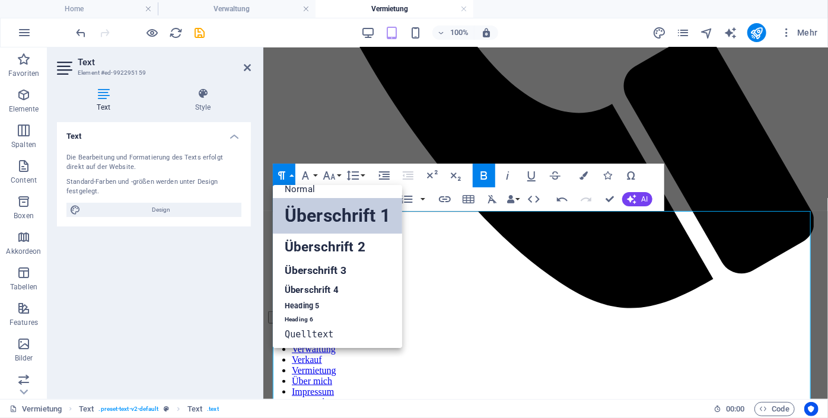
scroll to position [9, 0]
drag, startPoint x: 296, startPoint y: 207, endPoint x: 307, endPoint y: 218, distance: 15.5
click at [307, 218] on link "Überschrift 1" at bounding box center [337, 216] width 129 height 36
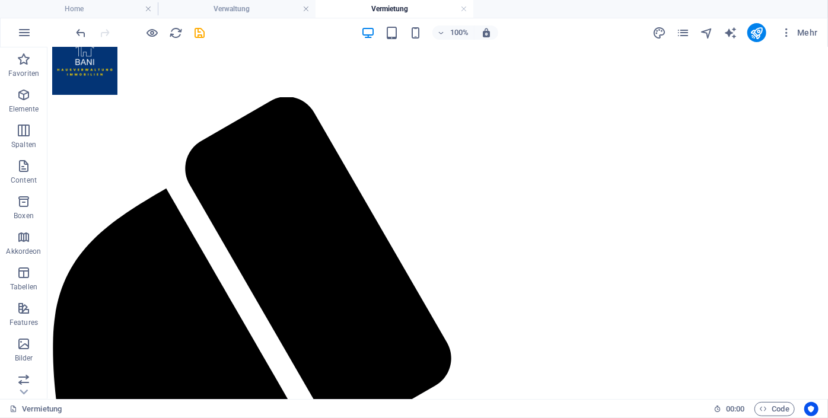
scroll to position [0, 0]
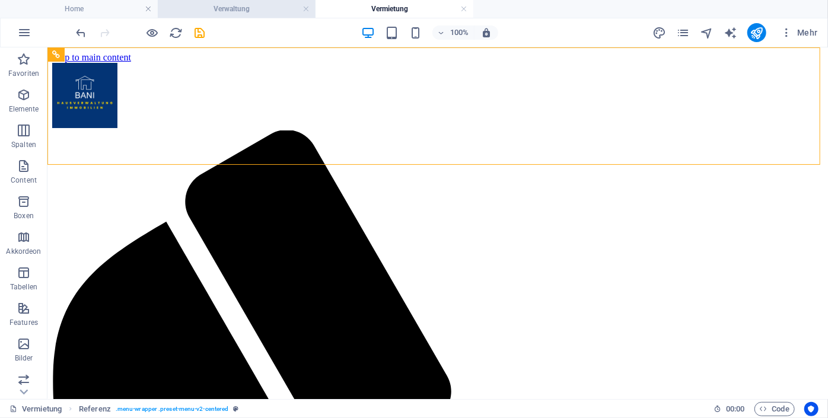
click at [205, 11] on h4 "Verwaltung" at bounding box center [237, 8] width 158 height 13
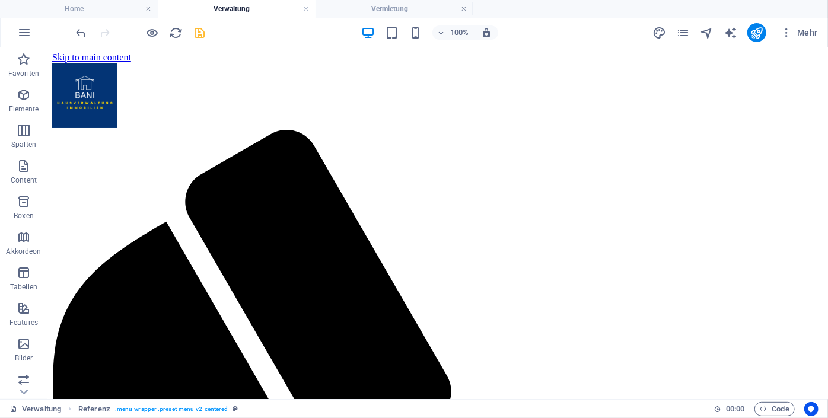
drag, startPoint x: 826, startPoint y: 333, endPoint x: 866, endPoint y: 83, distance: 252.8
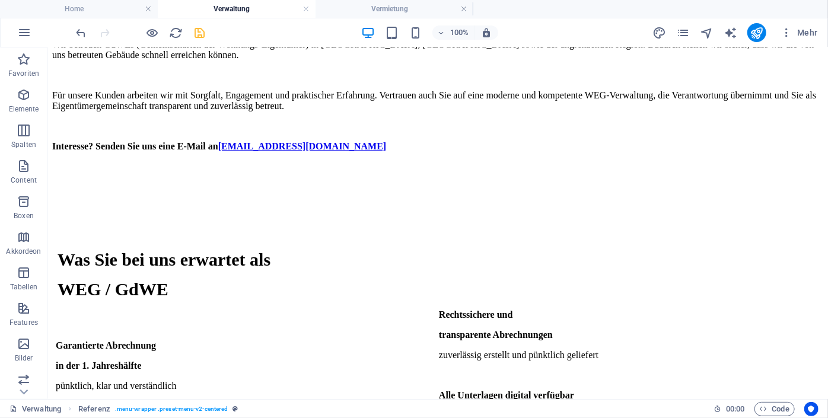
scroll to position [1810, 0]
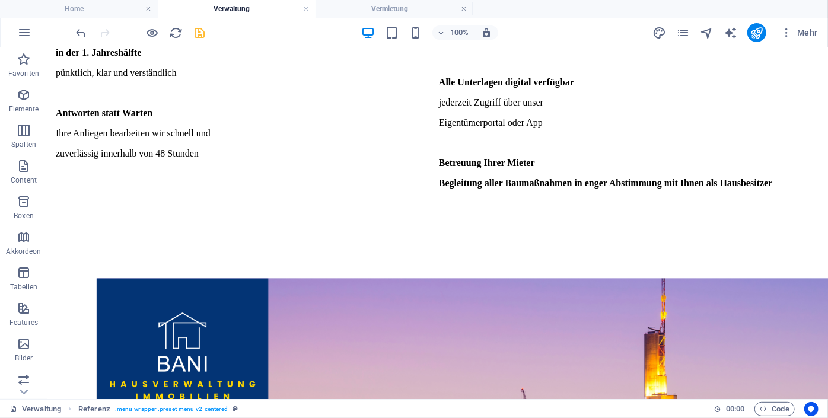
drag, startPoint x: 826, startPoint y: 308, endPoint x: 855, endPoint y: 448, distance: 142.2
click at [83, 7] on h4 "Home" at bounding box center [79, 8] width 158 height 13
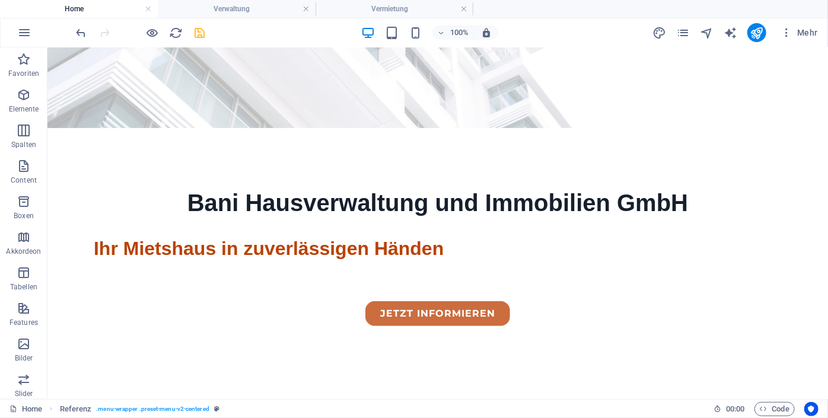
scroll to position [400, 0]
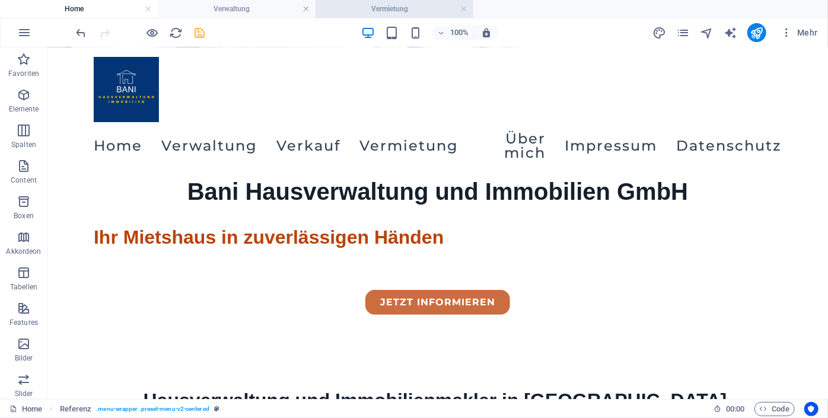
click at [366, 9] on h4 "Vermietung" at bounding box center [394, 8] width 158 height 13
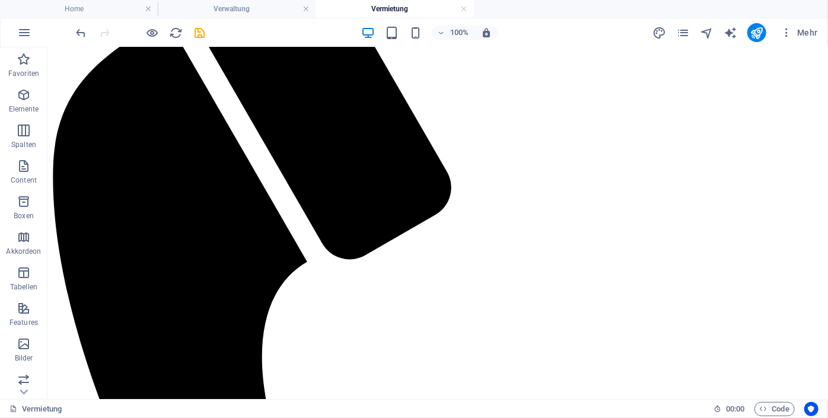
scroll to position [0, 0]
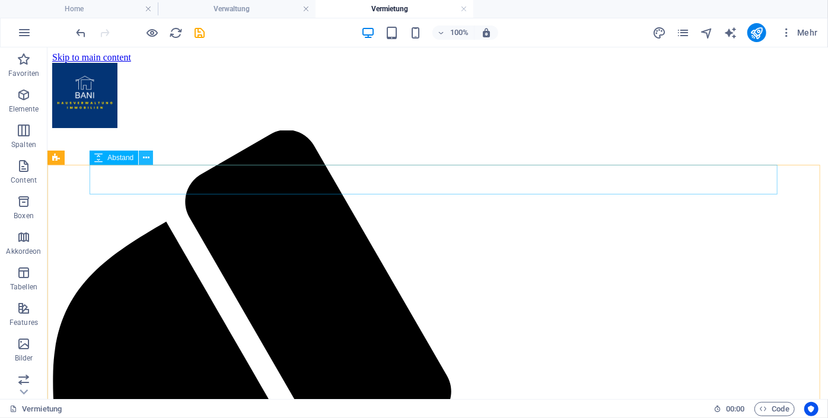
click at [146, 157] on icon at bounding box center [146, 158] width 7 height 12
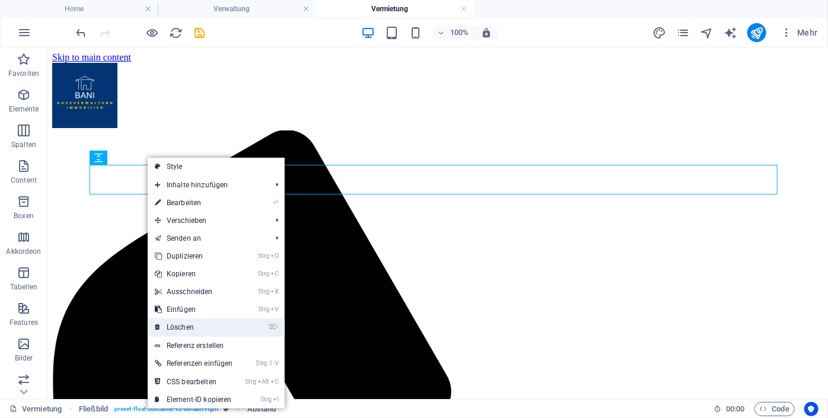
click at [187, 323] on link "⌦ Löschen" at bounding box center [194, 327] width 92 height 18
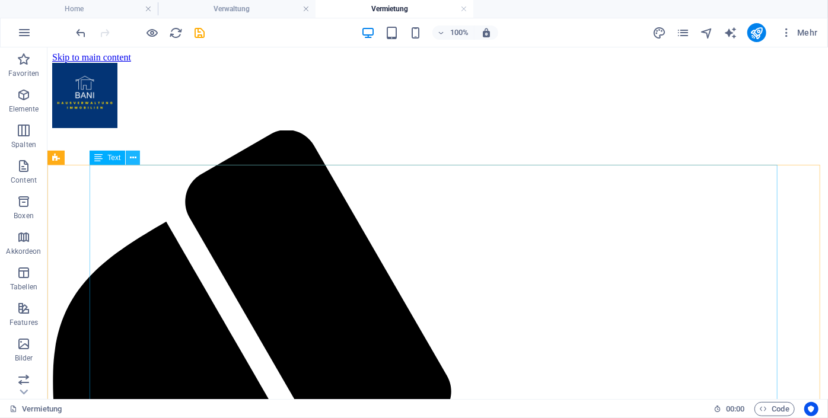
click at [133, 158] on icon at bounding box center [133, 158] width 7 height 12
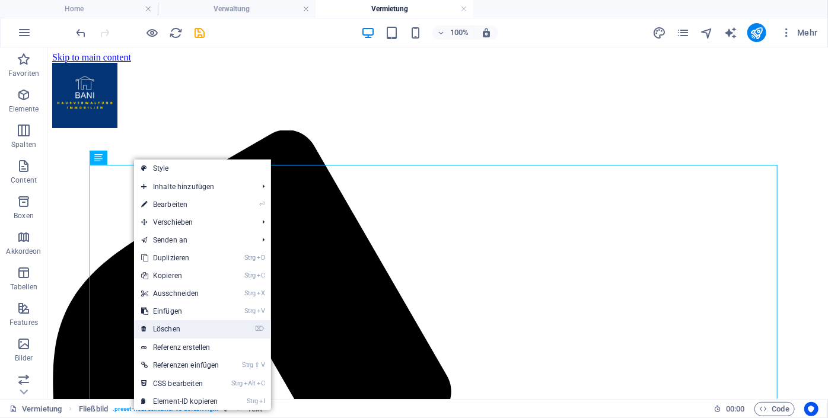
click at [162, 332] on link "⌦ Löschen" at bounding box center [180, 329] width 92 height 18
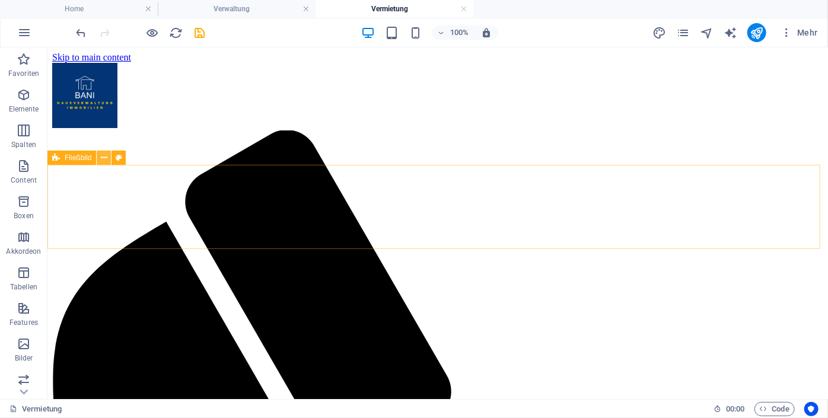
click at [106, 160] on icon at bounding box center [104, 158] width 7 height 12
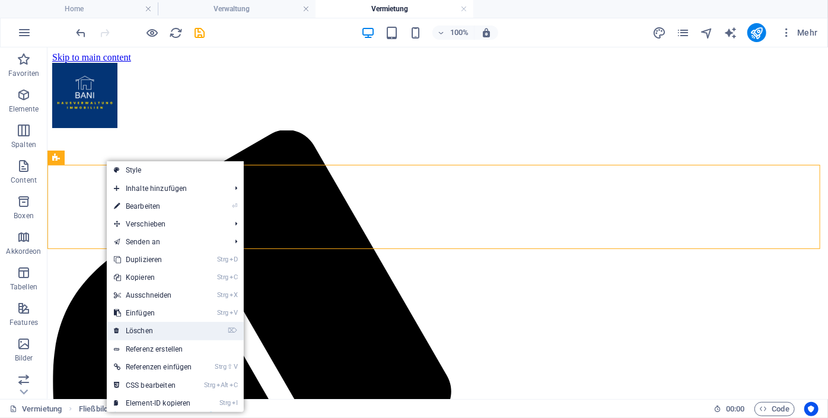
click at [136, 333] on link "⌦ Löschen" at bounding box center [153, 331] width 92 height 18
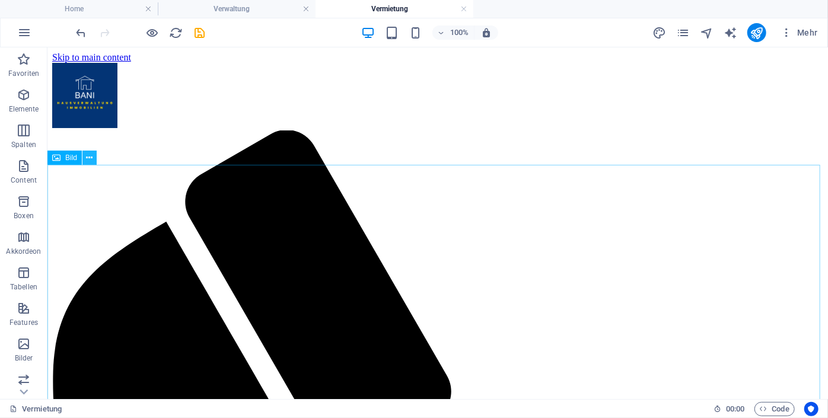
click at [91, 160] on icon at bounding box center [90, 158] width 7 height 12
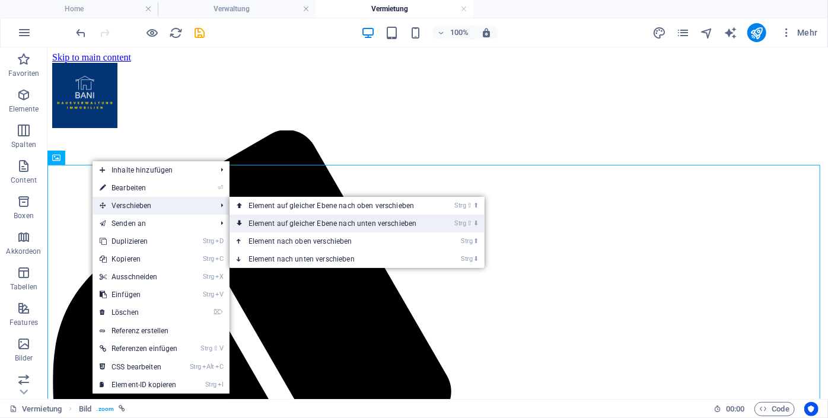
click at [287, 222] on link "Strg ⇧ ⬇ Element auf gleicher Ebene nach unten verschieben" at bounding box center [334, 224] width 211 height 18
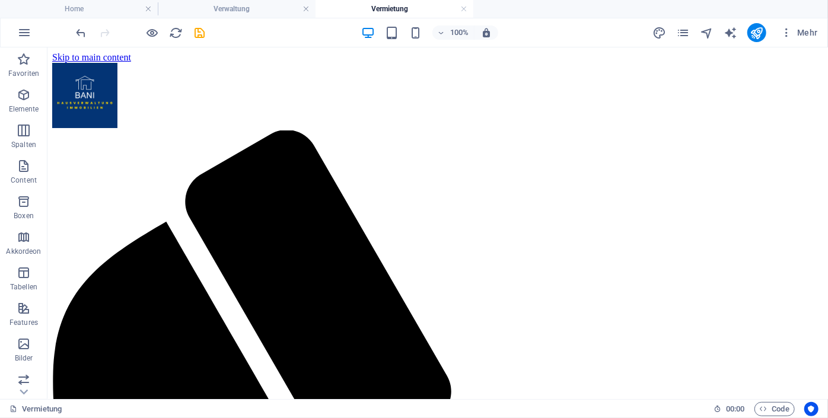
drag, startPoint x: 818, startPoint y: 232, endPoint x: 788, endPoint y: 65, distance: 169.9
click at [197, 27] on icon "save" at bounding box center [200, 33] width 14 height 14
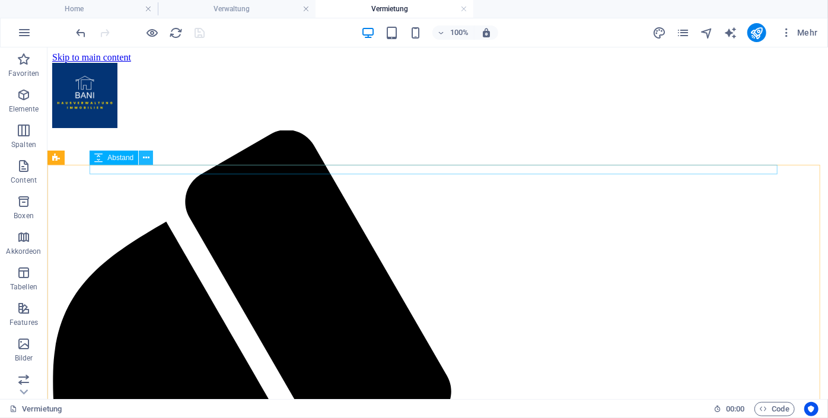
click at [147, 158] on icon at bounding box center [146, 158] width 7 height 12
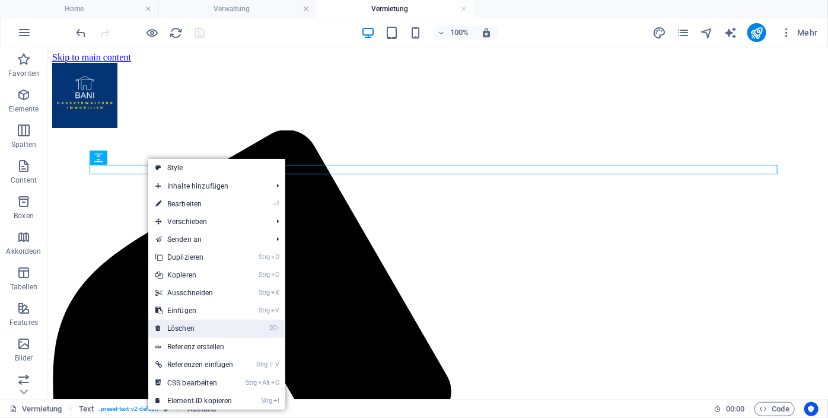
click at [192, 327] on link "⌦ Löschen" at bounding box center [194, 329] width 92 height 18
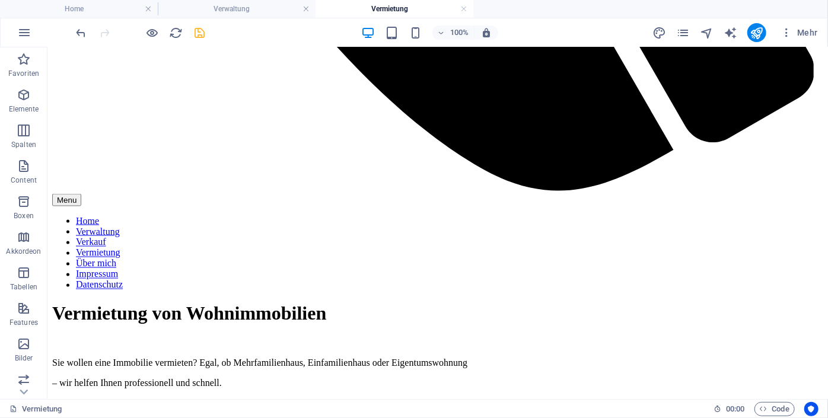
scroll to position [956, 0]
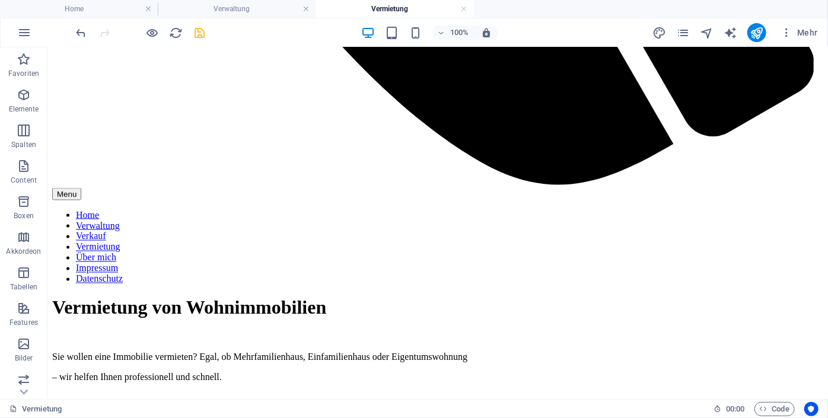
click at [404, 4] on h4 "Vermietung" at bounding box center [394, 8] width 158 height 13
click at [258, 1] on li "Verwaltung" at bounding box center [237, 9] width 158 height 18
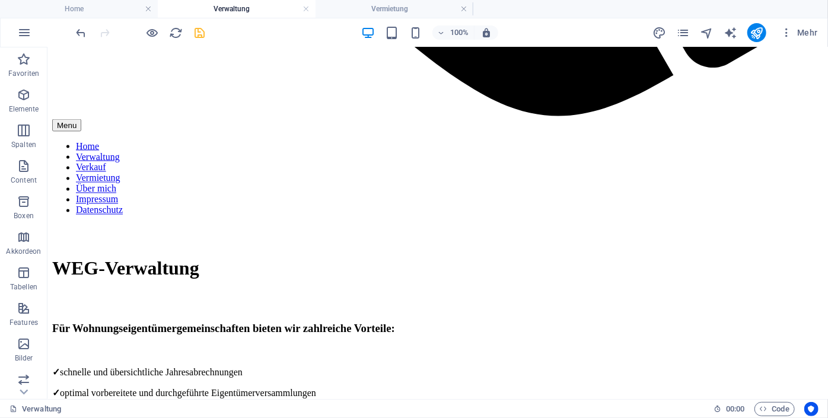
scroll to position [1075, 0]
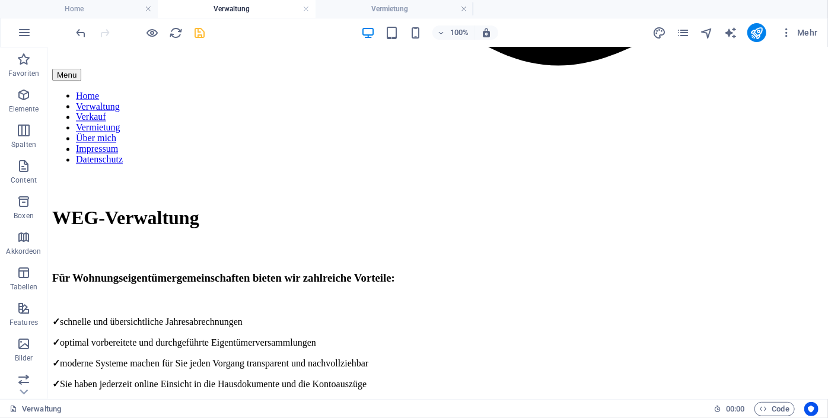
drag, startPoint x: 818, startPoint y: 257, endPoint x: 822, endPoint y: 272, distance: 14.7
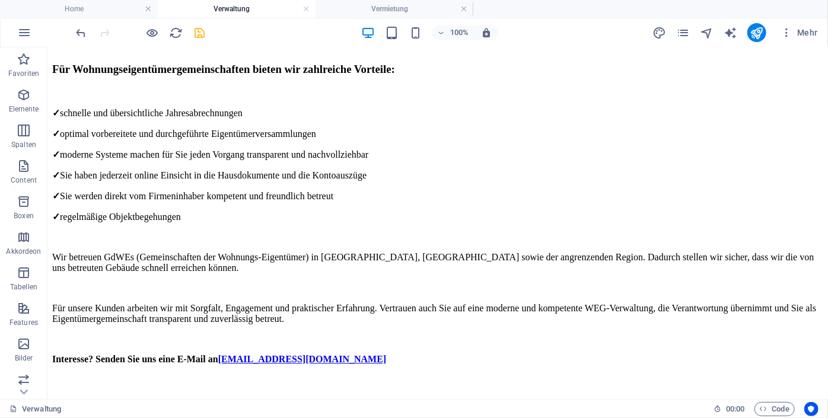
scroll to position [1268, 0]
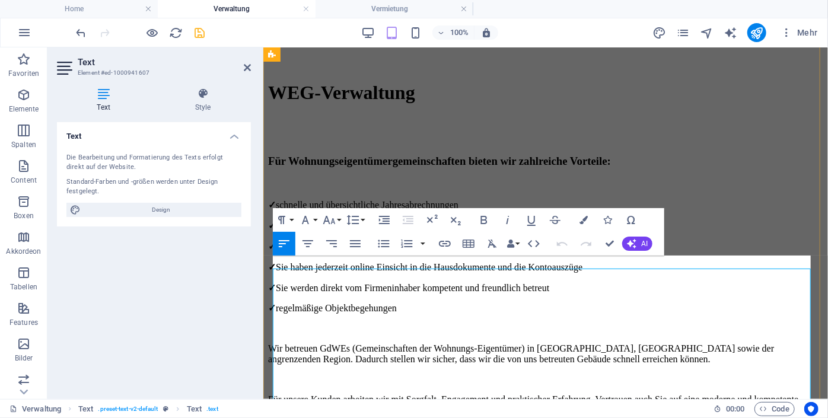
scroll to position [888, 0]
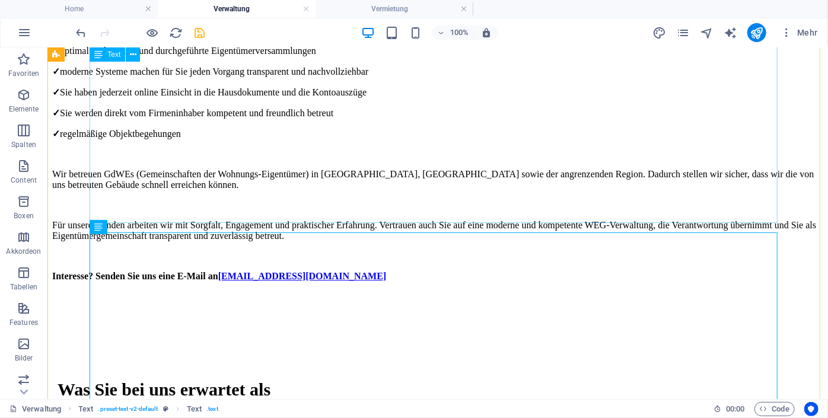
scroll to position [1372, 0]
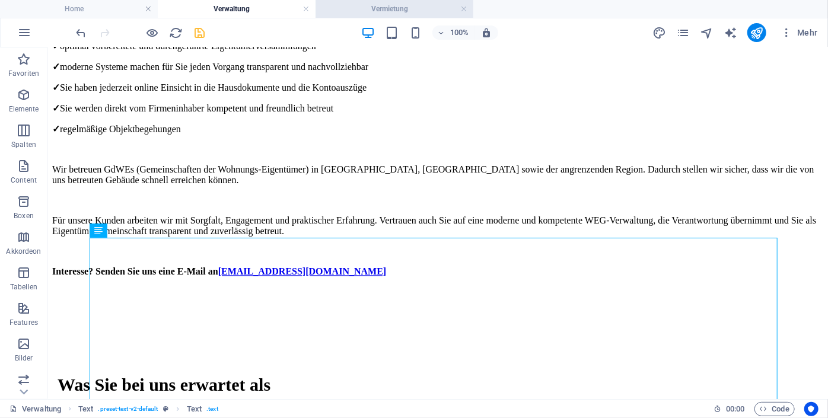
click at [363, 11] on h4 "Vermietung" at bounding box center [394, 8] width 158 height 13
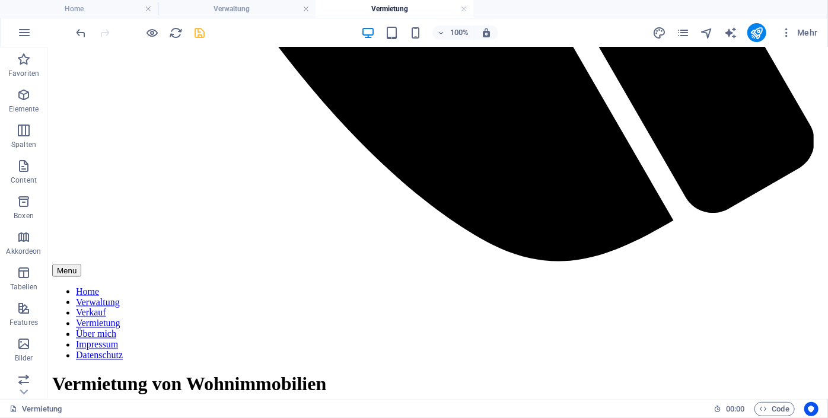
scroll to position [956, 0]
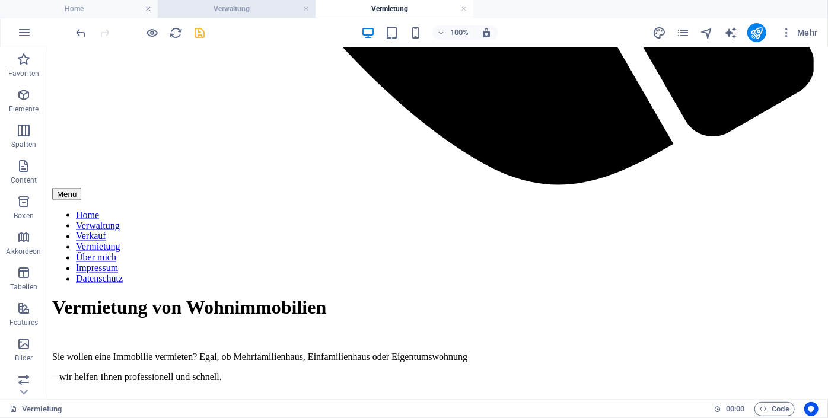
click at [247, 1] on li "Verwaltung" at bounding box center [237, 9] width 158 height 18
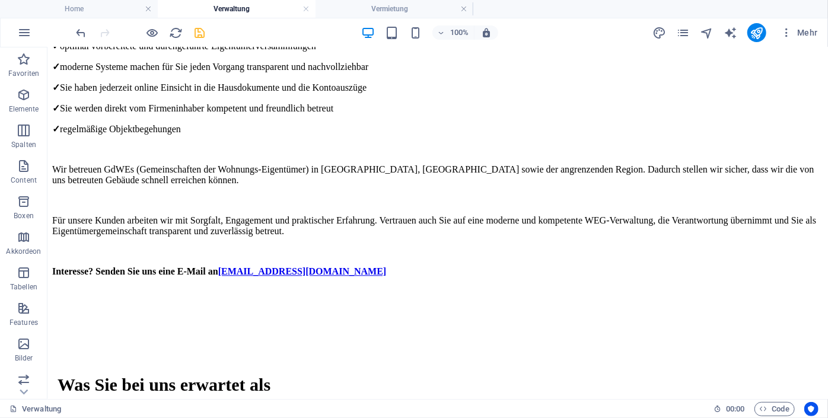
scroll to position [1827, 0]
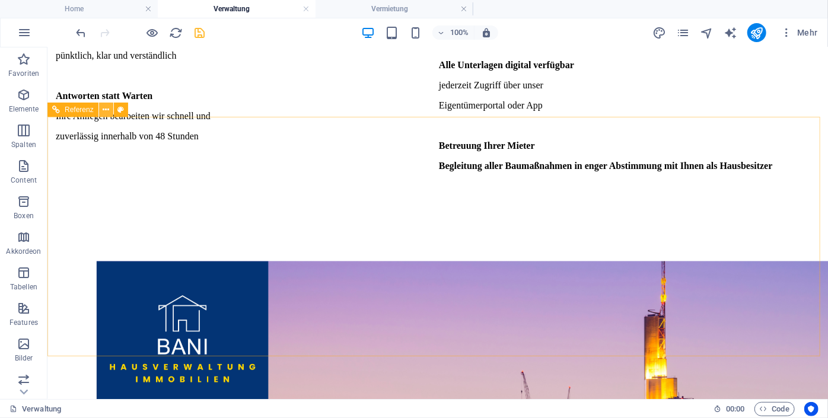
click at [107, 108] on icon at bounding box center [106, 110] width 7 height 12
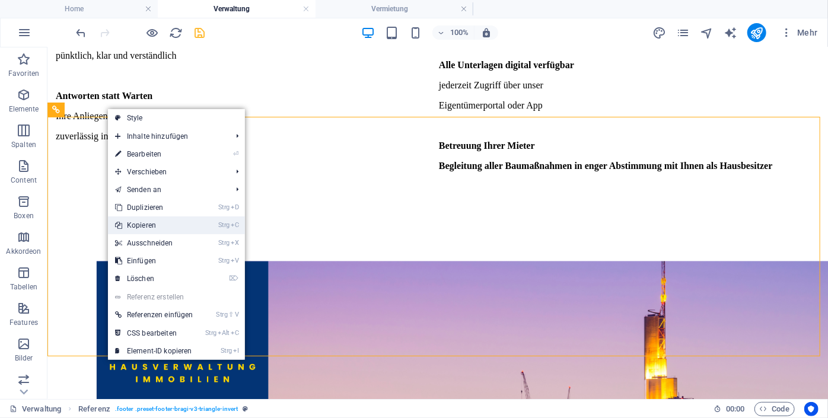
click at [162, 229] on link "Strg C Kopieren" at bounding box center [154, 225] width 92 height 18
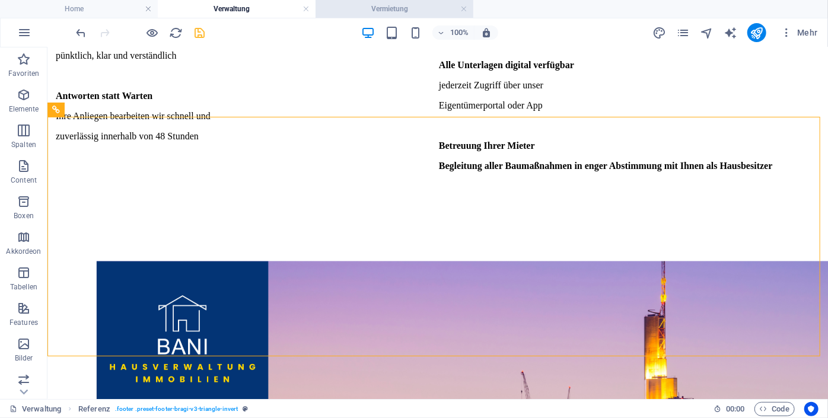
click at [355, 7] on h4 "Vermietung" at bounding box center [394, 8] width 158 height 13
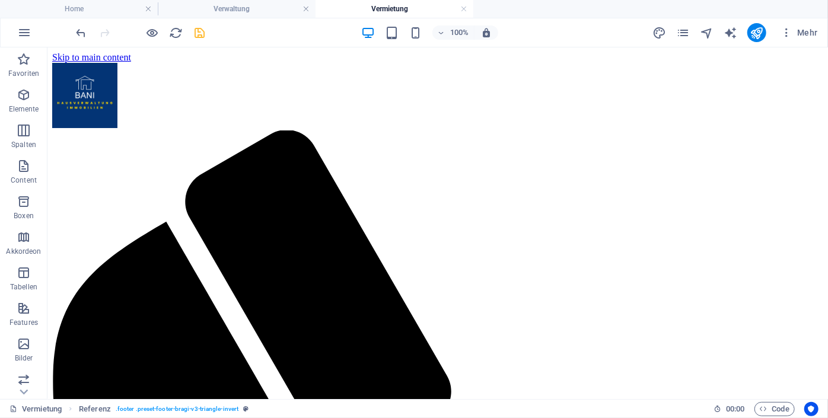
scroll to position [956, 0]
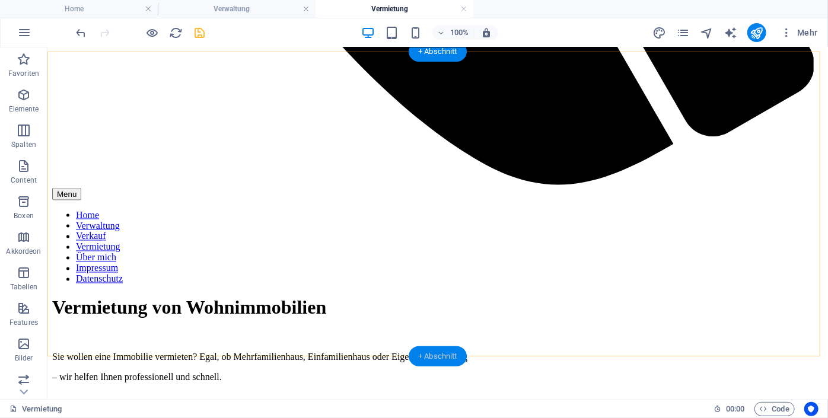
click at [438, 354] on div "+ Abschnitt" at bounding box center [437, 356] width 58 height 20
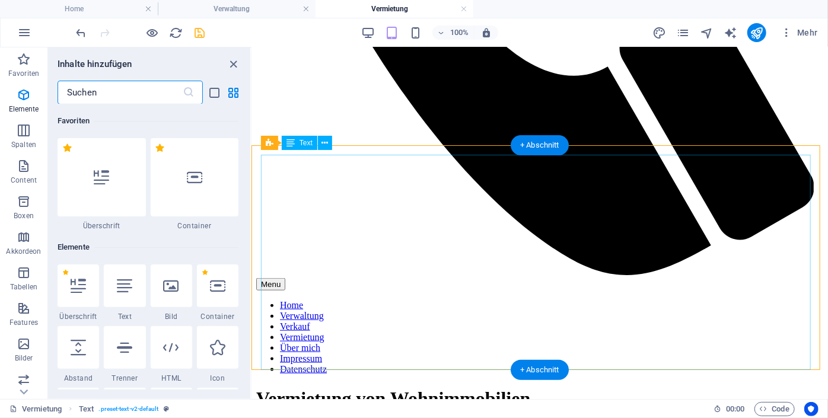
scroll to position [580, 0]
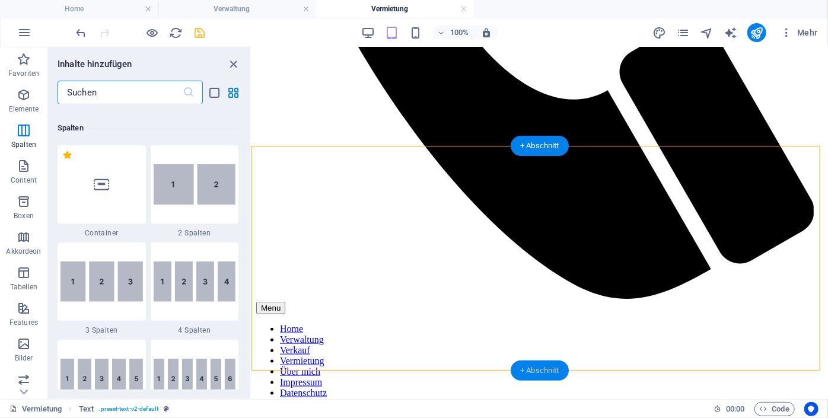
click at [533, 370] on div "+ Abschnitt" at bounding box center [539, 370] width 58 height 20
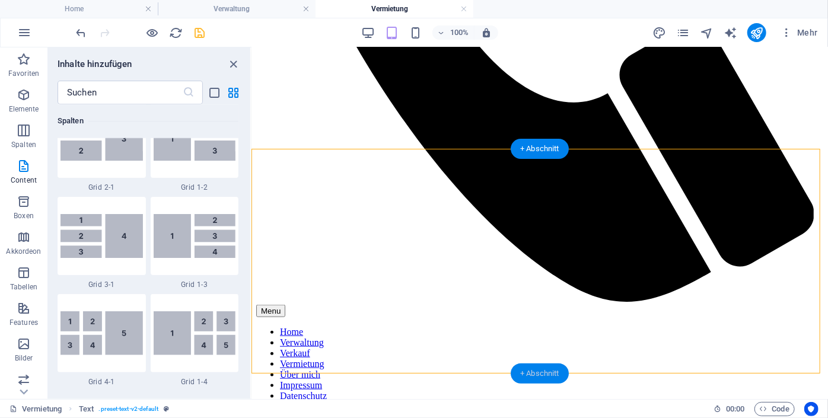
scroll to position [1924, 0]
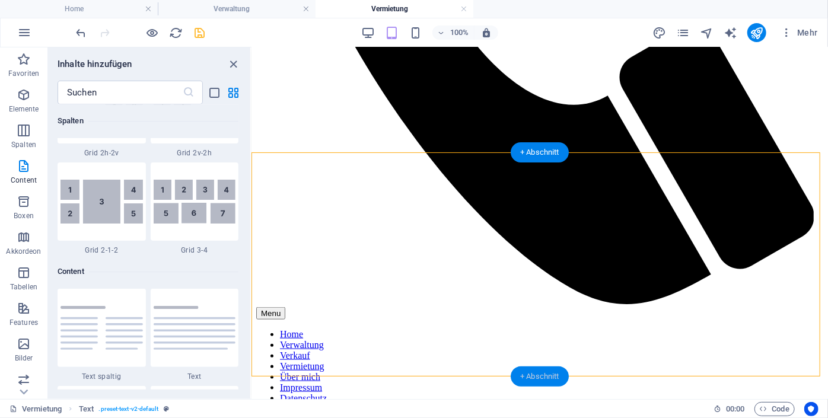
click at [532, 370] on div "+ Abschnitt" at bounding box center [539, 376] width 58 height 20
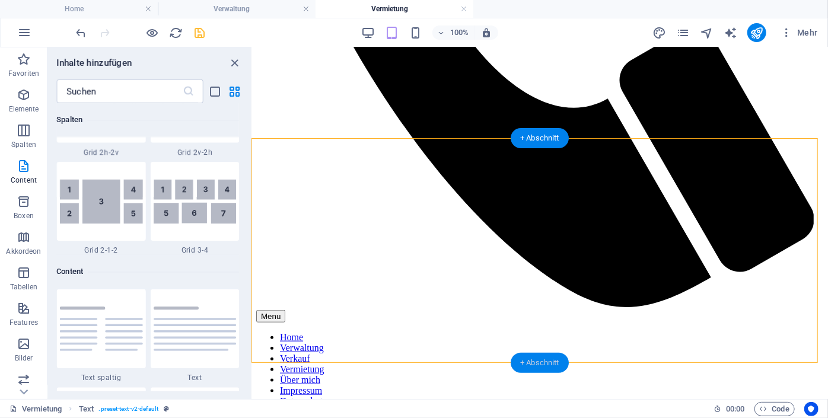
click at [532, 370] on div "+ Abschnitt" at bounding box center [539, 363] width 58 height 20
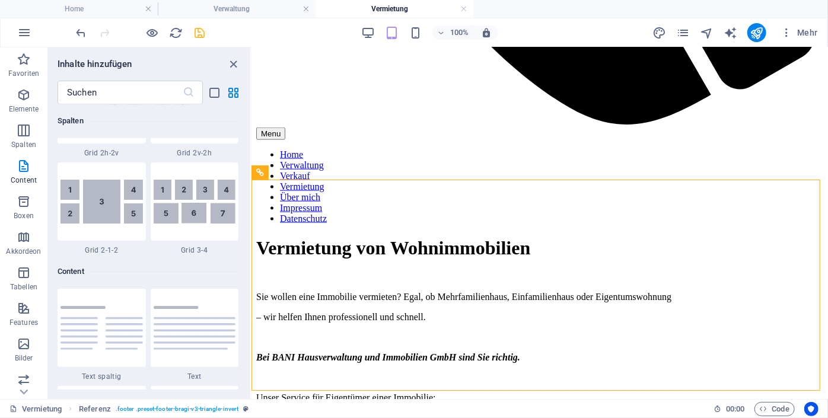
scroll to position [748, 0]
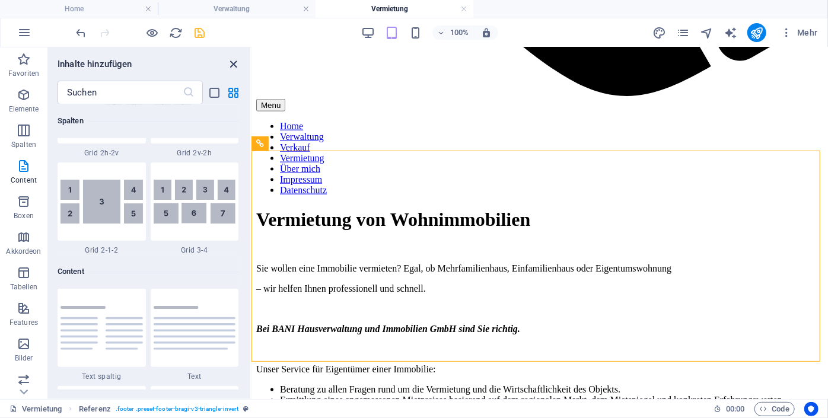
click at [234, 63] on icon "close panel" at bounding box center [234, 65] width 14 height 14
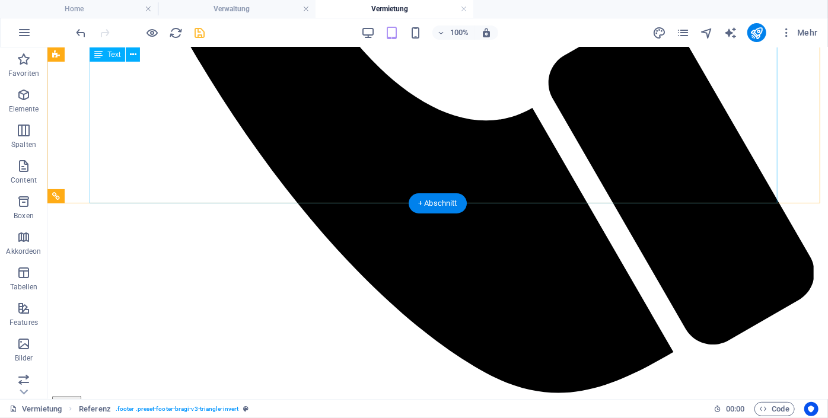
scroll to position [1108, 0]
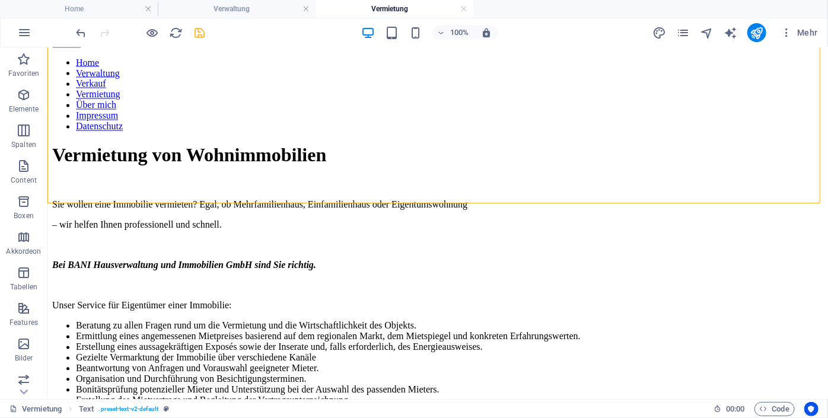
click at [652, 31] on div "100% Mehr" at bounding box center [448, 32] width 748 height 19
click at [658, 30] on icon "design" at bounding box center [659, 33] width 14 height 14
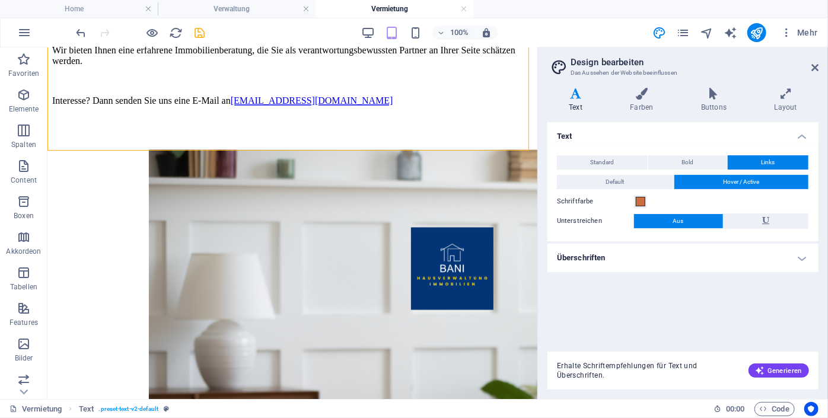
scroll to position [720, 0]
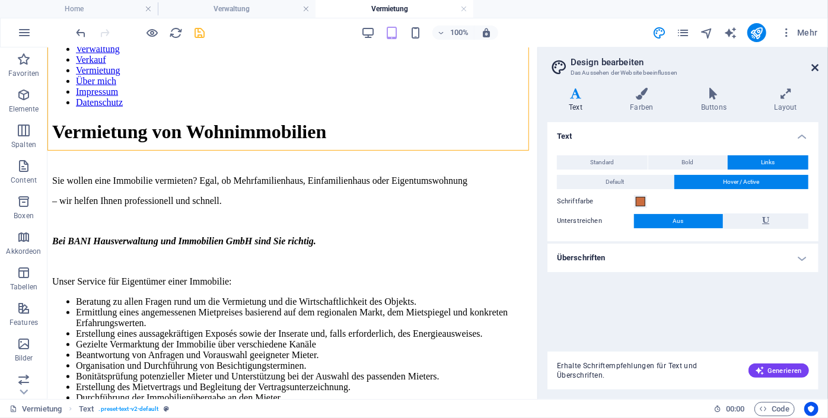
click at [815, 63] on icon at bounding box center [814, 67] width 7 height 9
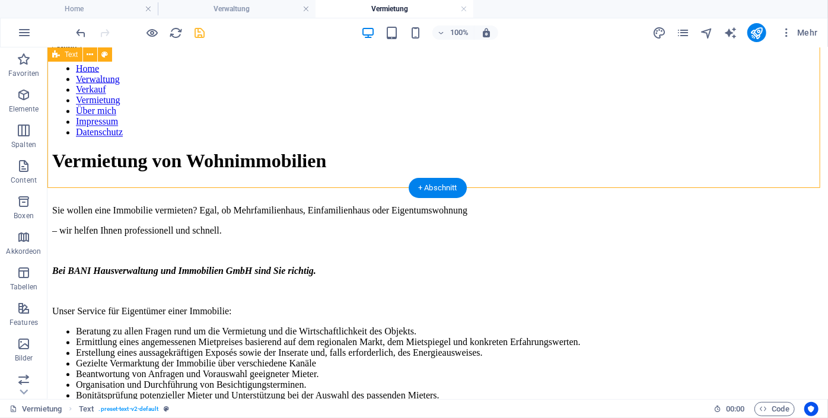
scroll to position [1108, 0]
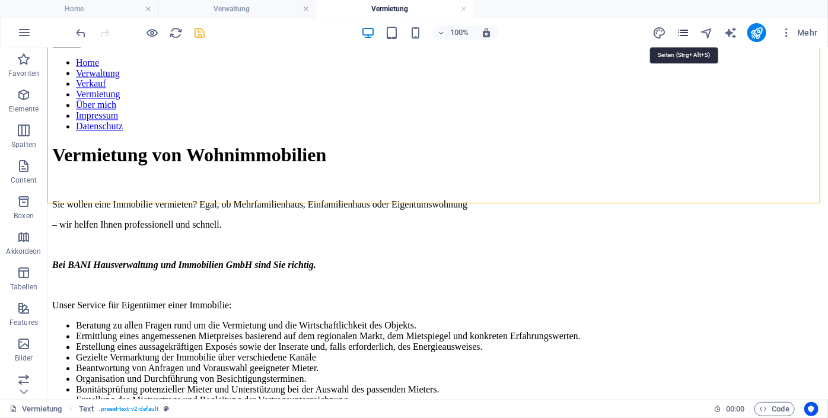
click at [680, 31] on icon "pages" at bounding box center [683, 33] width 14 height 14
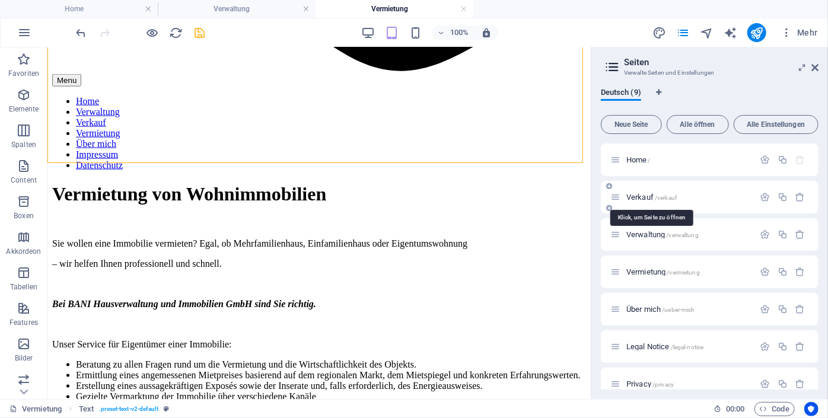
scroll to position [729, 0]
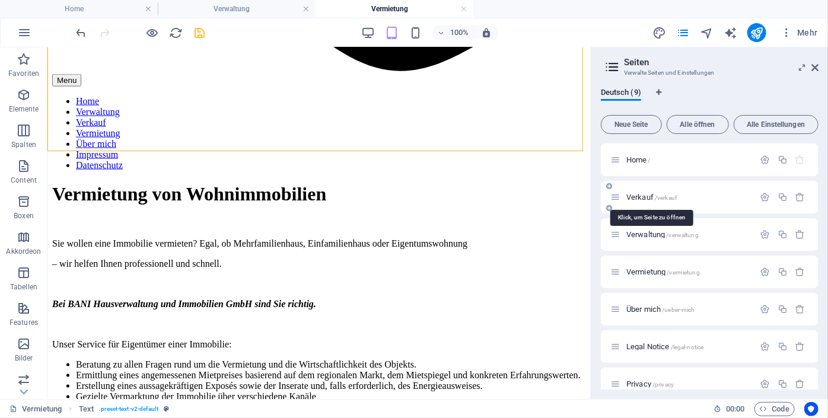
click at [637, 198] on span "Verkauf /verkauf" at bounding box center [651, 197] width 50 height 9
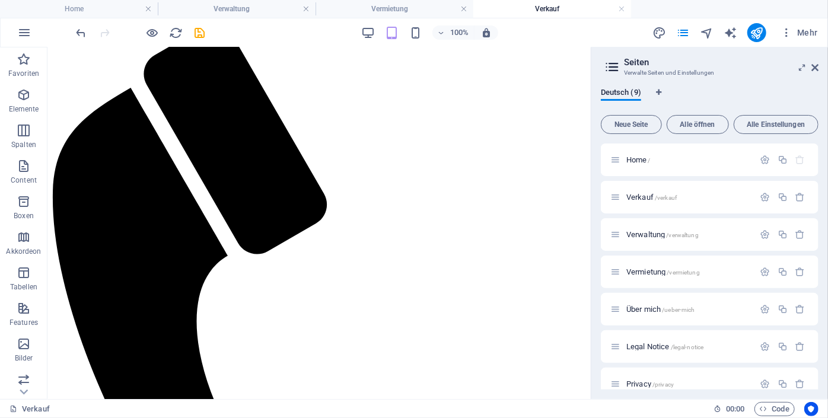
scroll to position [0, 0]
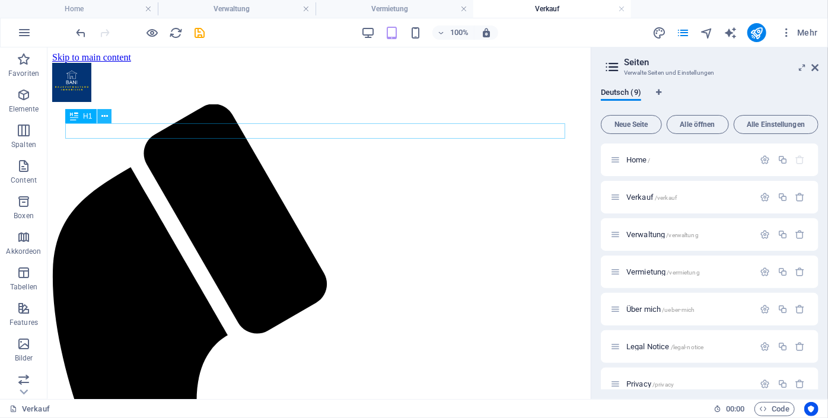
click at [103, 114] on icon at bounding box center [104, 116] width 7 height 12
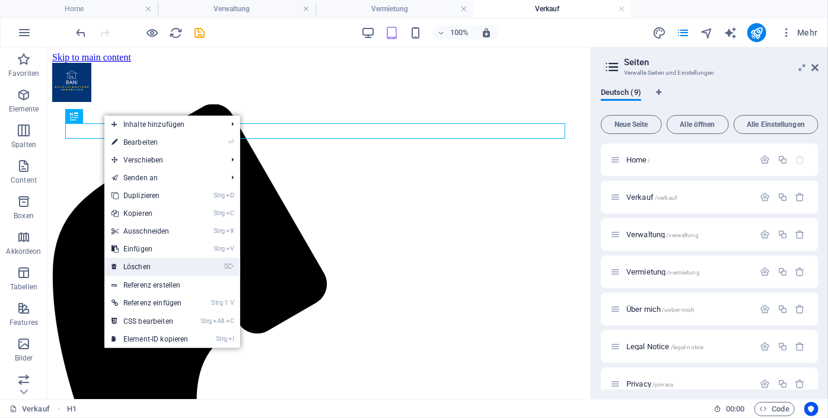
click at [138, 263] on link "⌦ Löschen" at bounding box center [149, 267] width 91 height 18
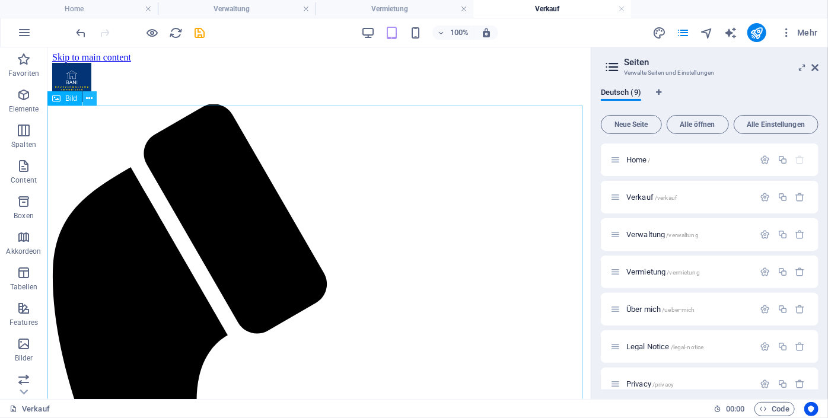
click at [91, 105] on button at bounding box center [89, 98] width 14 height 14
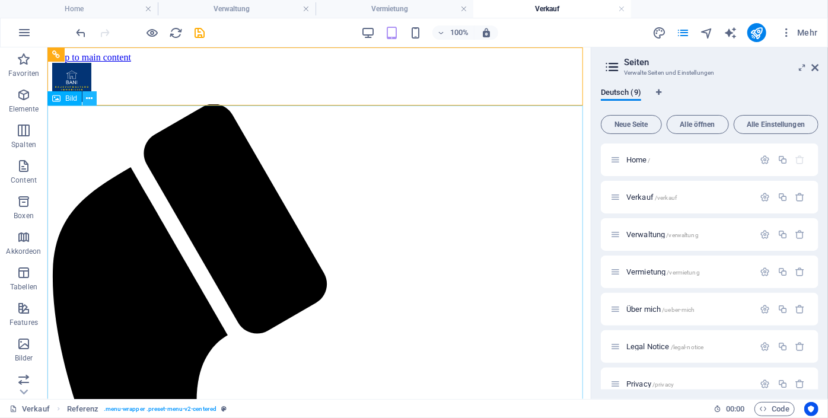
click at [90, 101] on icon at bounding box center [90, 98] width 7 height 12
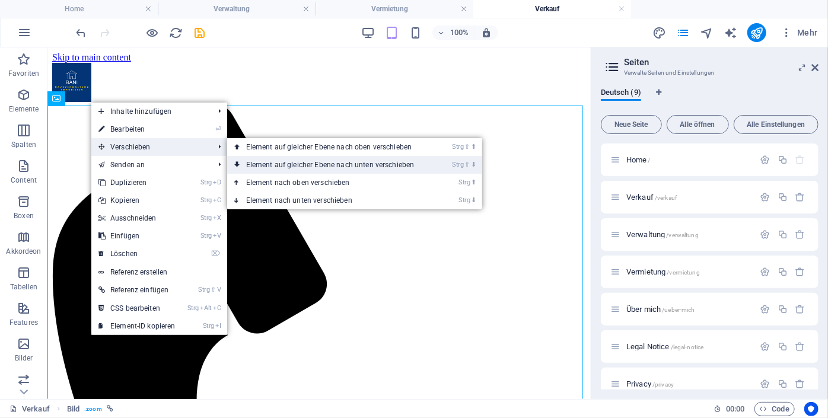
click at [281, 173] on link "Strg ⇧ ⬇ Element auf gleicher Ebene nach unten verschieben" at bounding box center [332, 165] width 211 height 18
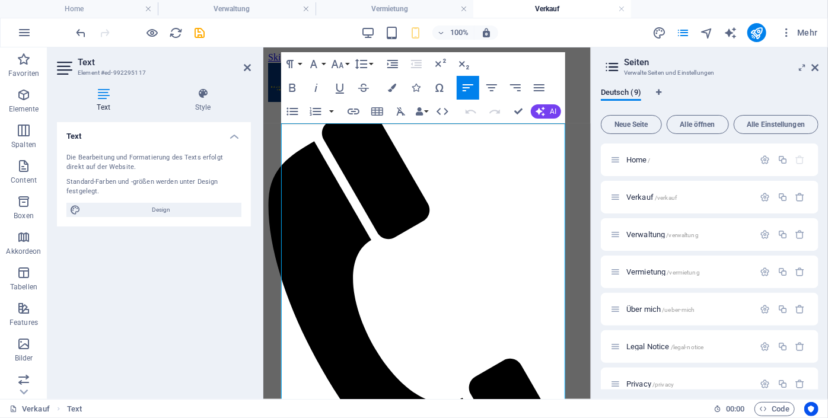
click at [292, 63] on icon "button" at bounding box center [290, 64] width 14 height 14
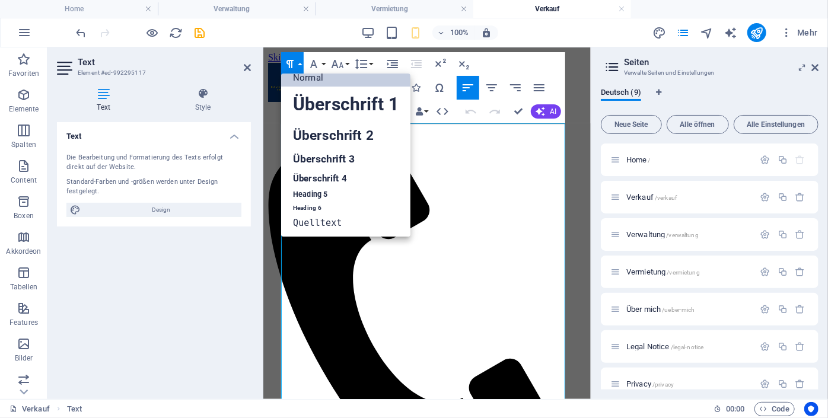
scroll to position [9, 0]
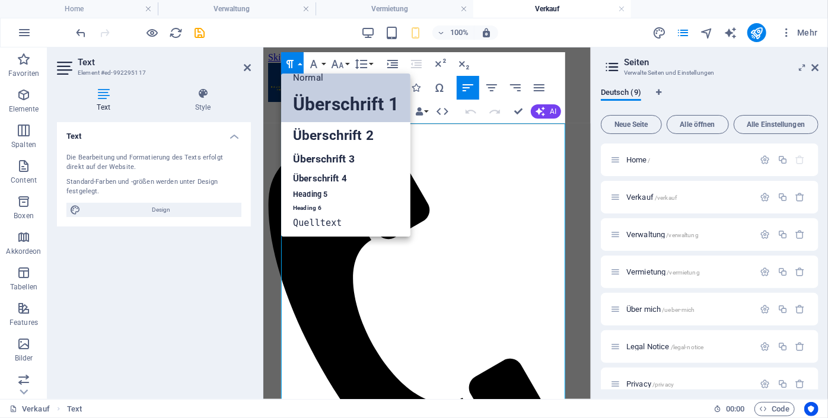
click at [318, 101] on link "Überschrift 1" at bounding box center [345, 105] width 129 height 36
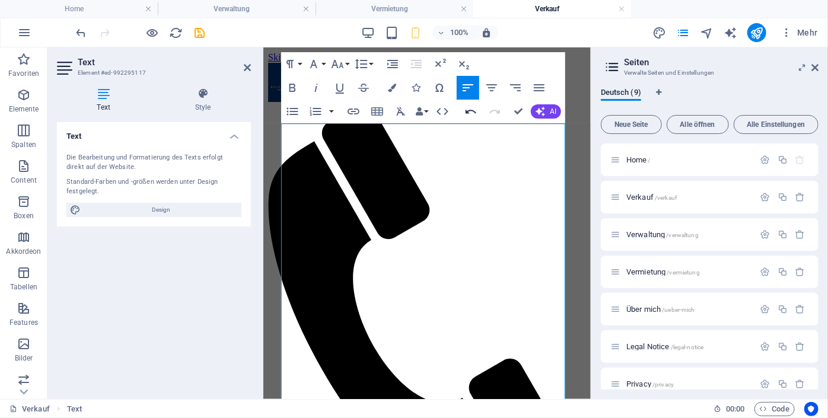
click at [470, 111] on icon "button" at bounding box center [470, 112] width 11 height 4
drag, startPoint x: 511, startPoint y: 155, endPoint x: 304, endPoint y: 127, distance: 209.3
click at [292, 70] on icon "button" at bounding box center [290, 64] width 14 height 14
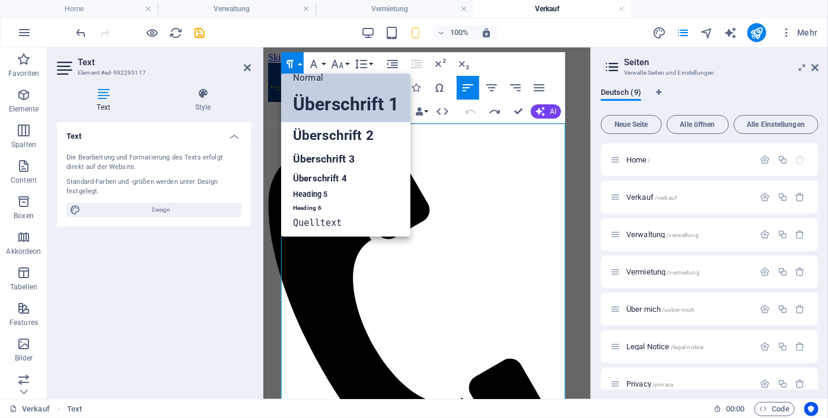
click at [304, 97] on link "Überschrift 1" at bounding box center [345, 105] width 129 height 36
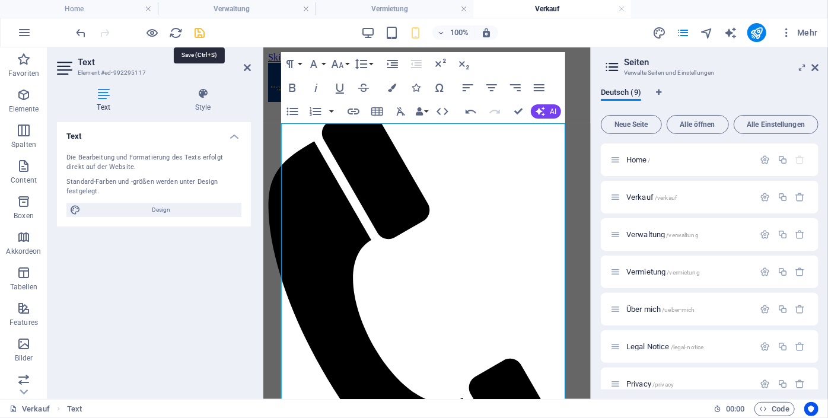
click at [196, 37] on icon "save" at bounding box center [200, 33] width 14 height 14
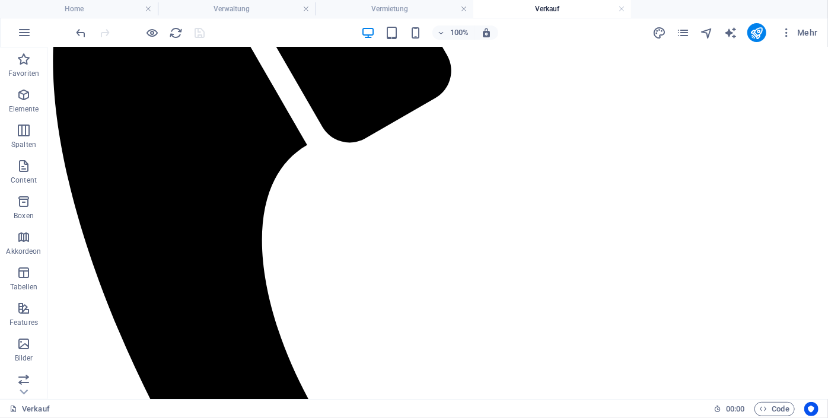
scroll to position [334, 0]
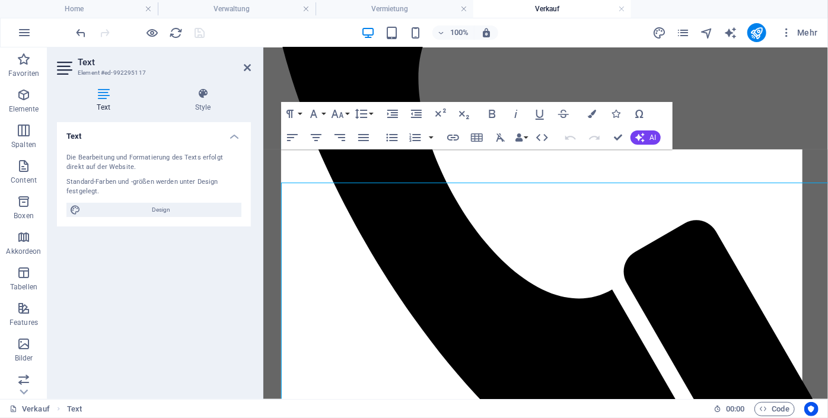
scroll to position [0, 0]
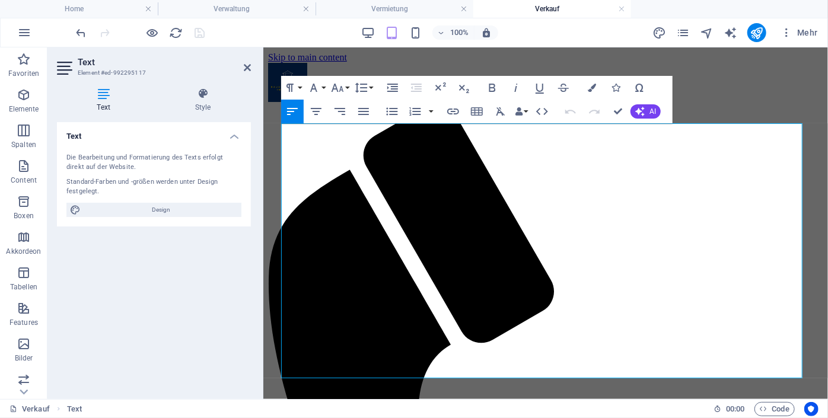
click at [183, 215] on span "Design" at bounding box center [161, 210] width 154 height 14
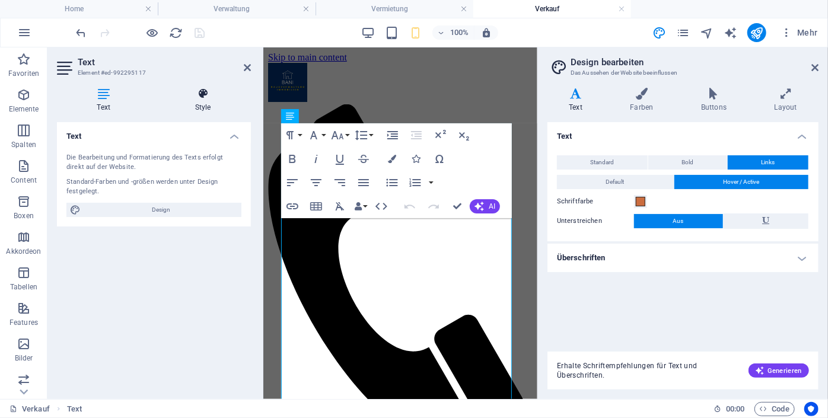
click at [202, 98] on icon at bounding box center [203, 94] width 96 height 12
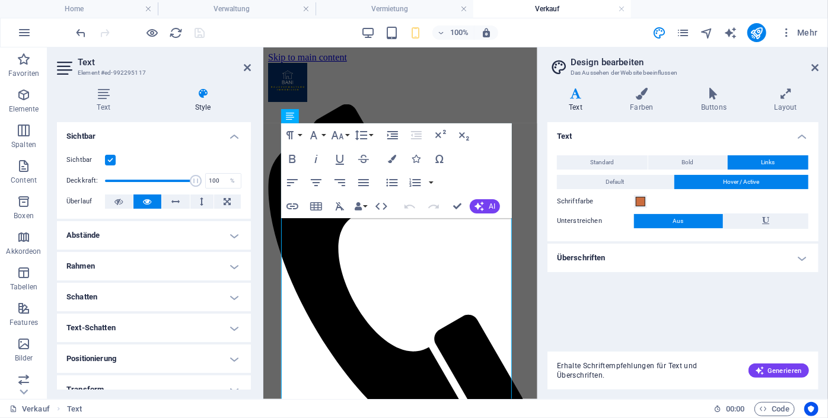
click at [95, 236] on h4 "Abstände" at bounding box center [154, 235] width 194 height 28
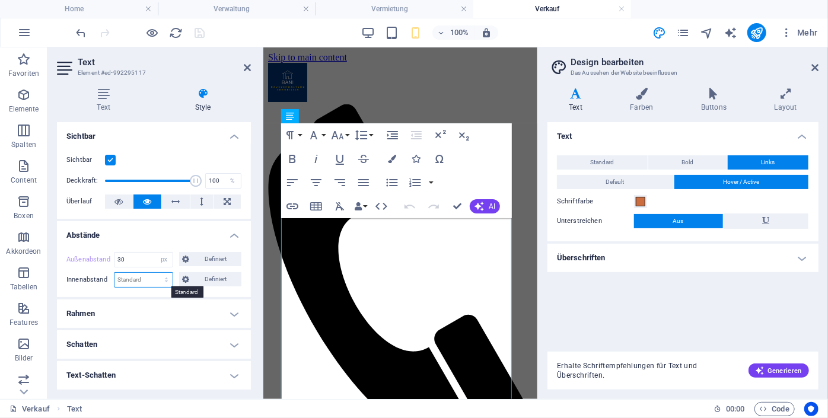
click at [142, 282] on select "Standard px rem % vh vw Definiert" at bounding box center [143, 280] width 58 height 14
click at [114, 273] on select "Standard px rem % vh vw Definiert" at bounding box center [143, 280] width 58 height 14
select select "DISABLED_OPTION_VALUE"
click at [249, 64] on icon at bounding box center [247, 67] width 7 height 9
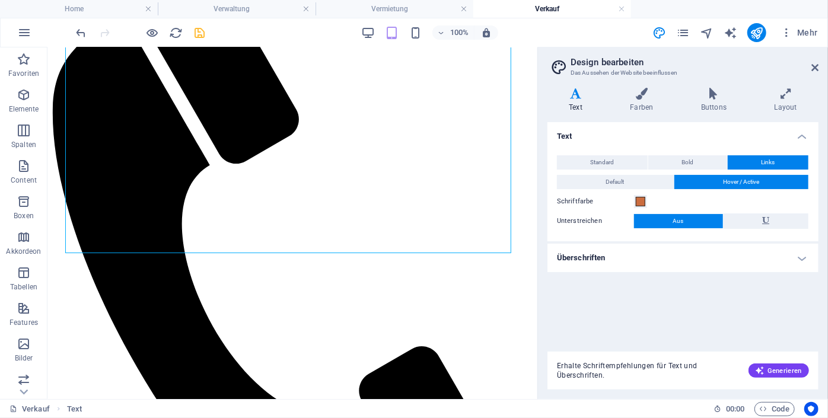
scroll to position [158, 0]
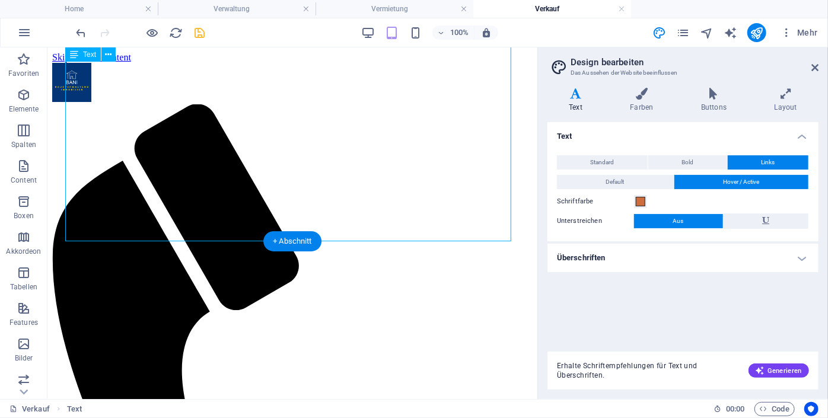
select select "px"
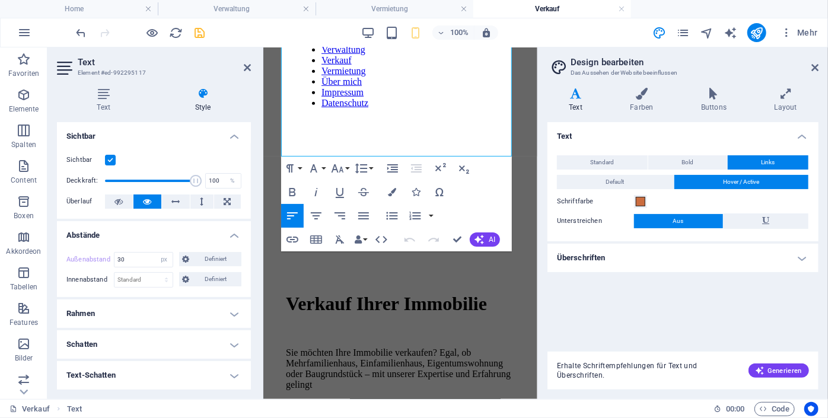
drag, startPoint x: 531, startPoint y: 278, endPoint x: 748, endPoint y: 256, distance: 217.5
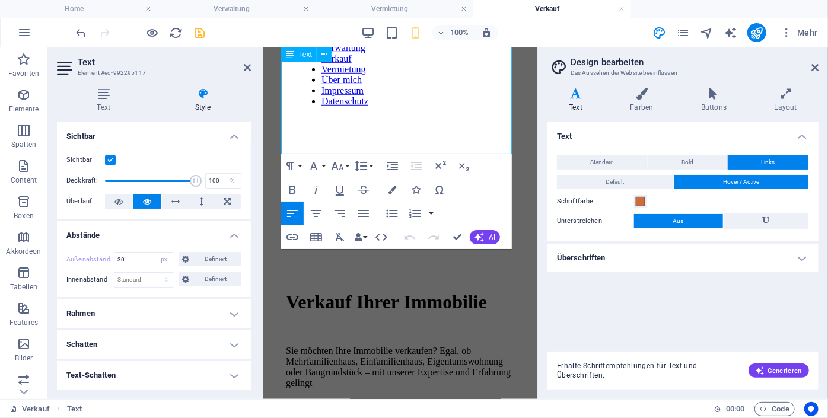
click at [100, 92] on icon at bounding box center [103, 94] width 93 height 12
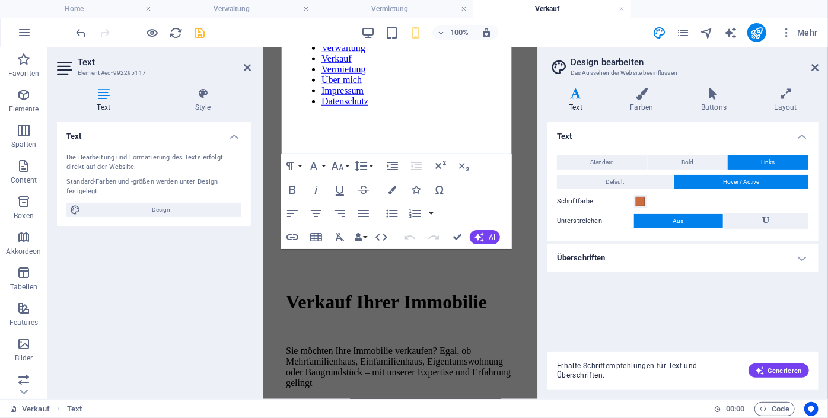
click at [82, 61] on h2 "Text" at bounding box center [164, 62] width 173 height 11
click at [68, 67] on icon at bounding box center [66, 68] width 18 height 19
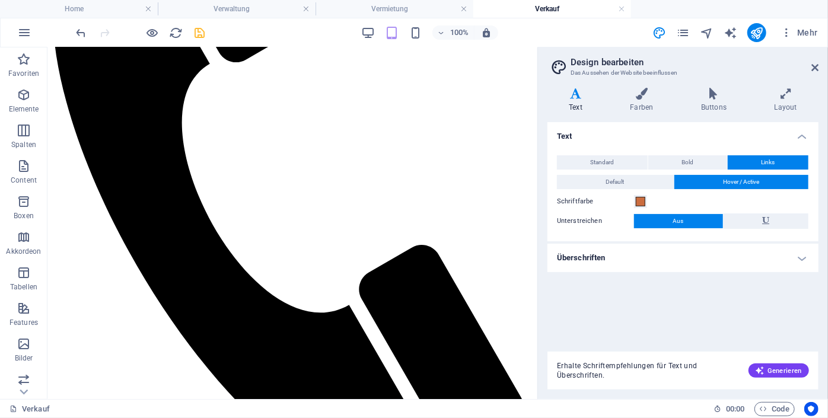
scroll to position [0, 0]
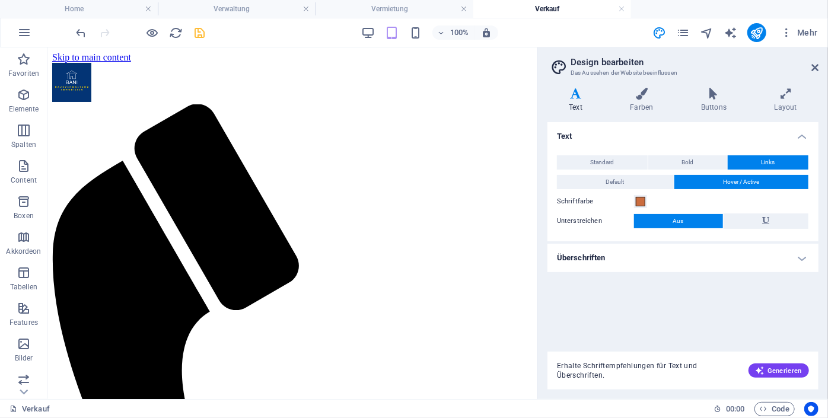
drag, startPoint x: 535, startPoint y: 131, endPoint x: 624, endPoint y: 132, distance: 88.9
click at [812, 71] on icon at bounding box center [814, 67] width 7 height 9
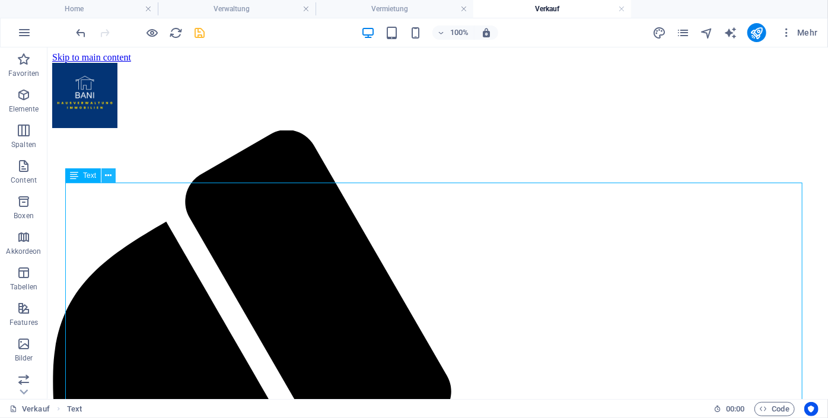
click at [108, 175] on icon at bounding box center [109, 176] width 7 height 12
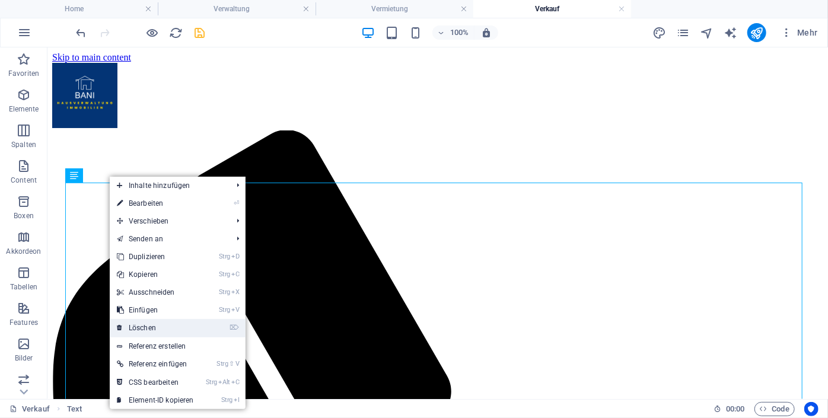
click at [161, 327] on link "⌦ Löschen" at bounding box center [155, 328] width 91 height 18
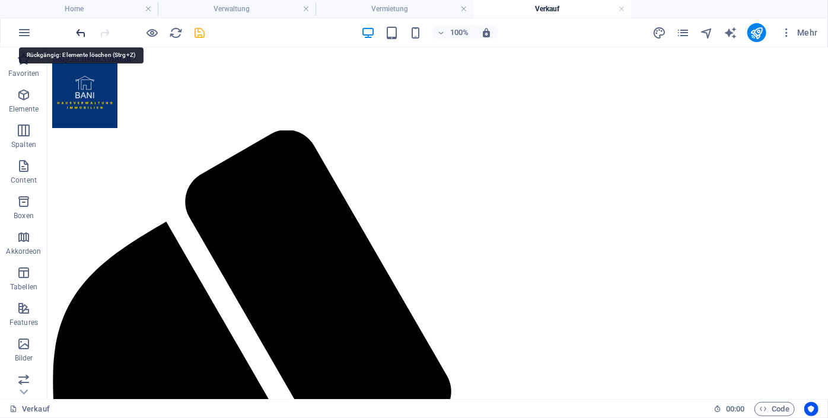
click at [81, 32] on icon "undo" at bounding box center [82, 33] width 14 height 14
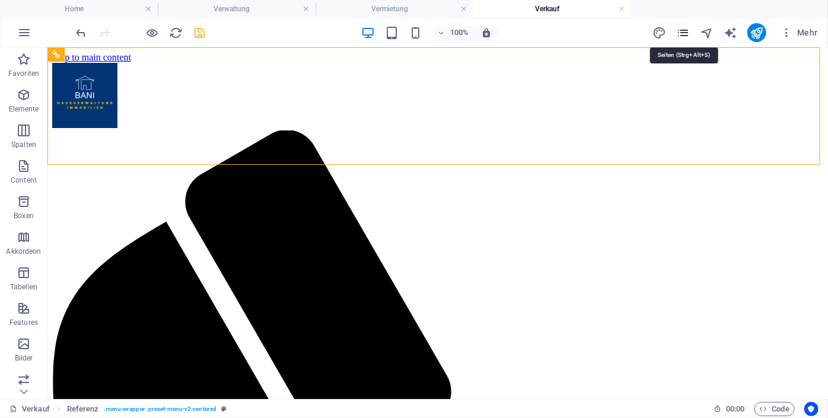
click at [681, 32] on icon "pages" at bounding box center [683, 33] width 14 height 14
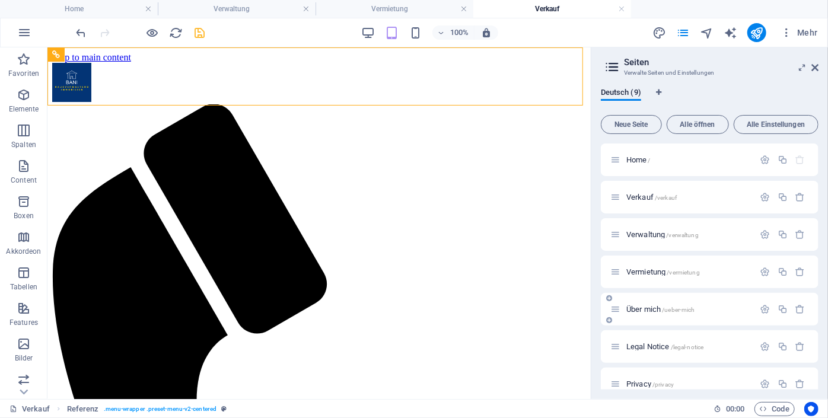
click at [644, 307] on span "Über mich /ueber-mich" at bounding box center [660, 309] width 69 height 9
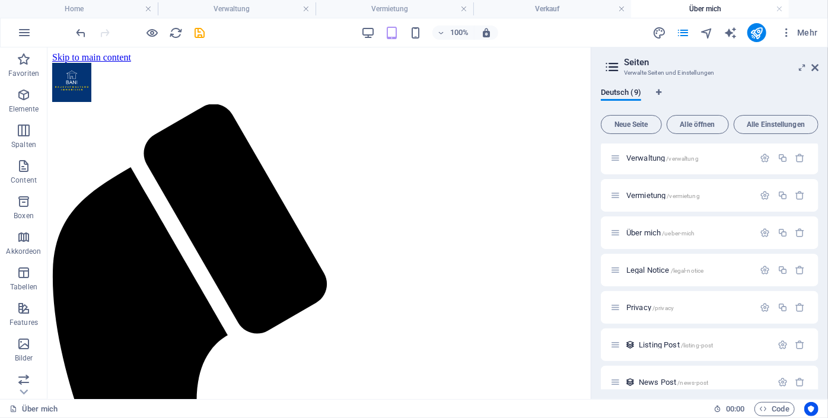
scroll to position [90, 0]
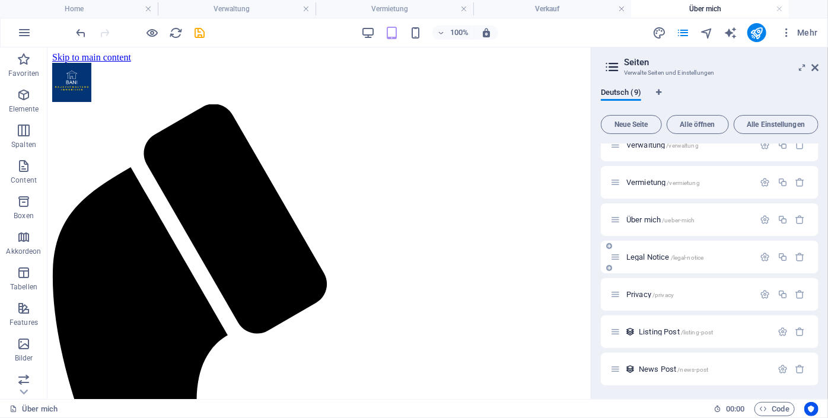
click at [653, 260] on span "Legal Notice /legal-notice" at bounding box center [664, 257] width 77 height 9
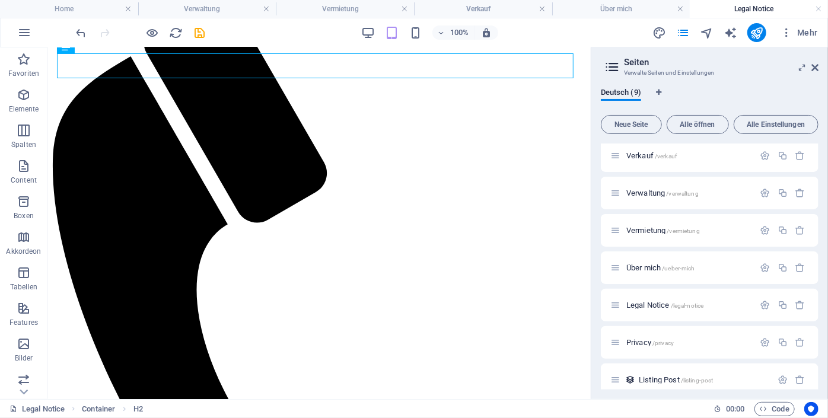
scroll to position [117, 0]
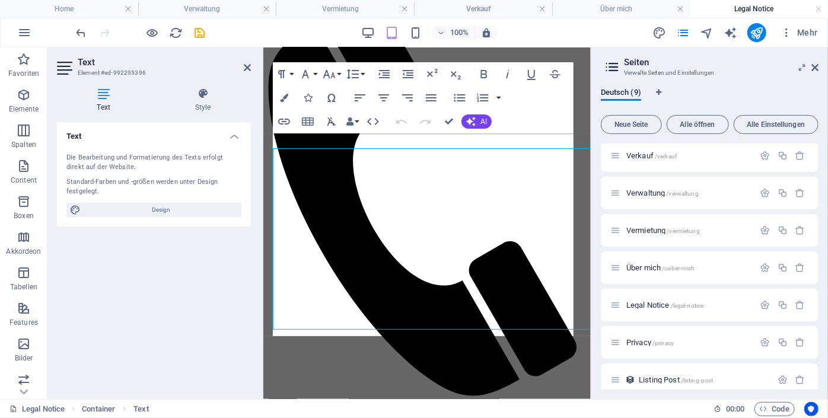
scroll to position [41, 0]
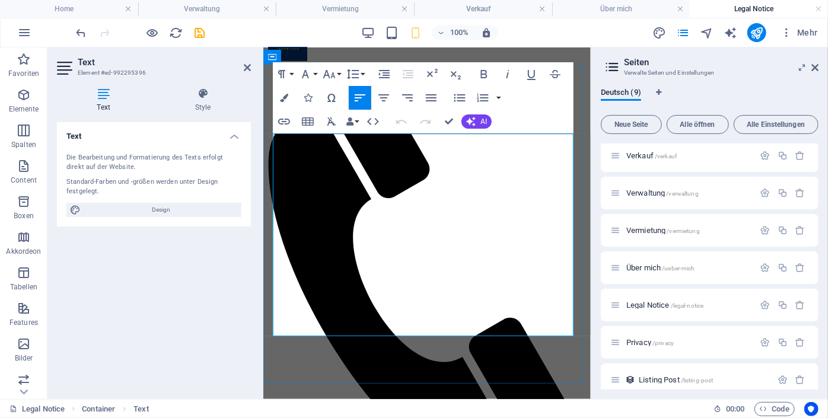
drag, startPoint x: 361, startPoint y: 267, endPoint x: 332, endPoint y: 273, distance: 29.5
drag, startPoint x: 363, startPoint y: 275, endPoint x: 272, endPoint y: 269, distance: 90.9
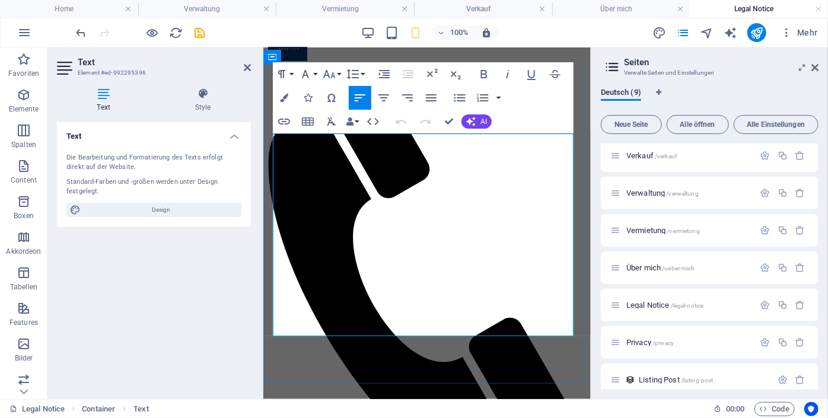
copy p "Geprüfte Wohnimmobilienverwalter und Immobilienmakler nach Paragraph 7 der Prüf…"
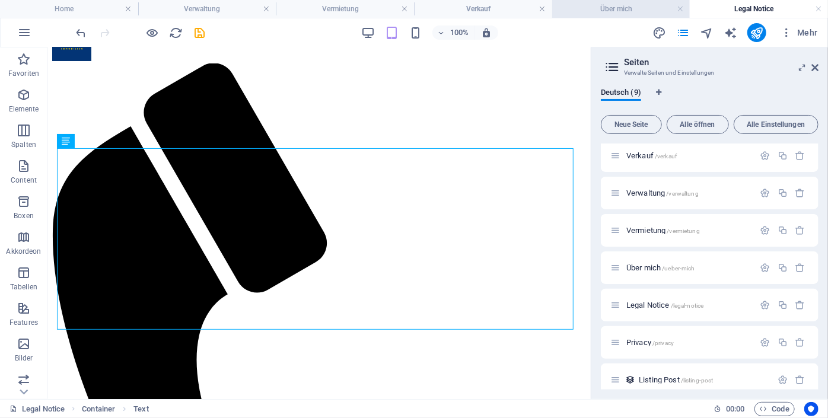
click at [608, 12] on h4 "Über mich" at bounding box center [621, 8] width 138 height 13
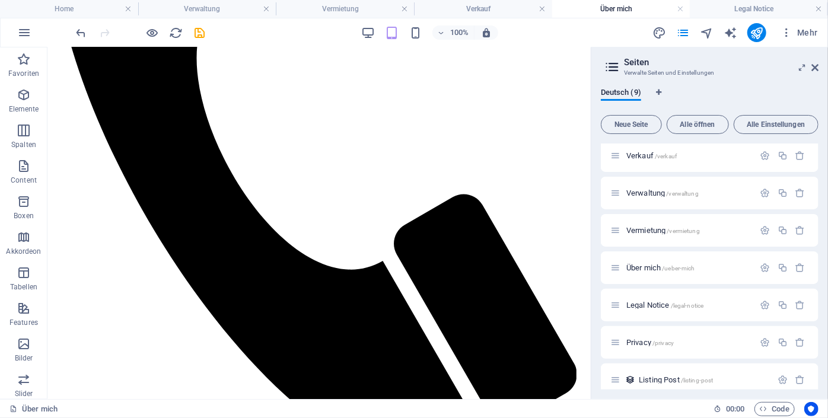
scroll to position [346, 0]
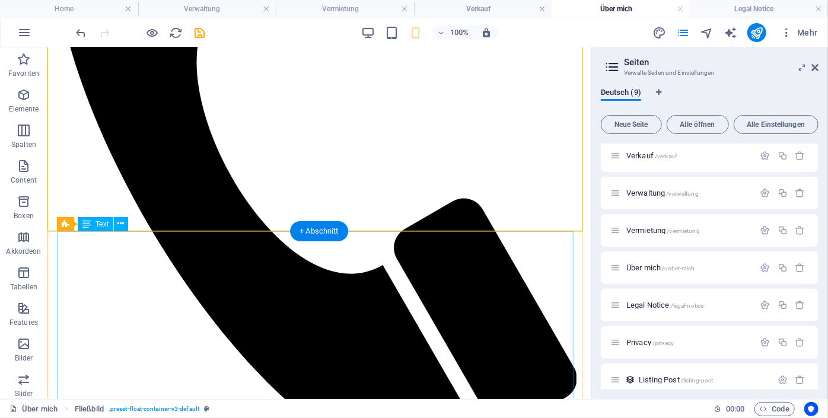
scroll to position [460, 0]
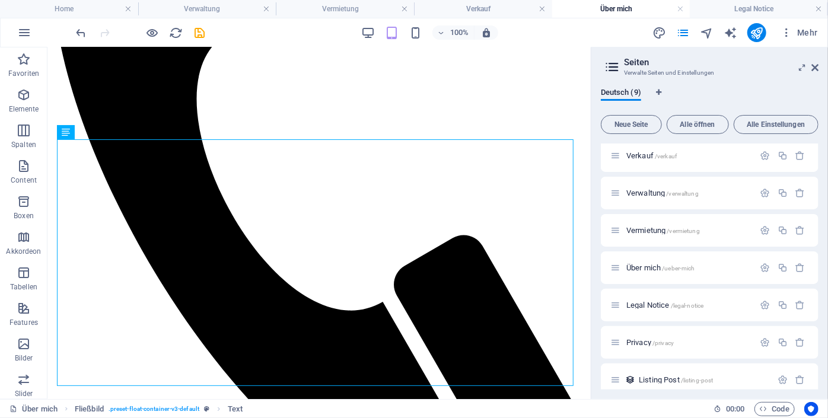
scroll to position [299, 0]
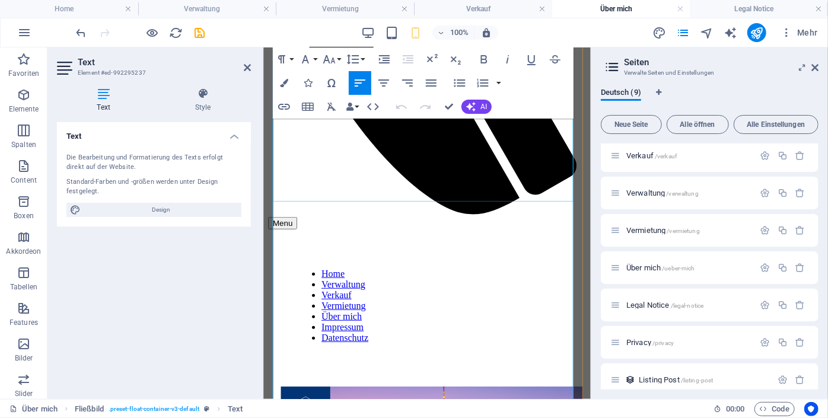
scroll to position [339, 0]
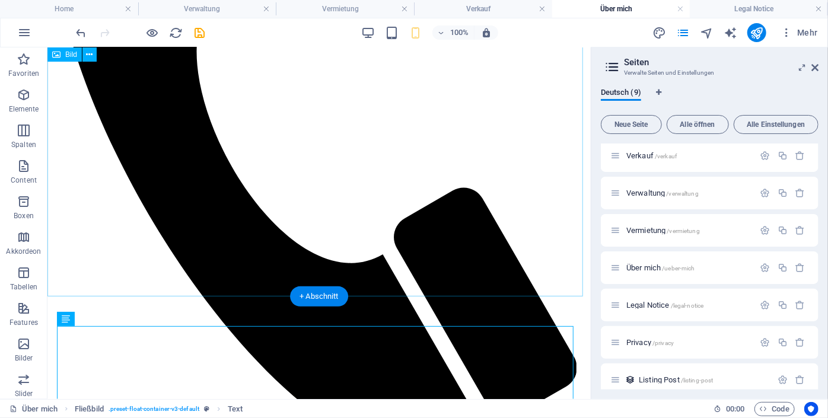
scroll to position [110, 0]
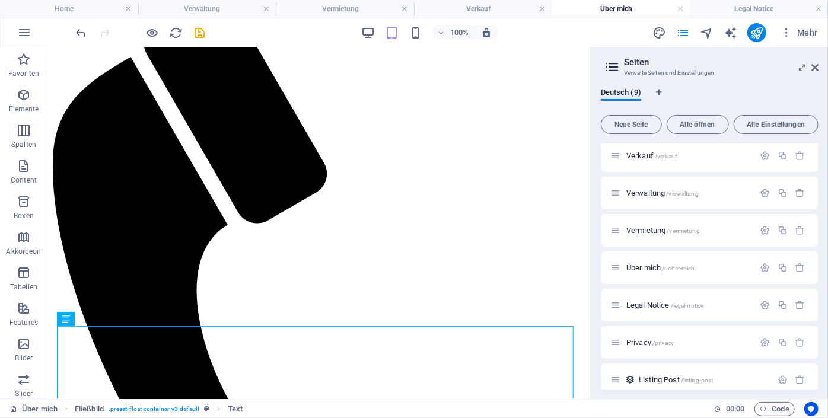
click at [594, 89] on div "Deutsch (9) Neue Seite Alle öffnen Alle Einstellungen Home / Verkauf /verkauf V…" at bounding box center [709, 238] width 237 height 321
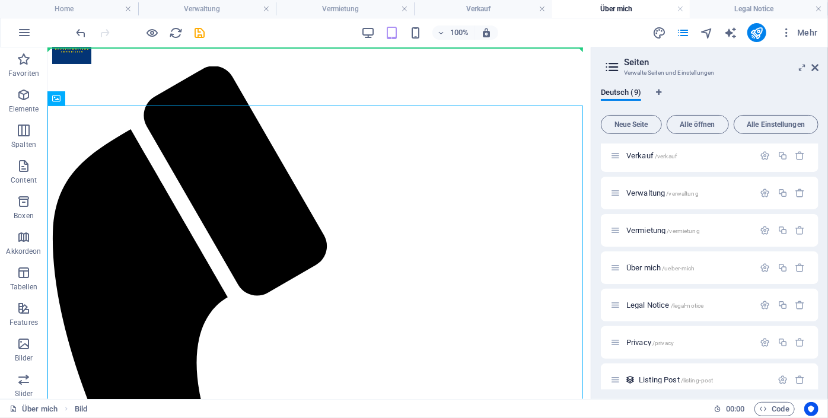
scroll to position [0, 0]
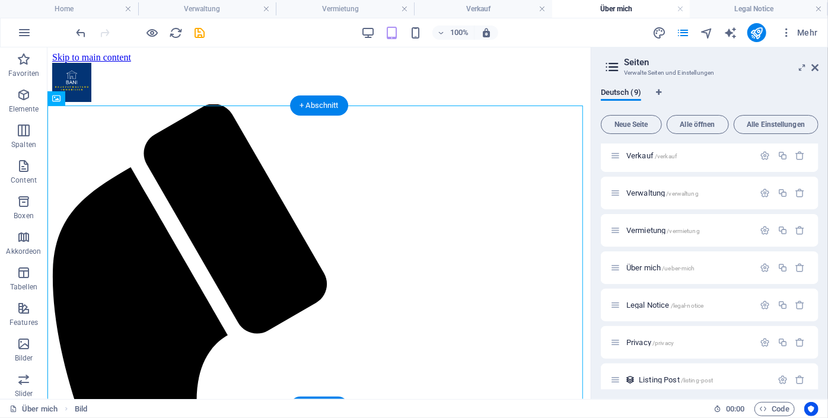
drag, startPoint x: 572, startPoint y: 67, endPoint x: 585, endPoint y: 117, distance: 51.5
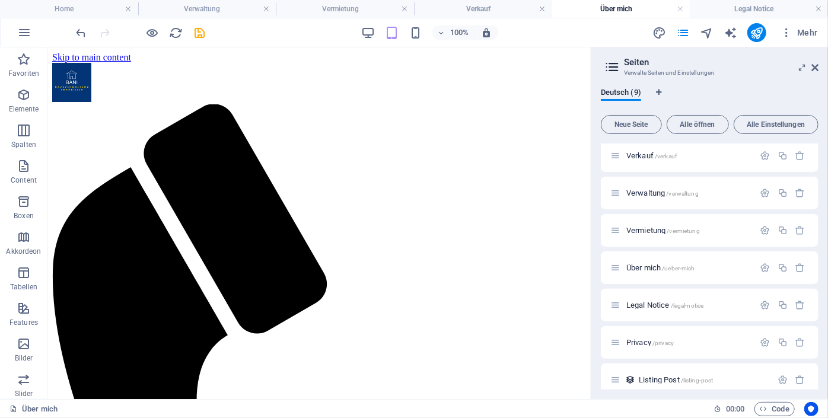
drag, startPoint x: 586, startPoint y: 97, endPoint x: 652, endPoint y: 98, distance: 66.4
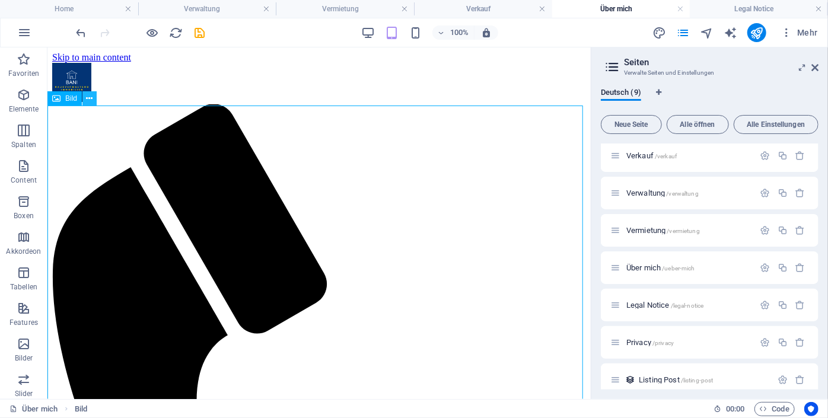
click at [88, 97] on icon at bounding box center [90, 98] width 7 height 12
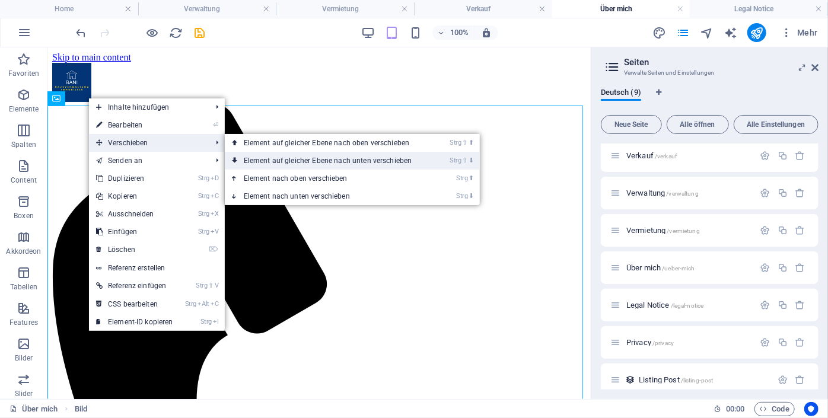
click at [254, 165] on link "Strg ⇧ ⬇ Element auf gleicher Ebene nach unten verschieben" at bounding box center [330, 161] width 211 height 18
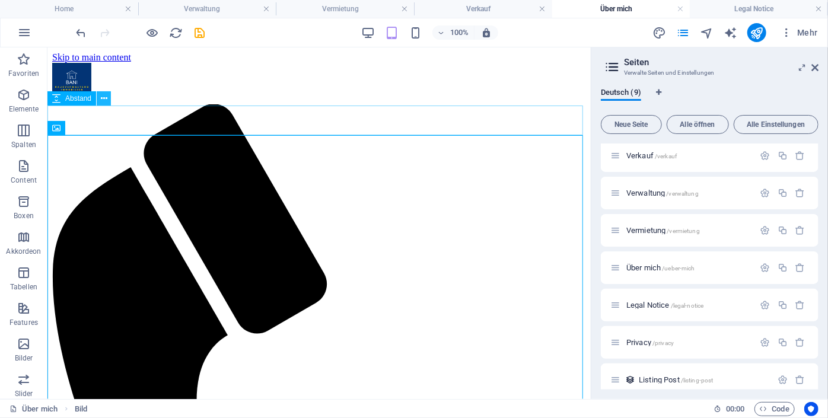
click at [105, 98] on icon at bounding box center [104, 98] width 7 height 12
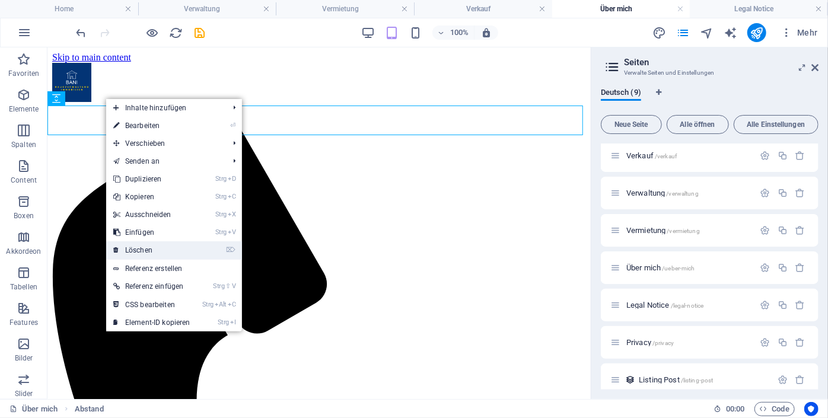
click at [136, 253] on link "⌦ Löschen" at bounding box center [151, 250] width 91 height 18
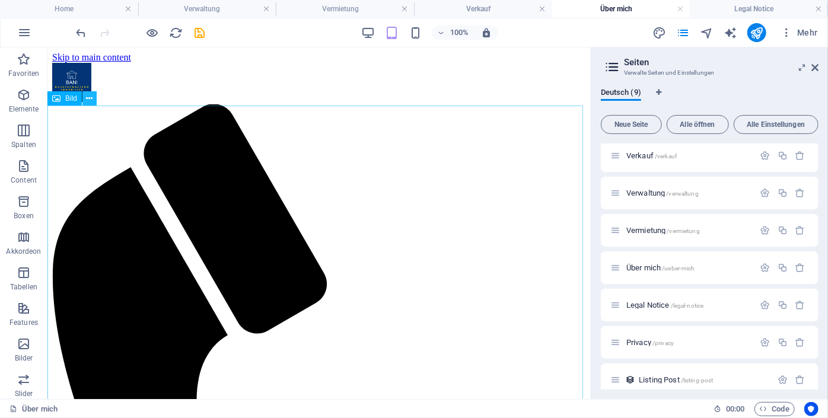
click at [91, 95] on icon at bounding box center [90, 98] width 7 height 12
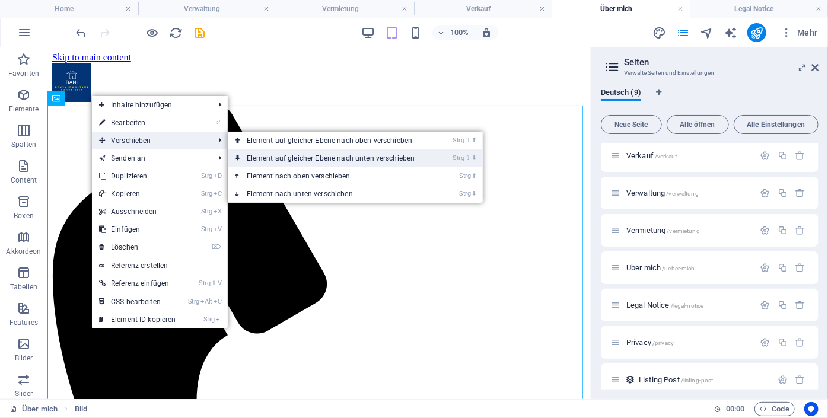
click at [266, 151] on link "Strg ⇧ ⬇ Element auf gleicher Ebene nach unten verschieben" at bounding box center [333, 158] width 211 height 18
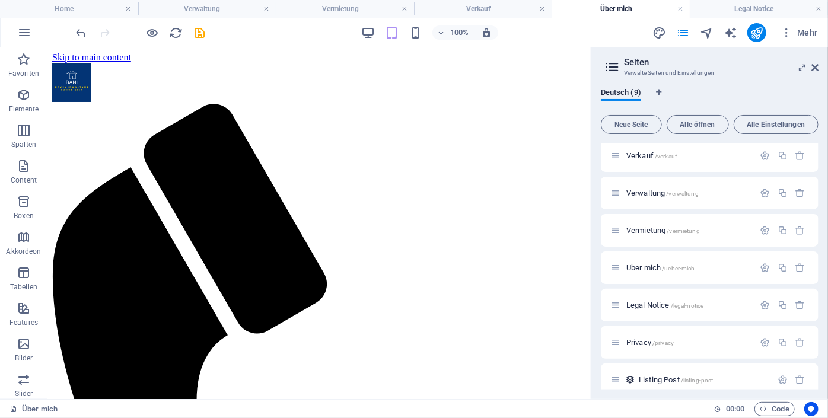
scroll to position [95, 0]
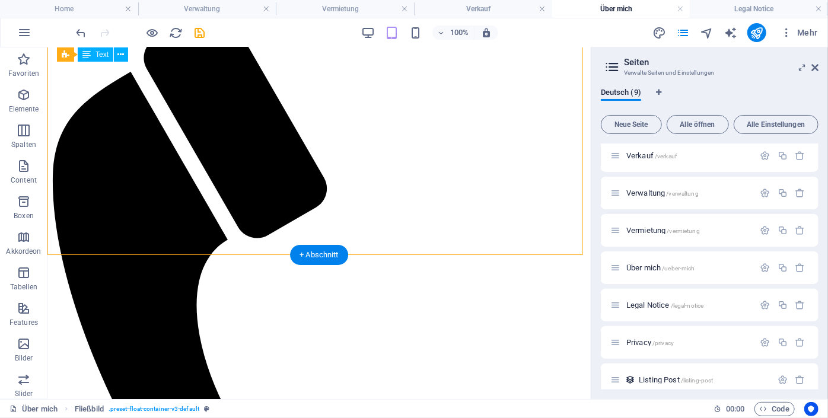
drag, startPoint x: 572, startPoint y: 110, endPoint x: 559, endPoint y: 159, distance: 50.8
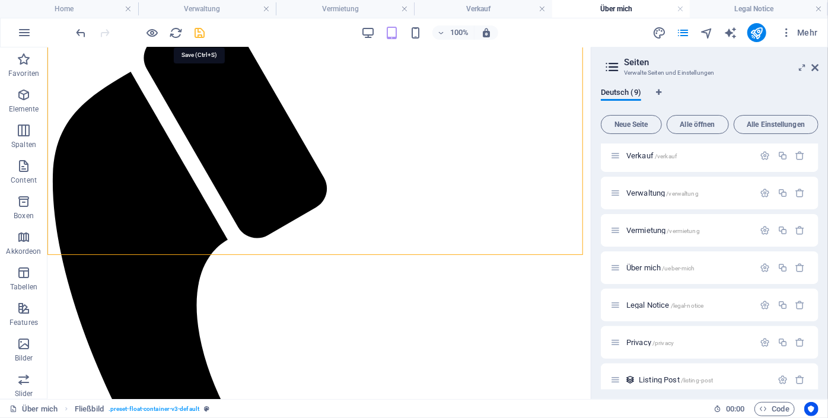
click at [199, 36] on icon "save" at bounding box center [200, 33] width 14 height 14
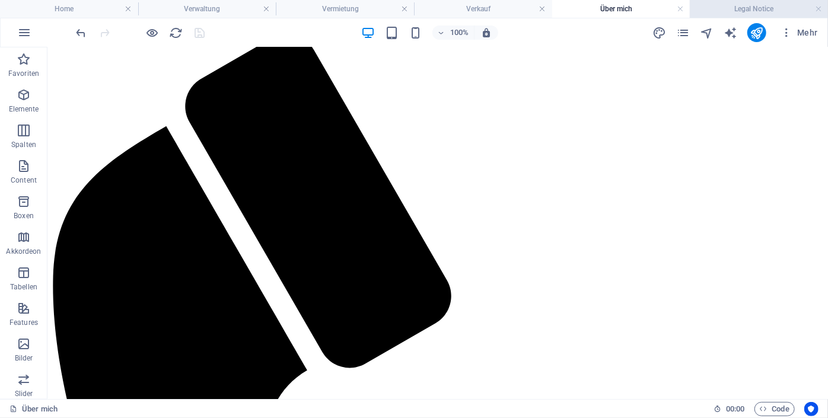
click at [728, 7] on h4 "Legal Notice" at bounding box center [759, 8] width 138 height 13
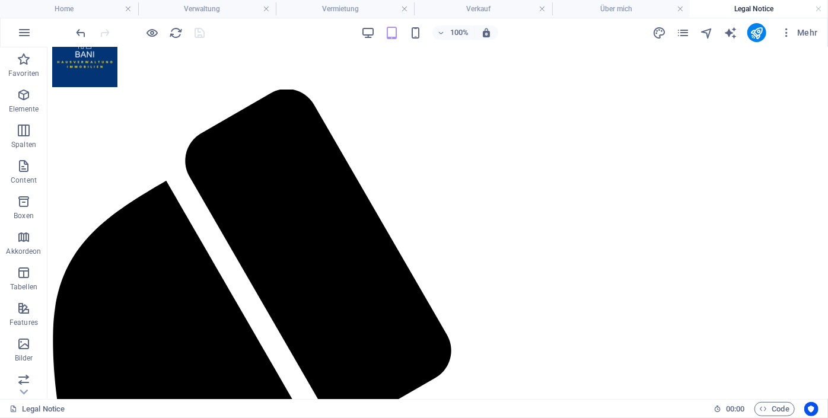
scroll to position [0, 0]
